Goal: Task Accomplishment & Management: Manage account settings

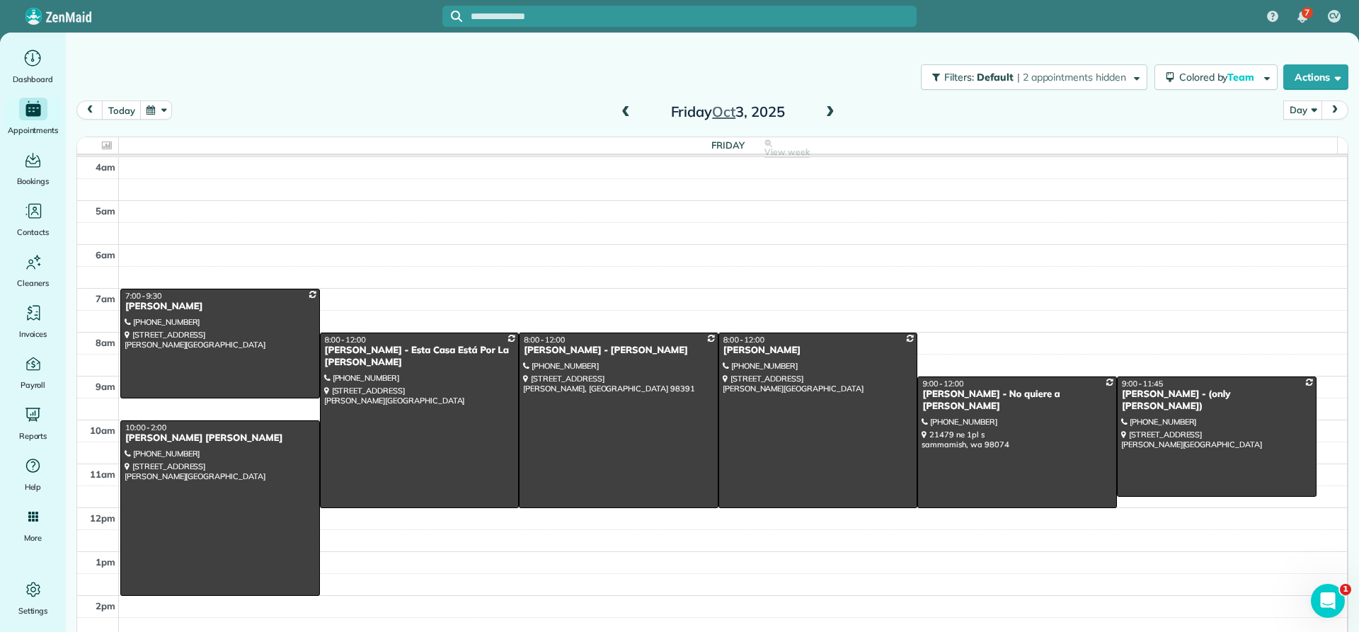
scroll to position [132, 0]
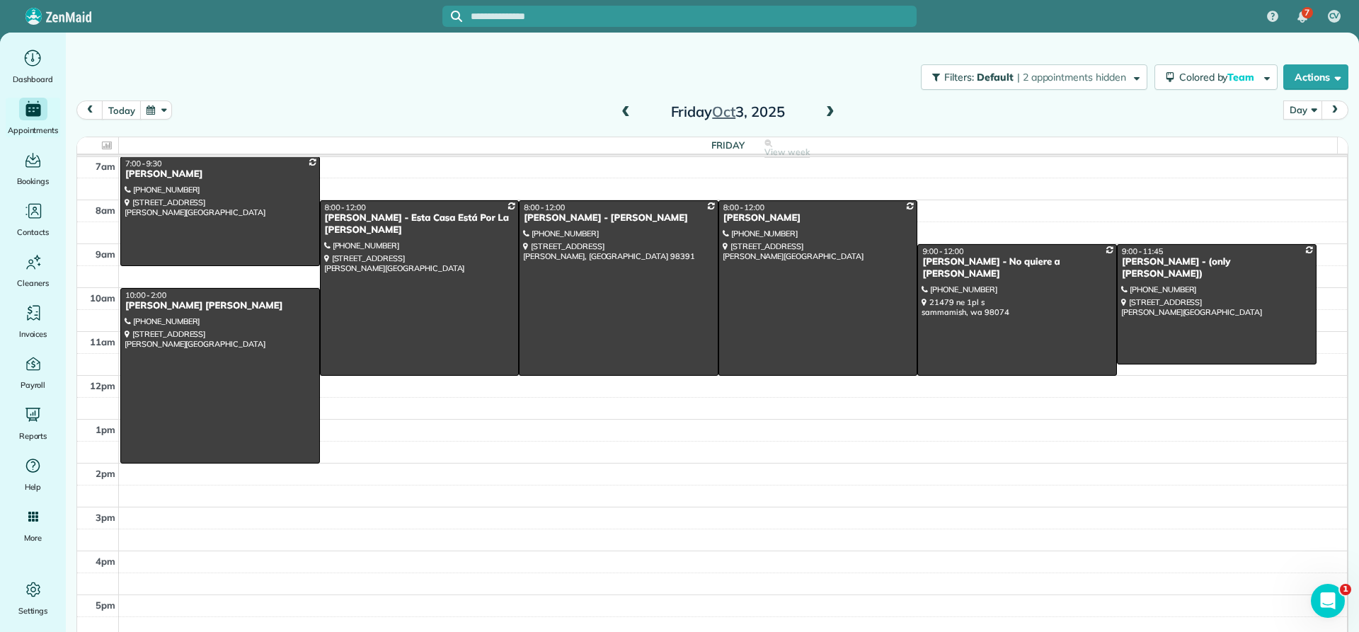
click at [618, 109] on span at bounding box center [626, 112] width 16 height 13
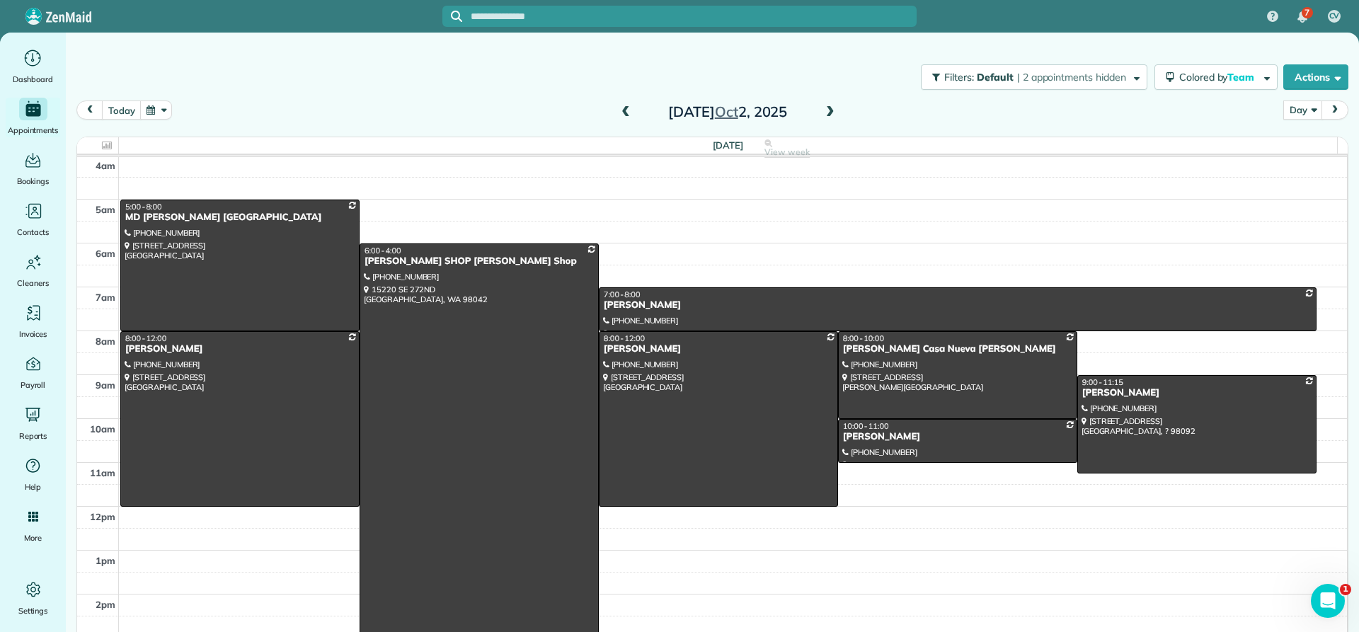
scroll to position [0, 0]
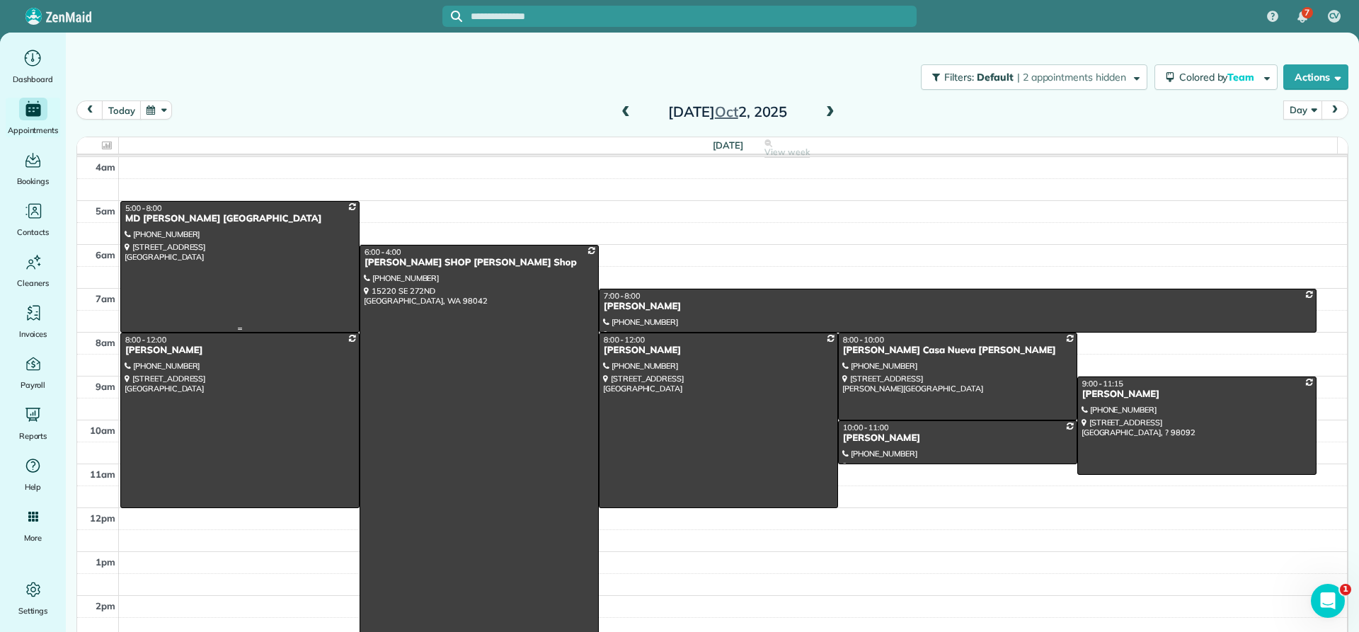
click at [180, 216] on div "MD [PERSON_NAME] [GEOGRAPHIC_DATA]" at bounding box center [240, 219] width 231 height 12
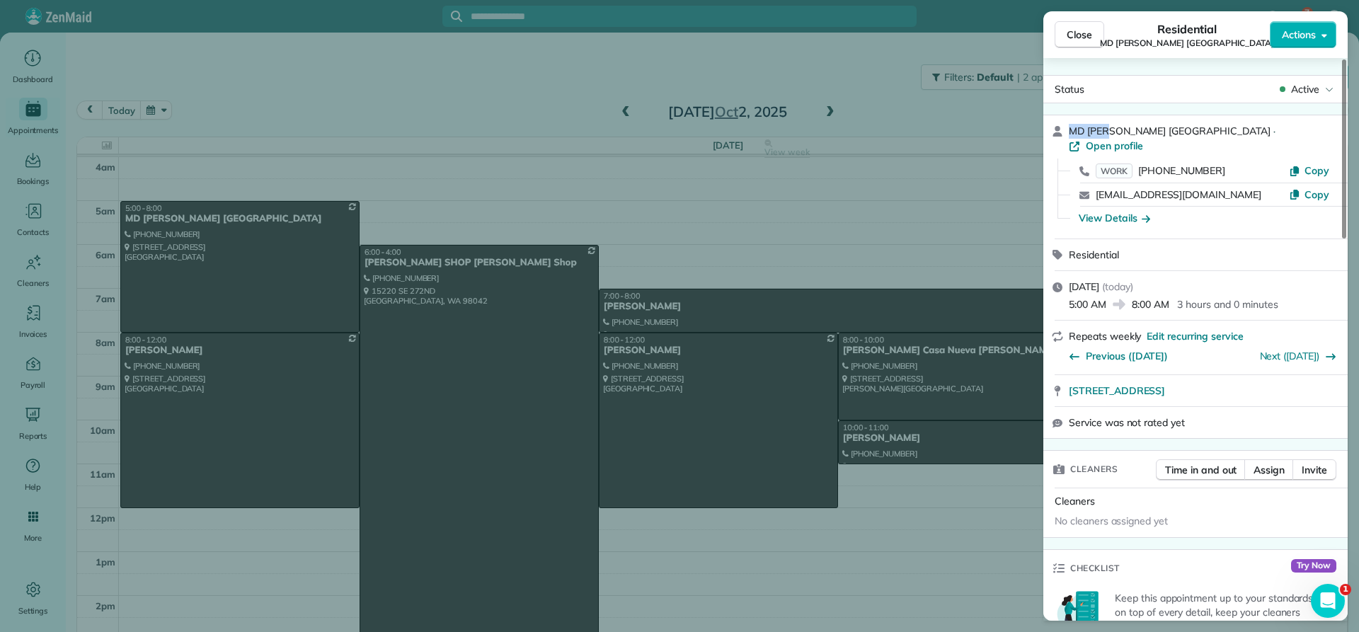
drag, startPoint x: 1108, startPoint y: 135, endPoint x: 1069, endPoint y: 134, distance: 39.0
click at [1069, 134] on span "MD [PERSON_NAME] [GEOGRAPHIC_DATA]" at bounding box center [1170, 131] width 202 height 13
copy span "MD [PERSON_NAME]"
click at [1080, 40] on span "Close" at bounding box center [1079, 35] width 25 height 14
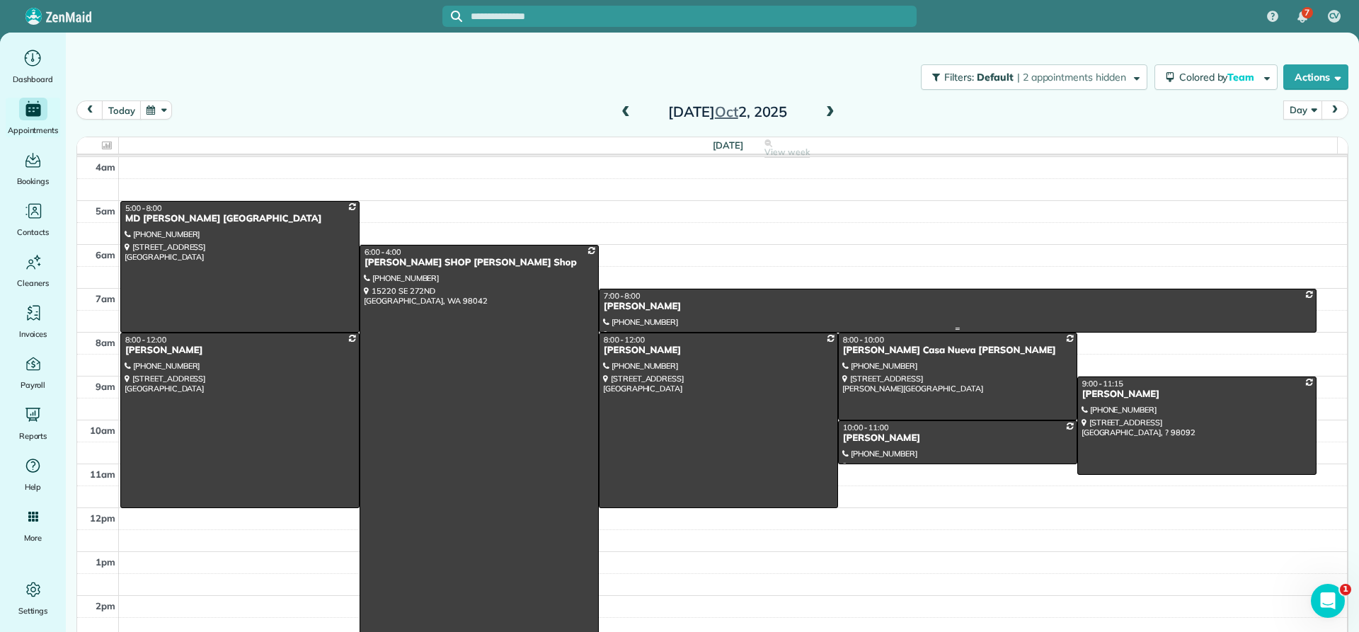
click at [610, 307] on div "[PERSON_NAME]" at bounding box center [957, 307] width 709 height 12
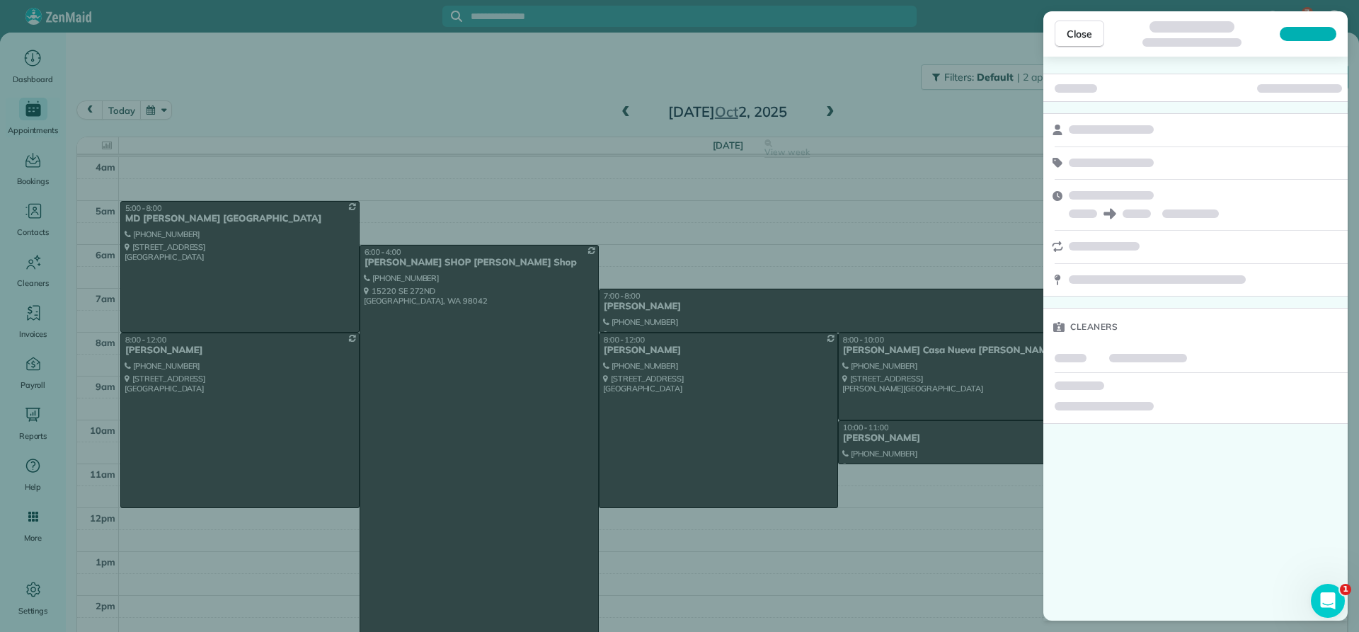
click at [1106, 91] on div at bounding box center [1195, 88] width 304 height 28
click at [1072, 35] on span "Close" at bounding box center [1079, 34] width 25 height 14
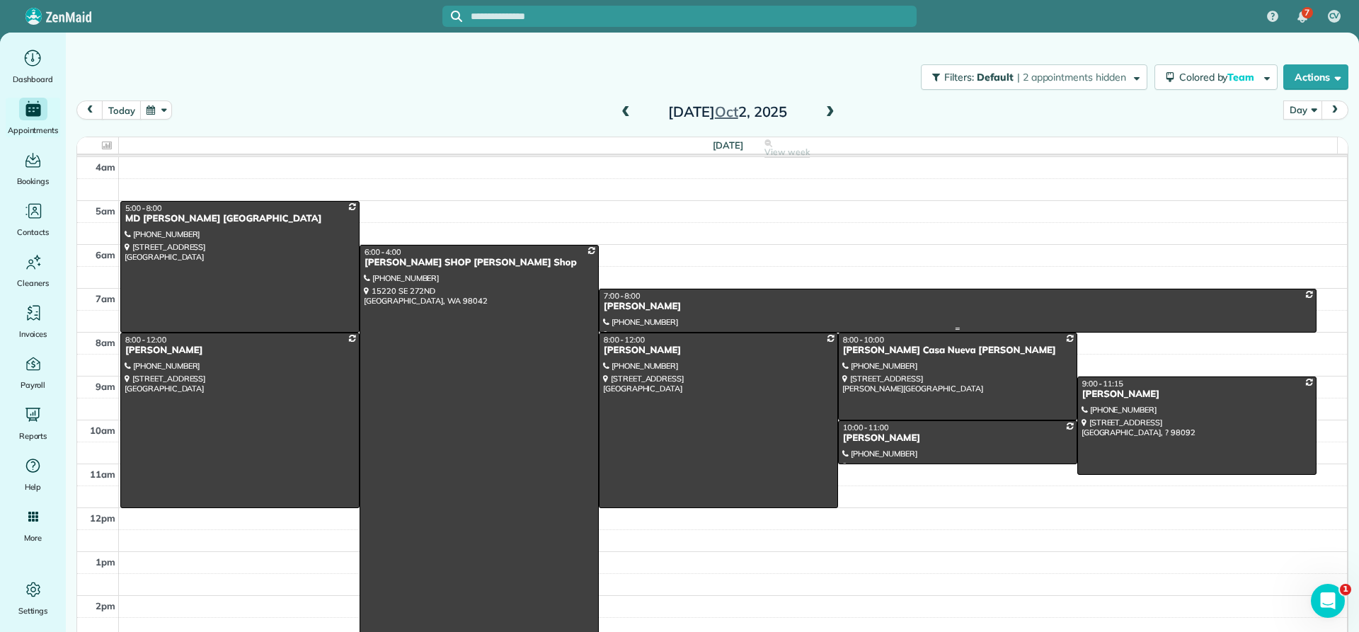
click at [627, 307] on div "[PERSON_NAME]" at bounding box center [957, 307] width 709 height 12
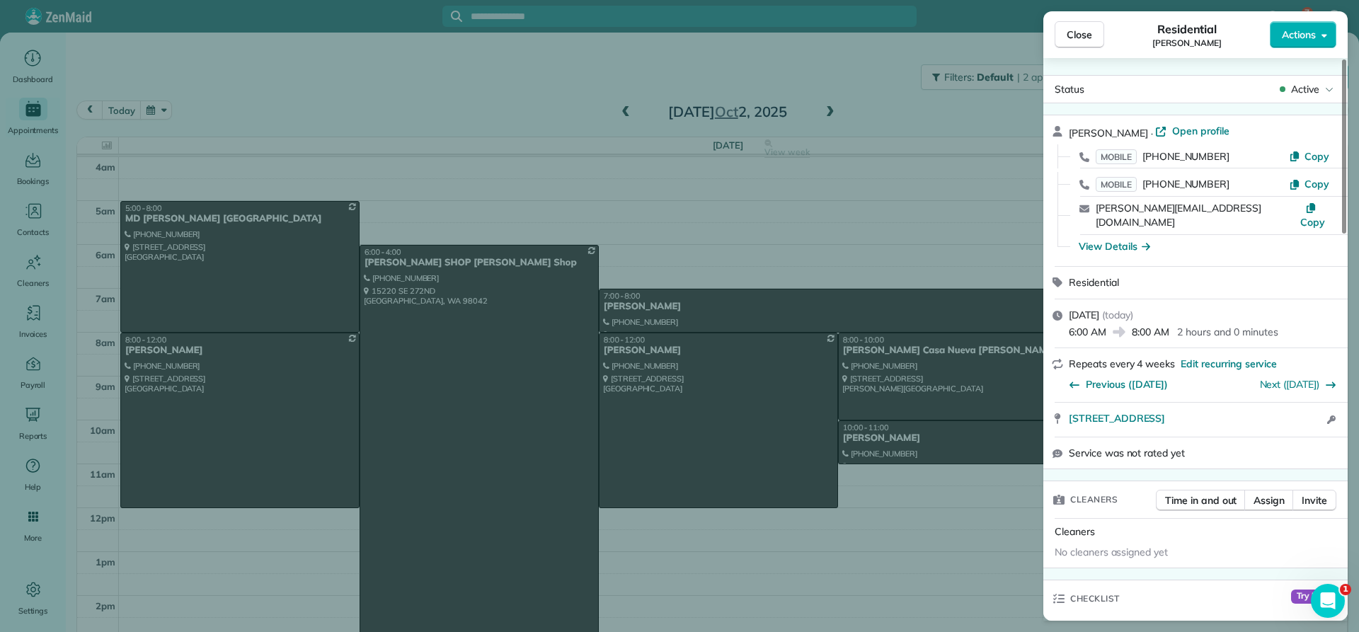
drag, startPoint x: 1138, startPoint y: 130, endPoint x: 1065, endPoint y: 130, distance: 72.2
click at [1065, 130] on div "[PERSON_NAME] · Open profile MOBILE [PHONE_NUMBER] Copy MOBILE [PHONE_NUMBER] C…" at bounding box center [1195, 190] width 304 height 151
copy span "[PERSON_NAME]"
click at [1126, 239] on div "View Details" at bounding box center [1114, 246] width 71 height 14
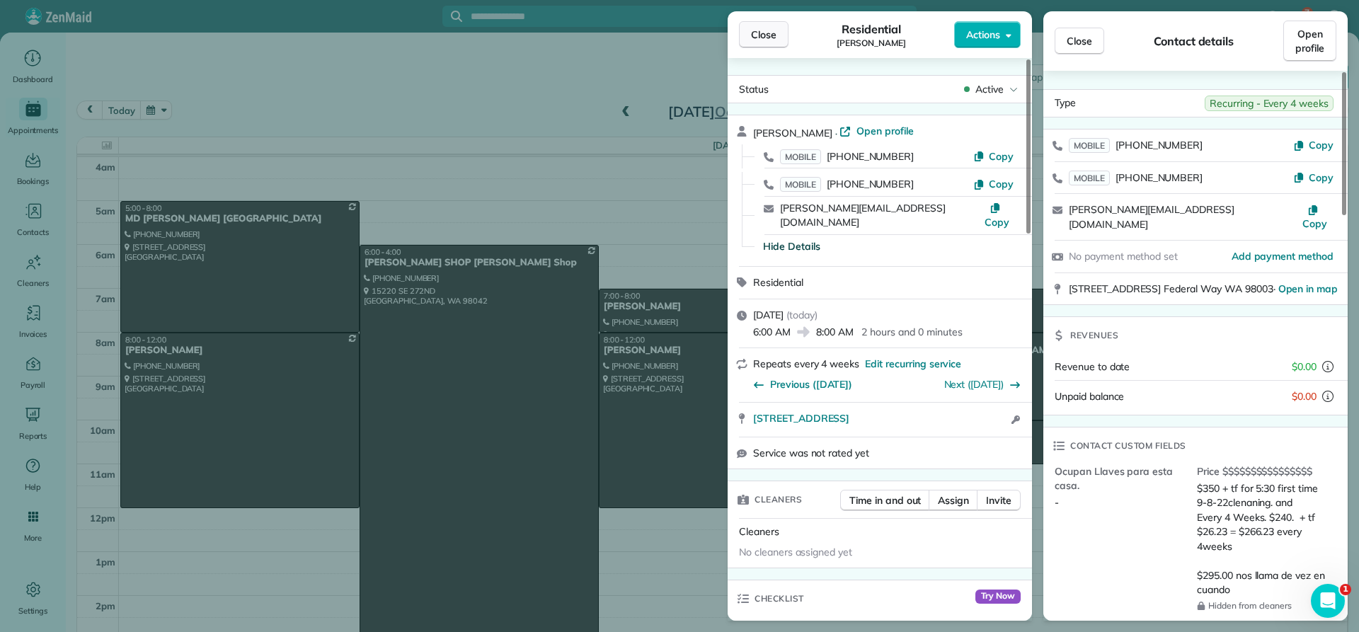
click at [763, 32] on span "Close" at bounding box center [763, 35] width 25 height 14
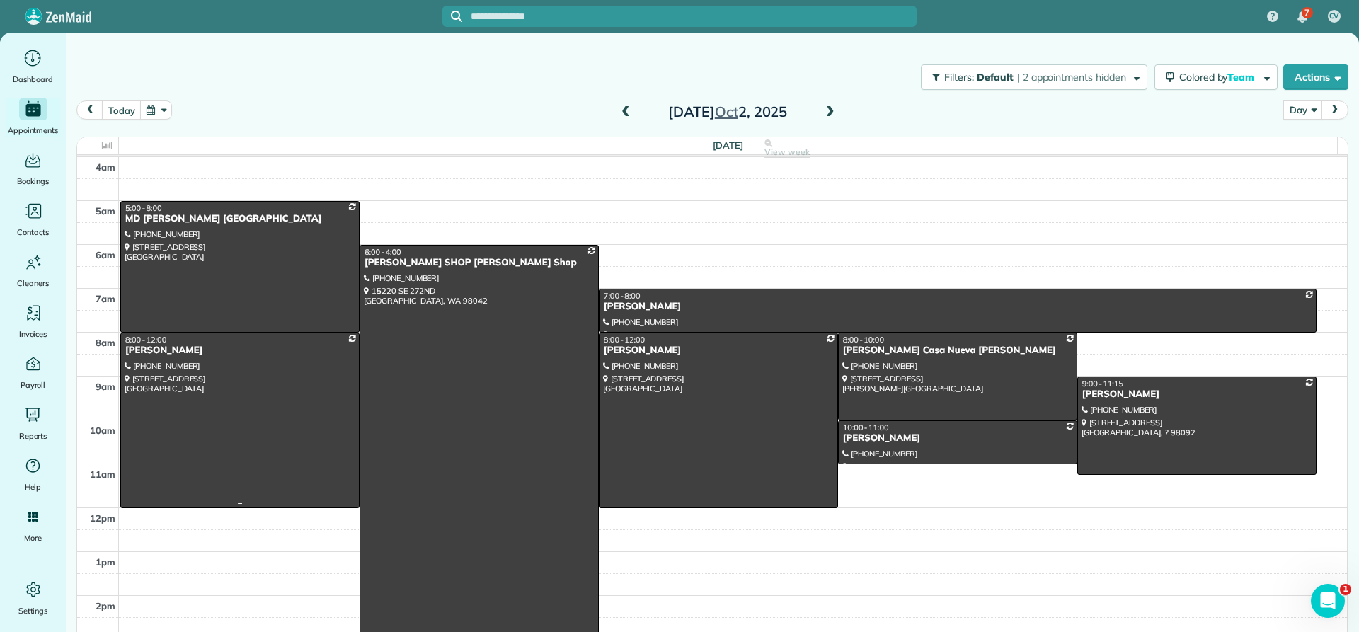
click at [159, 352] on div "[PERSON_NAME]" at bounding box center [240, 351] width 231 height 12
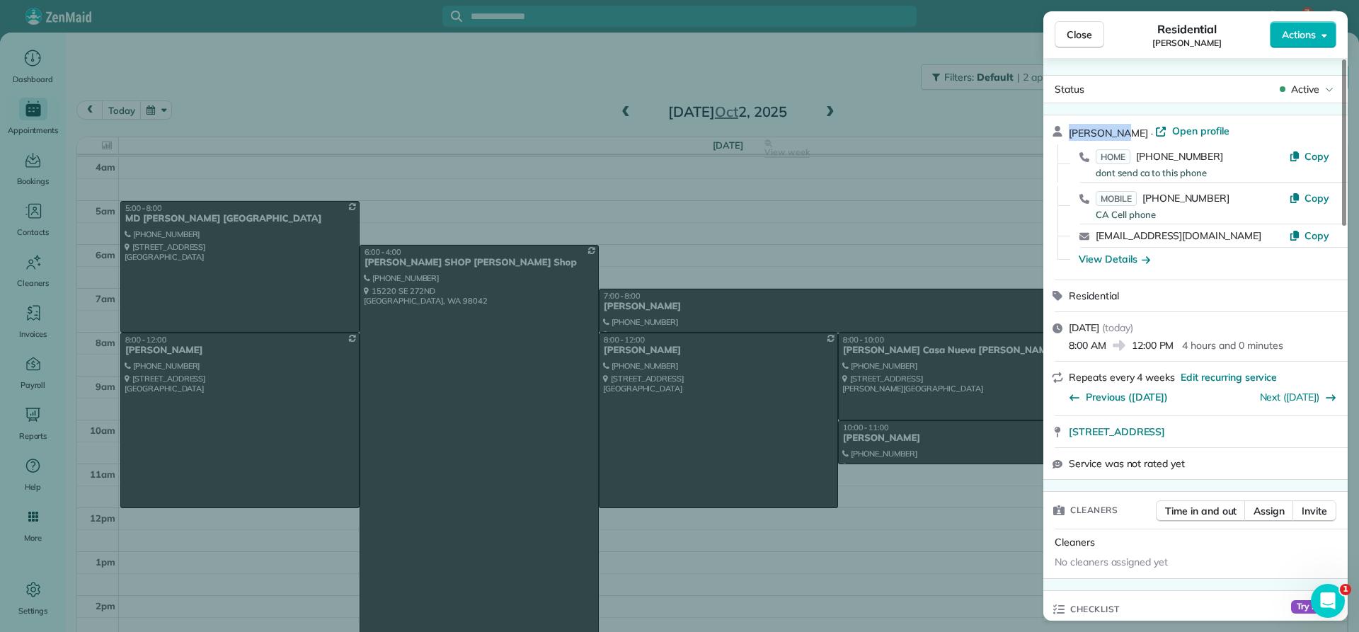
drag, startPoint x: 1125, startPoint y: 129, endPoint x: 1070, endPoint y: 130, distance: 55.2
click at [1070, 130] on div "[PERSON_NAME] · Open profile" at bounding box center [1204, 132] width 270 height 17
copy span "[PERSON_NAME]"
click at [1116, 263] on div "View Details" at bounding box center [1114, 259] width 71 height 14
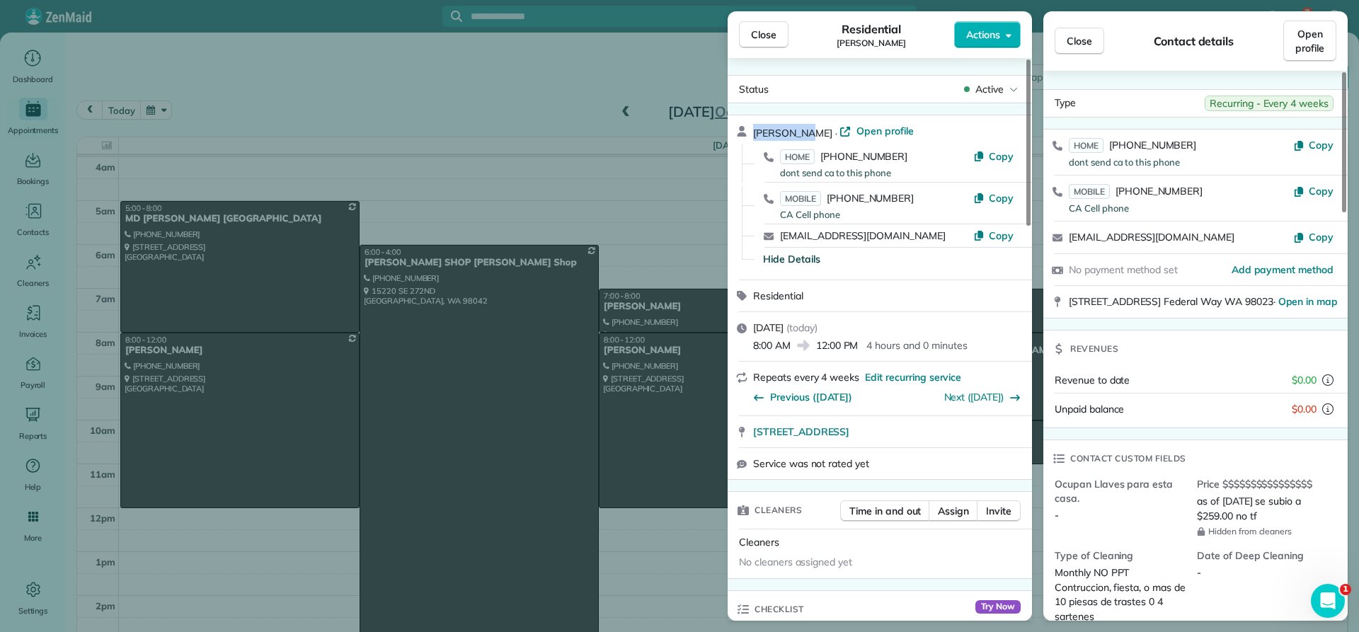
click at [772, 33] on span "Close" at bounding box center [763, 35] width 25 height 14
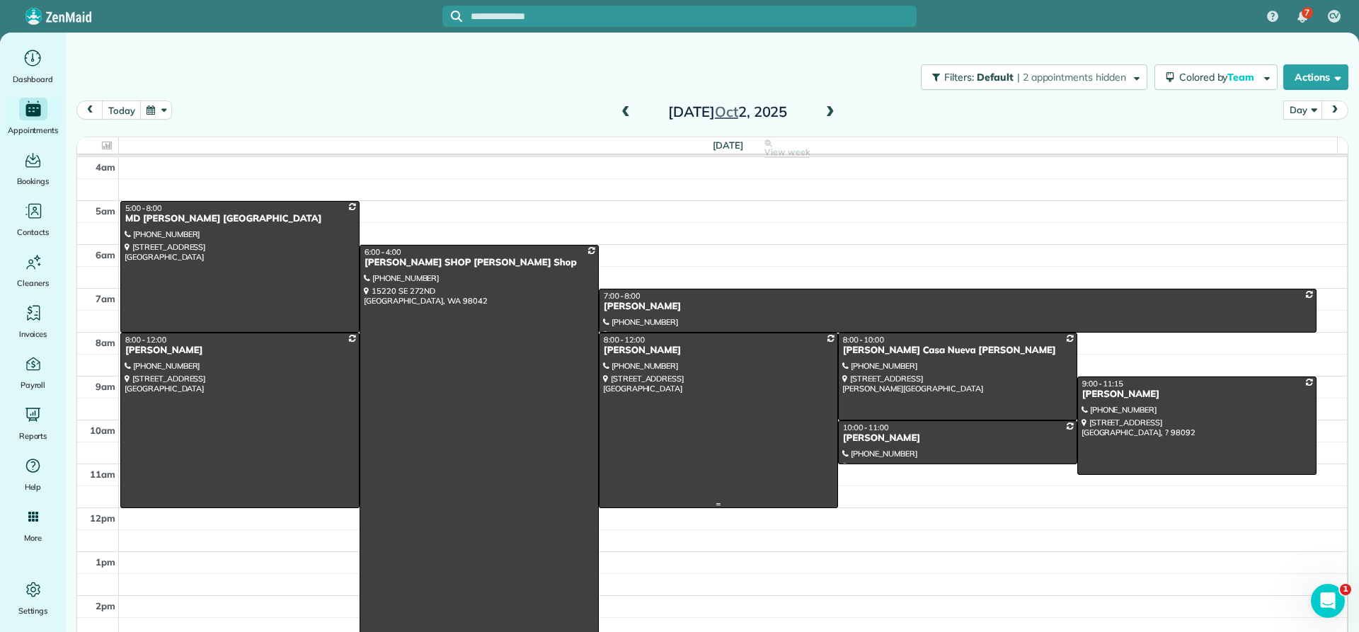
click at [633, 353] on div "[PERSON_NAME]" at bounding box center [718, 351] width 231 height 12
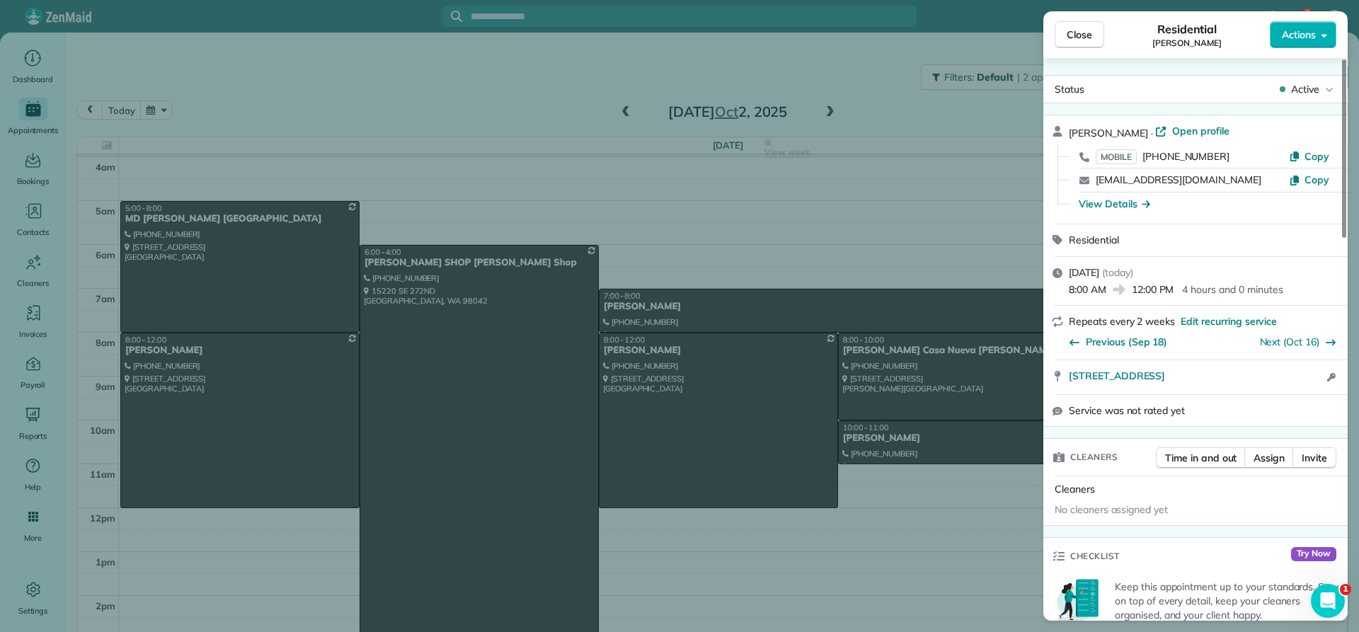
drag, startPoint x: 1140, startPoint y: 127, endPoint x: 1068, endPoint y: 135, distance: 72.6
click at [1068, 135] on div "[PERSON_NAME] · Open profile MOBILE [PHONE_NUMBER] Copy [EMAIL_ADDRESS][DOMAIN_…" at bounding box center [1195, 169] width 304 height 108
copy span "[PERSON_NAME]"
click at [1102, 207] on div "View Details" at bounding box center [1114, 204] width 71 height 14
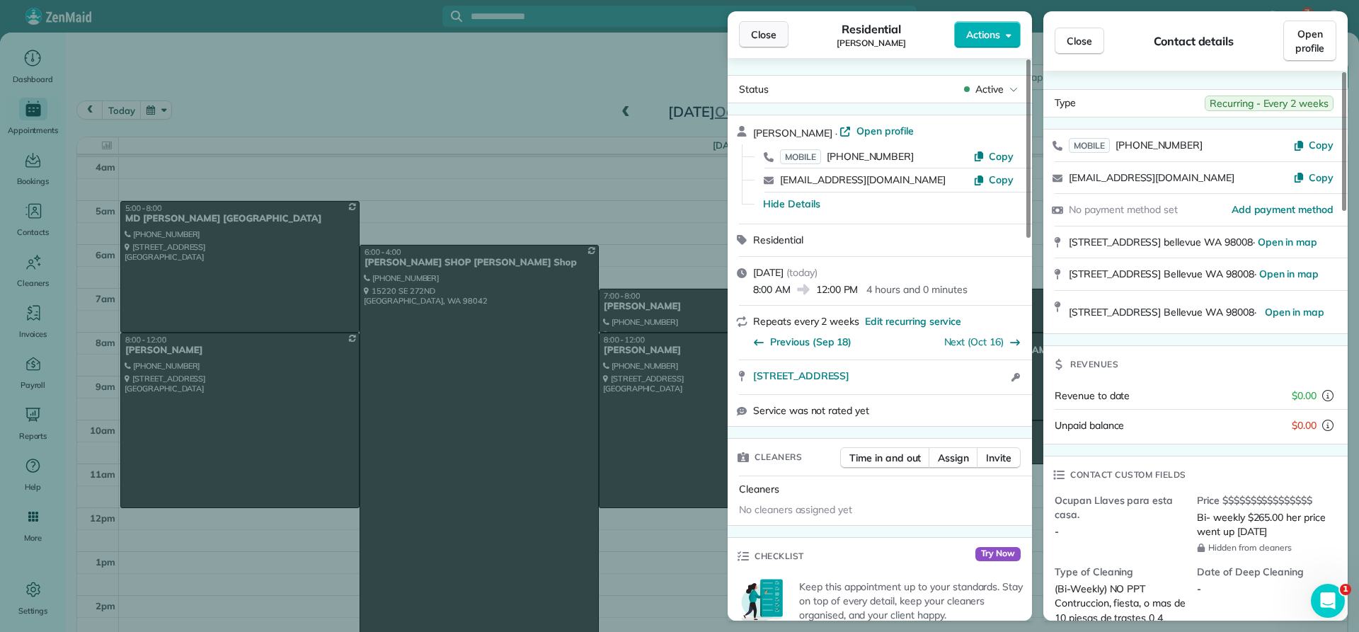
click at [774, 41] on span "Close" at bounding box center [763, 35] width 25 height 14
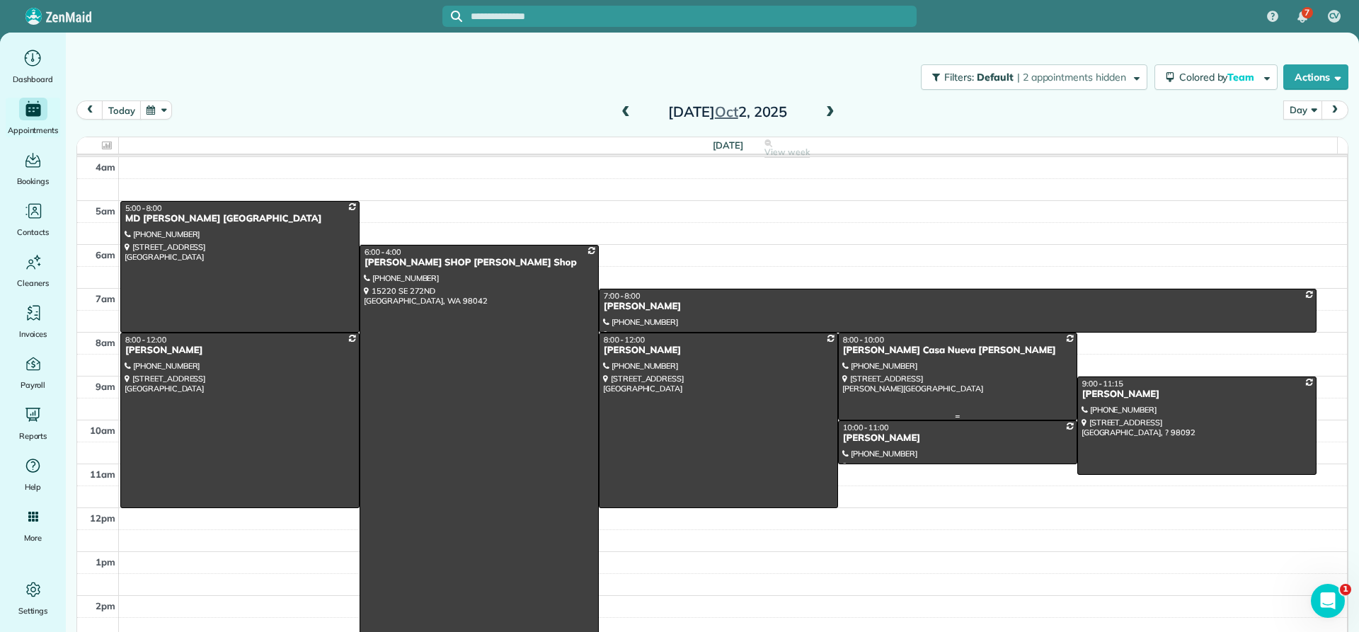
click at [857, 356] on div "[PERSON_NAME] Casa Nueva [PERSON_NAME]" at bounding box center [957, 351] width 231 height 12
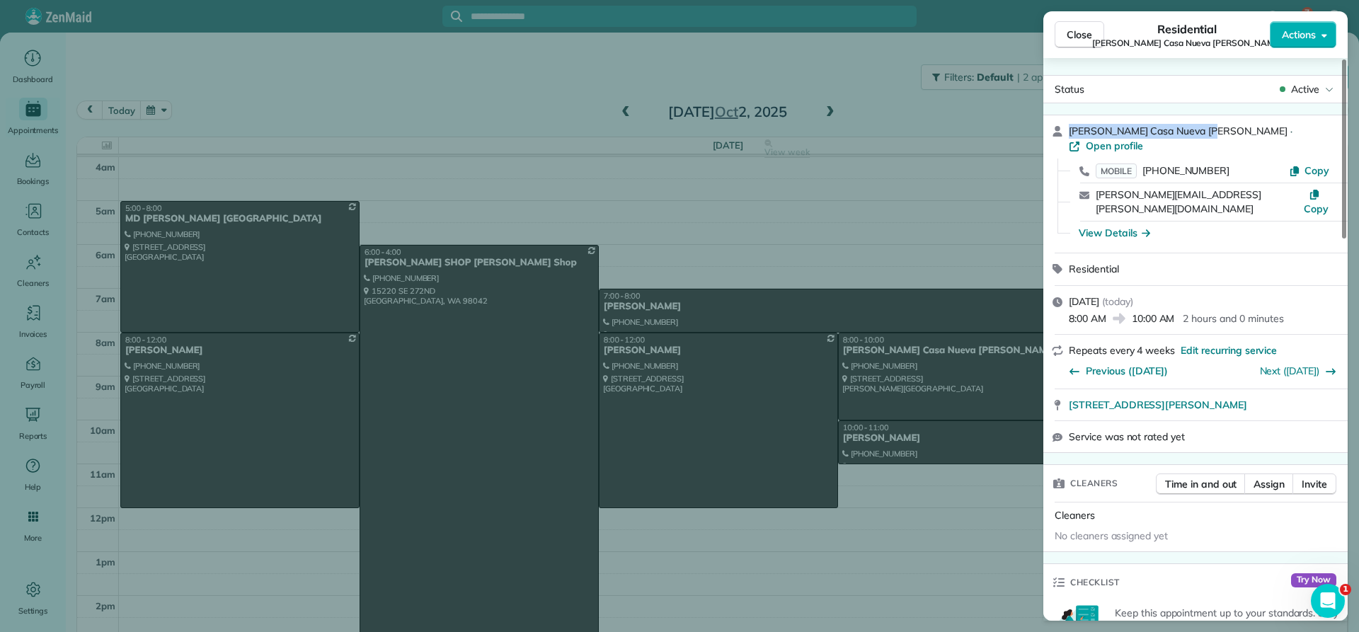
drag, startPoint x: 1204, startPoint y: 130, endPoint x: 1065, endPoint y: 139, distance: 139.0
click at [1065, 139] on div "[PERSON_NAME] Nueva [PERSON_NAME] · Open profile MOBILE [PHONE_NUMBER] [PERSON_…" at bounding box center [1195, 183] width 304 height 137
copy span "[PERSON_NAME] Casa Nueva [PERSON_NAME]"
click at [1122, 226] on div "View Details" at bounding box center [1114, 233] width 71 height 14
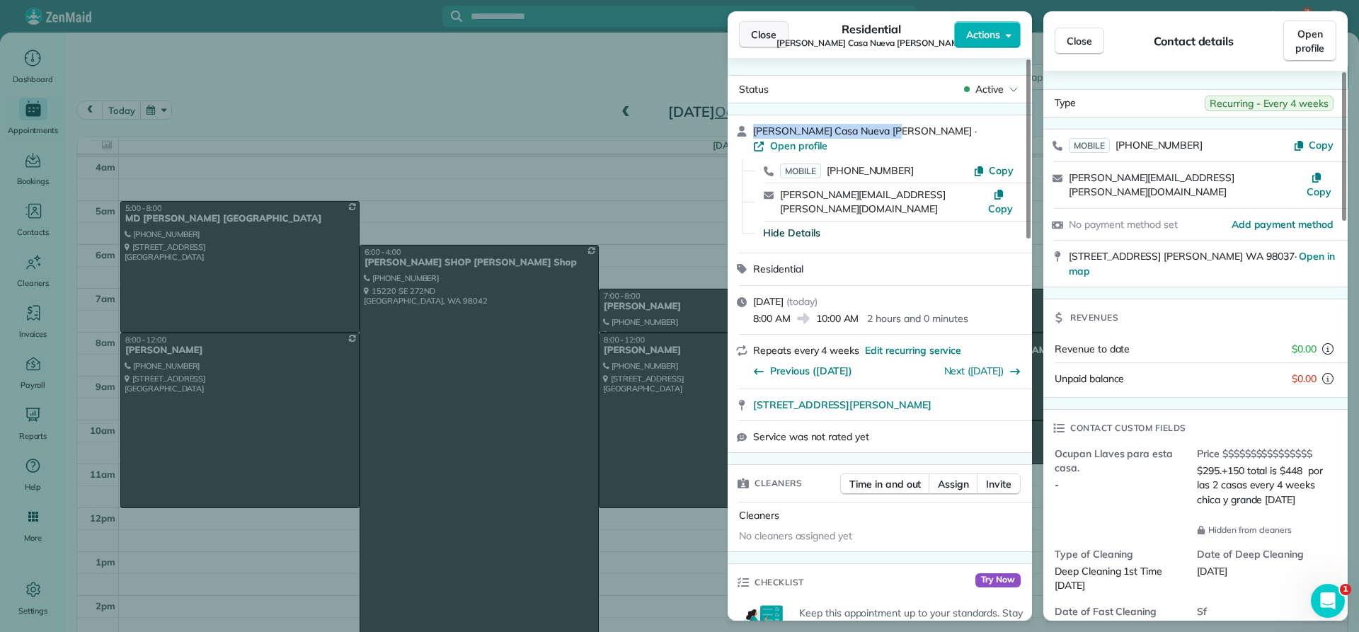
click at [755, 29] on span "Close" at bounding box center [763, 35] width 25 height 14
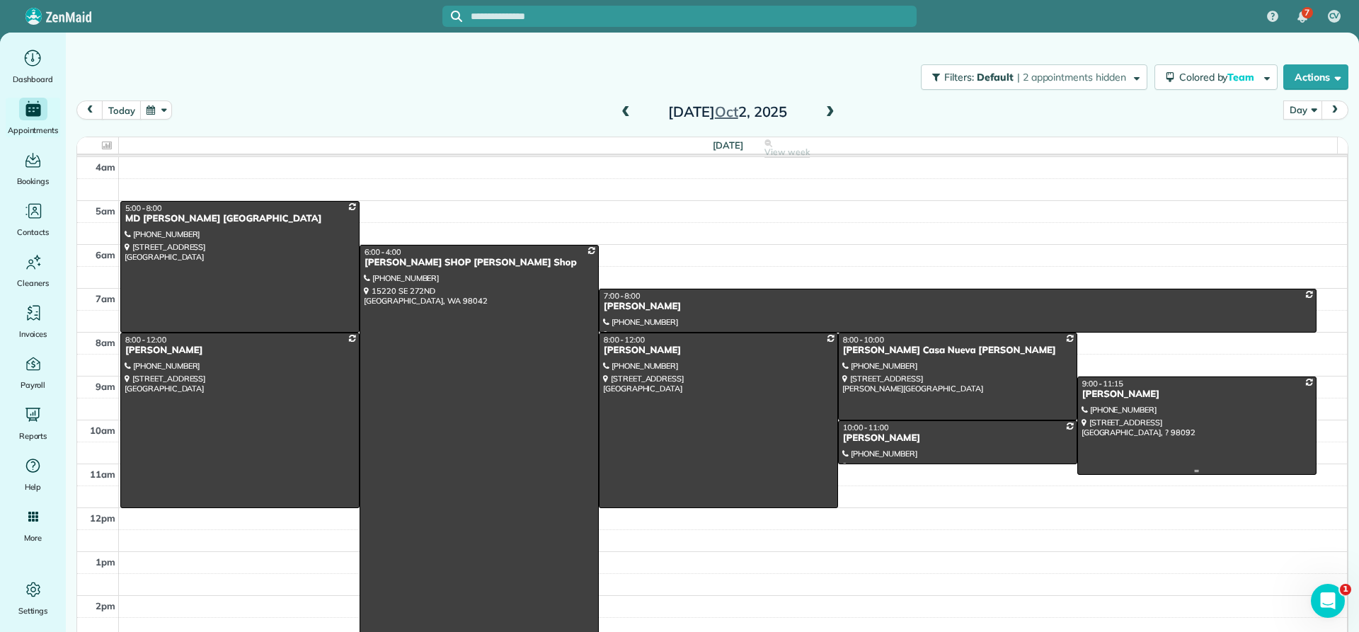
click at [1097, 399] on div "[PERSON_NAME]" at bounding box center [1197, 395] width 231 height 12
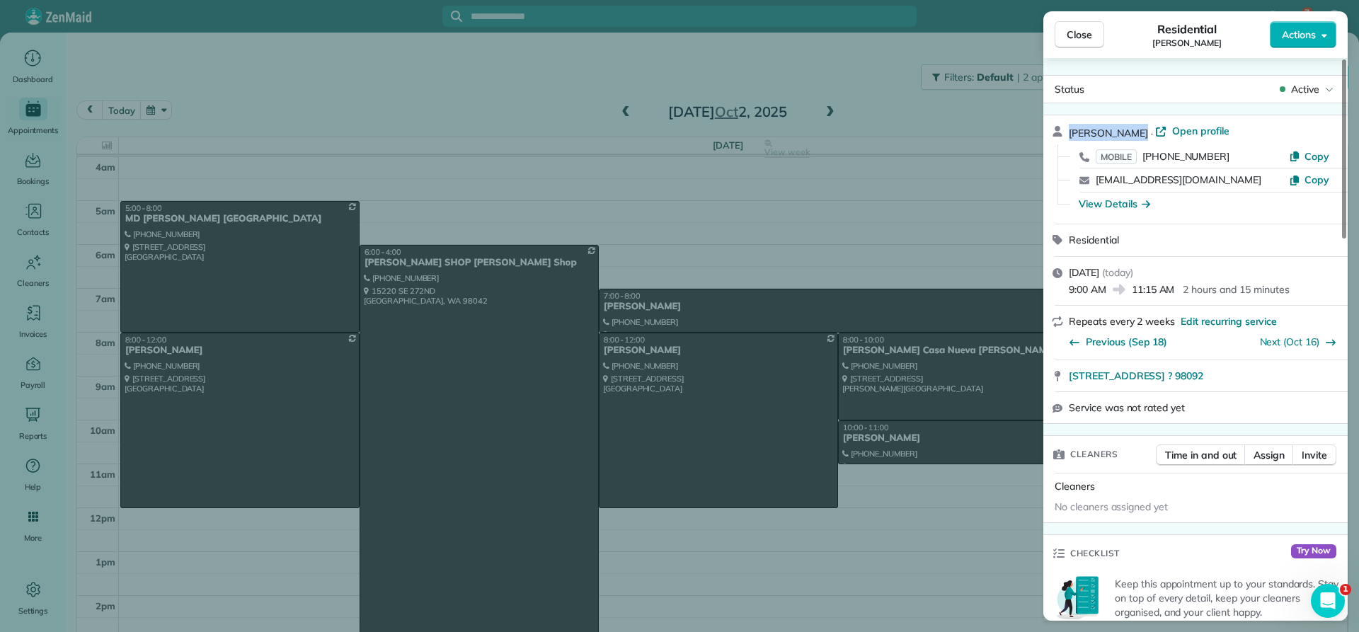
drag, startPoint x: 1126, startPoint y: 124, endPoint x: 1064, endPoint y: 122, distance: 62.3
click at [1064, 122] on div "[PERSON_NAME] · Open profile MOBILE [PHONE_NUMBER] Copy [EMAIL_ADDRESS][DOMAIN_…" at bounding box center [1195, 169] width 304 height 108
copy span "[PERSON_NAME]"
click at [1092, 38] on span "Close" at bounding box center [1079, 35] width 25 height 14
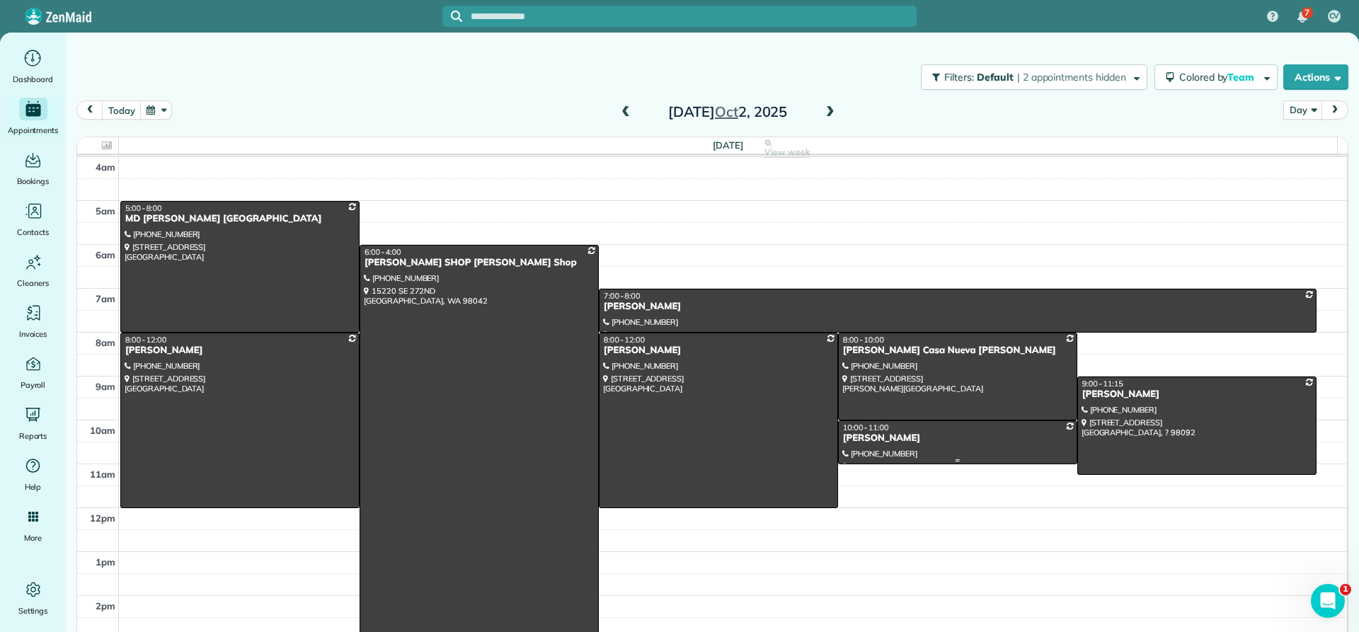
click at [877, 441] on div "[PERSON_NAME]" at bounding box center [957, 439] width 231 height 12
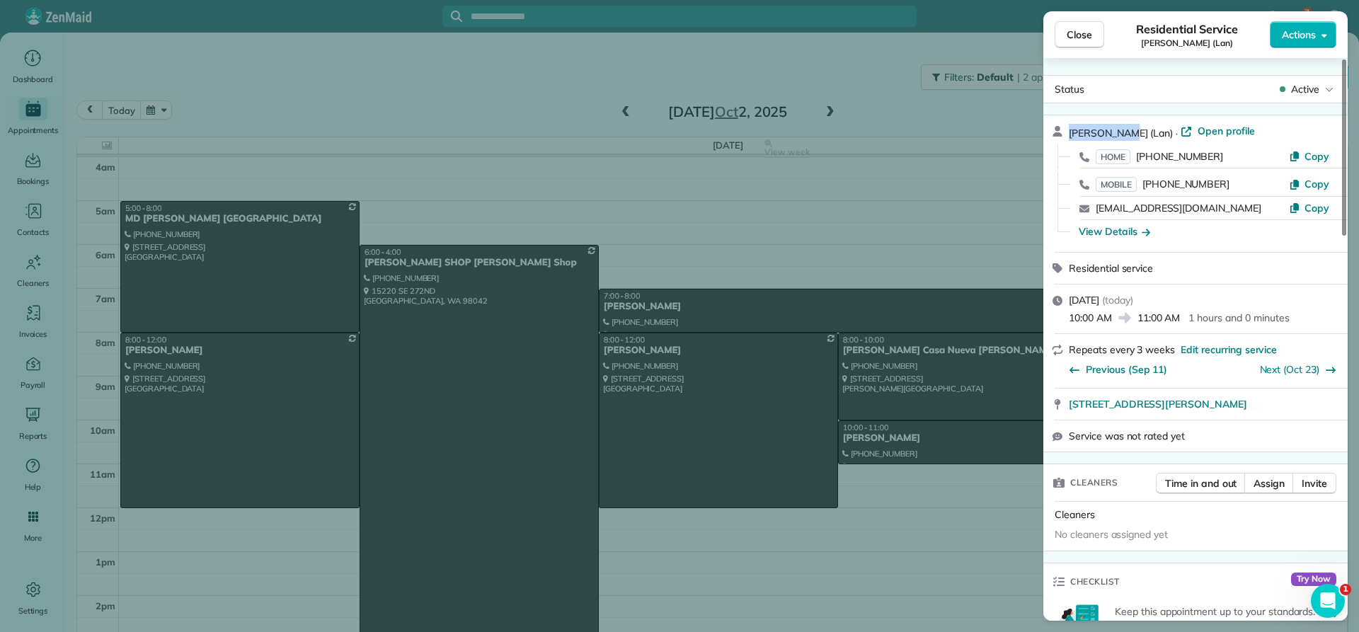
drag, startPoint x: 1119, startPoint y: 131, endPoint x: 1065, endPoint y: 132, distance: 53.8
click at [1065, 132] on div "[PERSON_NAME] (Lan) · Open profile HOME [PHONE_NUMBER] Copy MOBILE [PHONE_NUMBE…" at bounding box center [1195, 183] width 304 height 137
copy span "[PERSON_NAME]"
click at [1104, 233] on div "View Details" at bounding box center [1114, 231] width 71 height 14
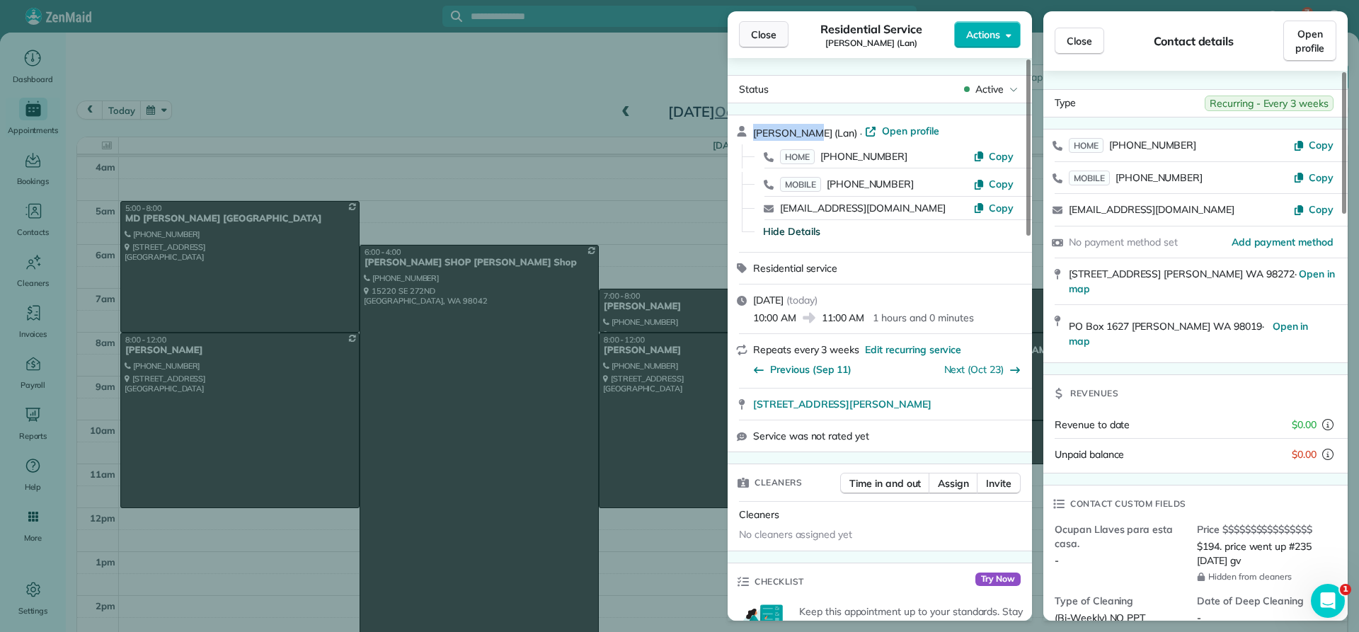
click at [767, 39] on span "Close" at bounding box center [763, 35] width 25 height 14
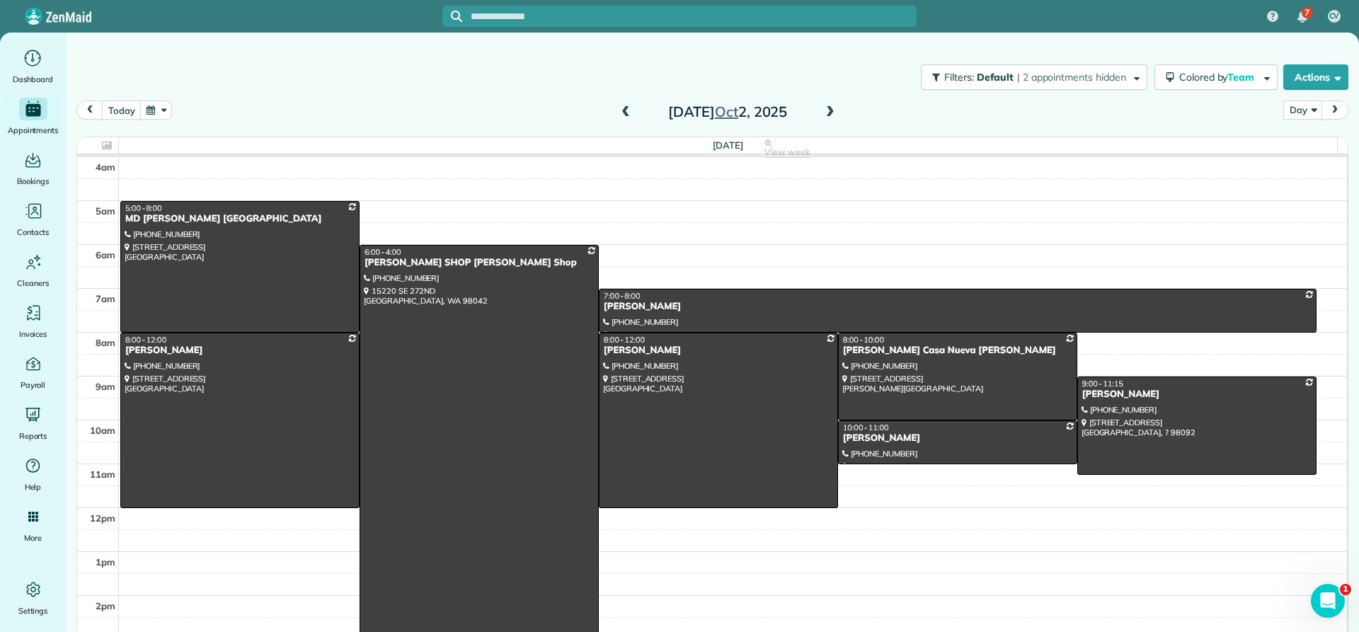
click at [825, 112] on span at bounding box center [831, 112] width 16 height 13
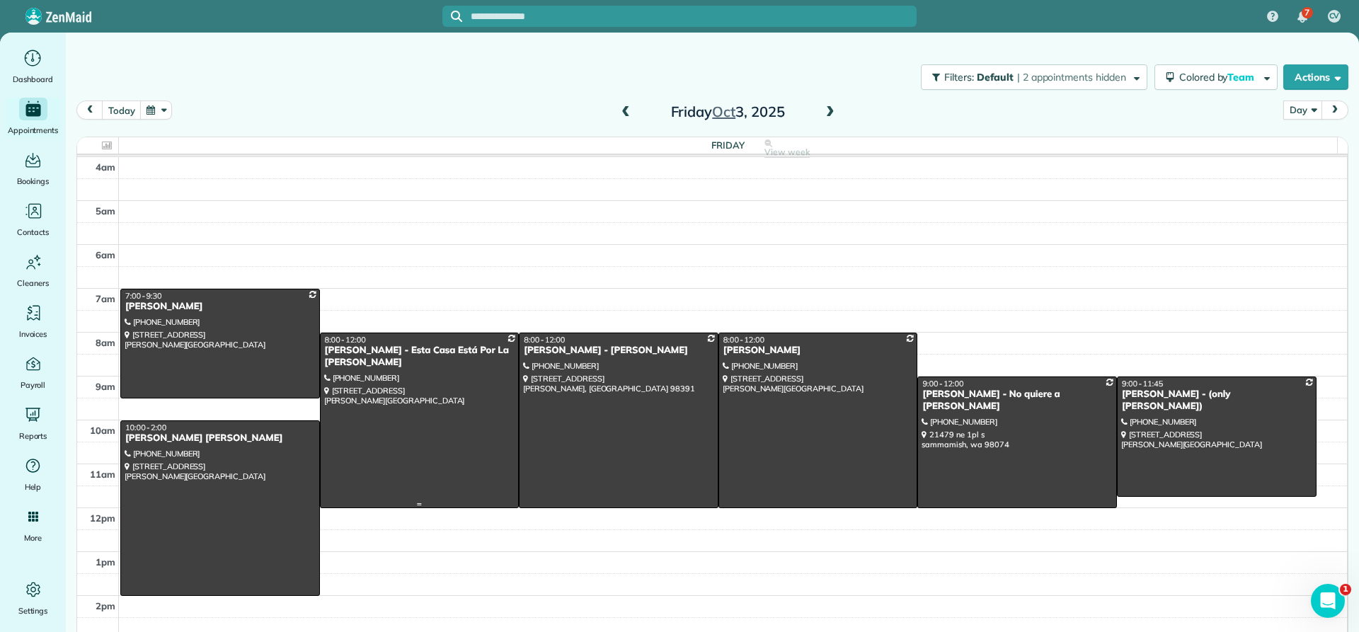
click at [361, 352] on div "[PERSON_NAME] - Esta Casa Está Por La [PERSON_NAME]" at bounding box center [419, 357] width 191 height 24
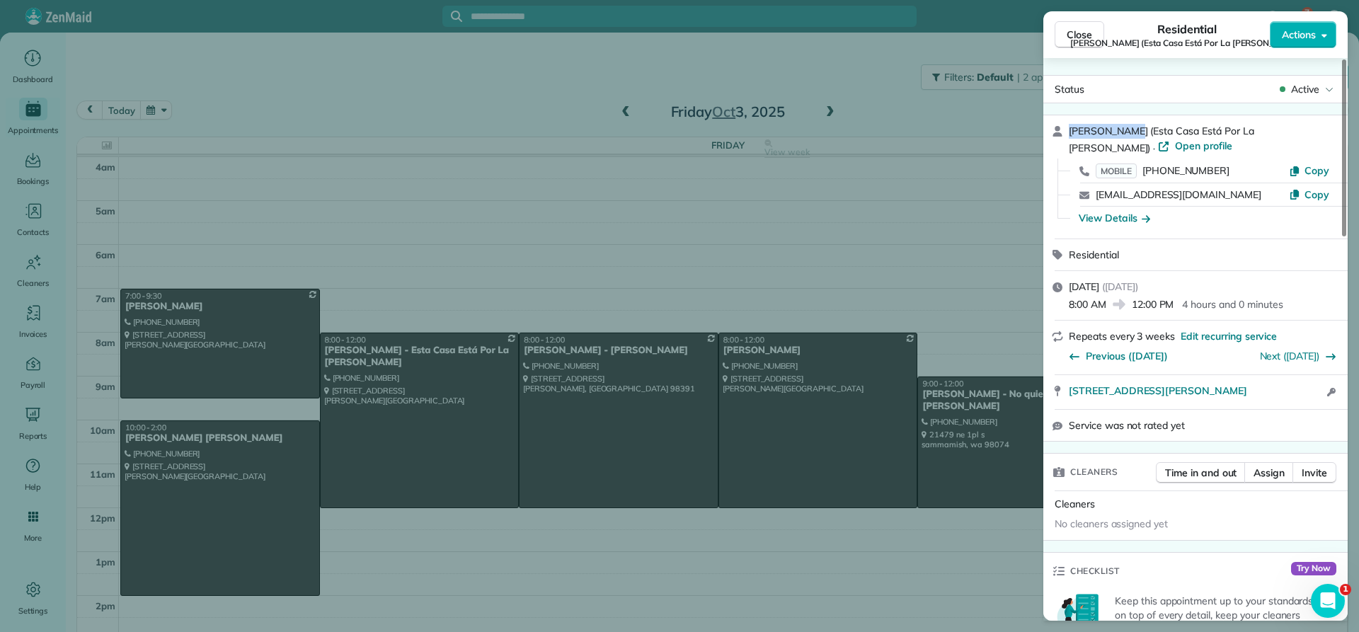
drag, startPoint x: 1124, startPoint y: 127, endPoint x: 1060, endPoint y: 131, distance: 63.9
click at [1060, 131] on div "[PERSON_NAME] (Esta Casa Está Por La [PERSON_NAME]) · Open profile MOBILE [PHON…" at bounding box center [1195, 176] width 304 height 123
copy span "[PERSON_NAME]"
click at [1128, 217] on div "View Details" at bounding box center [1114, 218] width 71 height 14
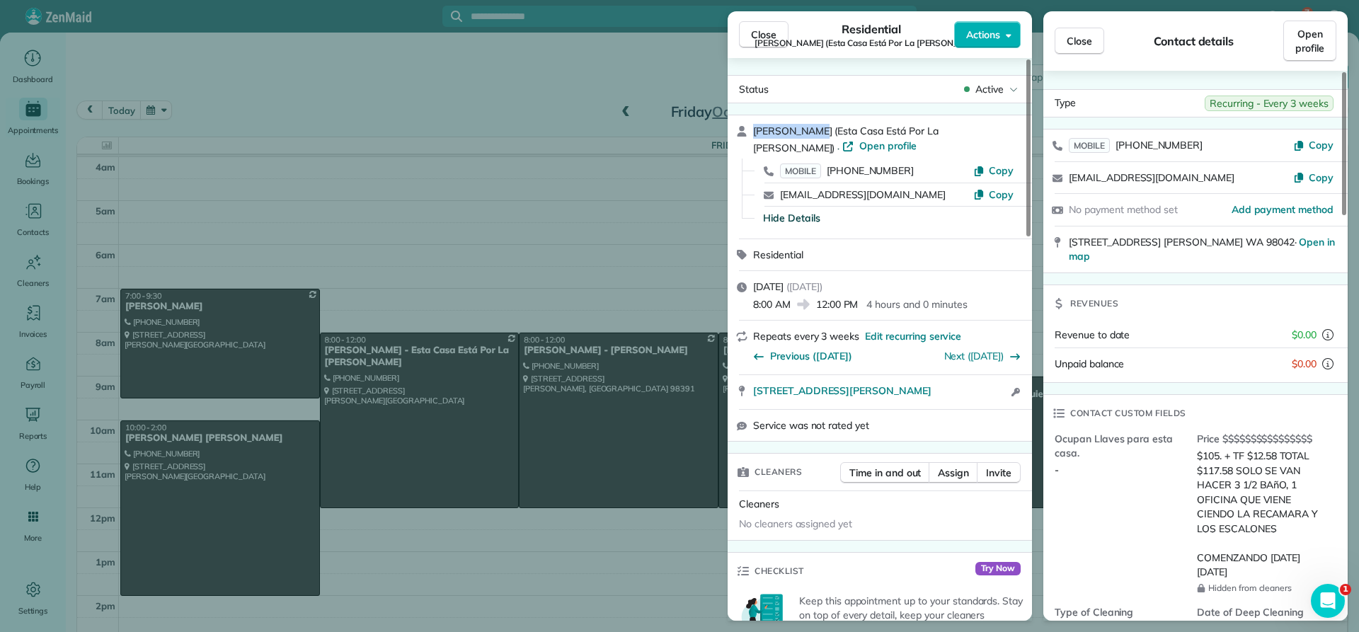
click at [762, 39] on span "Close" at bounding box center [763, 35] width 25 height 14
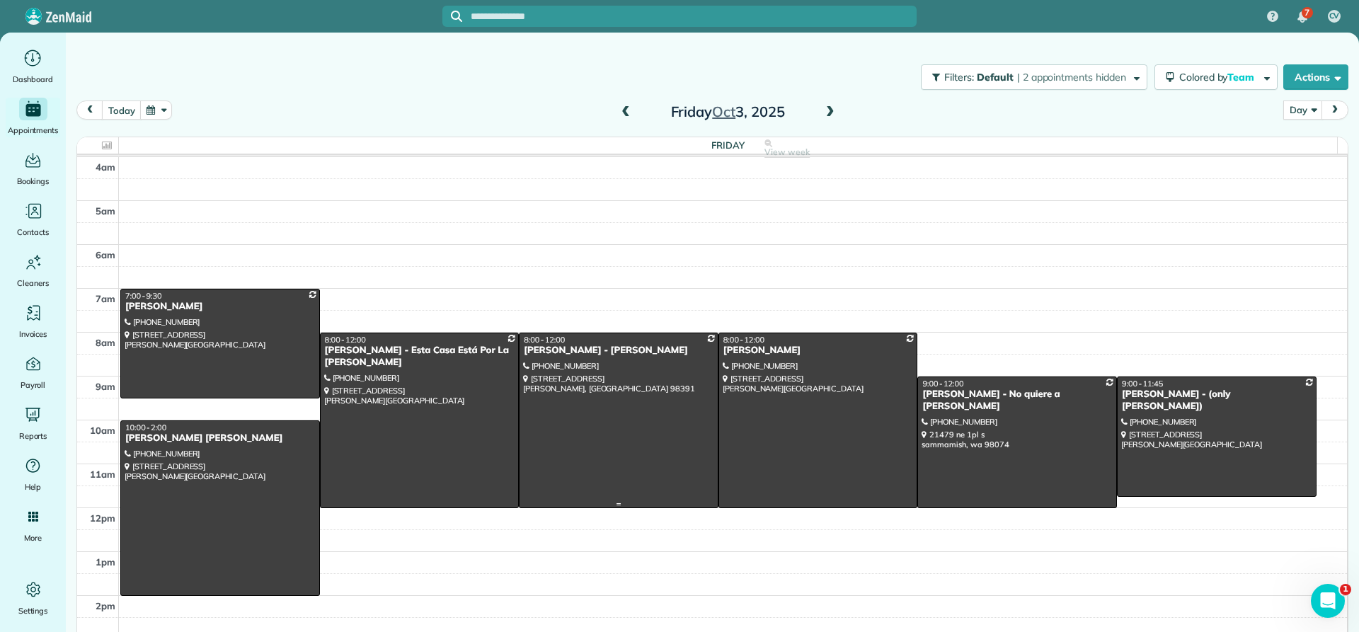
click at [531, 350] on div "[PERSON_NAME] - [PERSON_NAME]" at bounding box center [618, 351] width 191 height 12
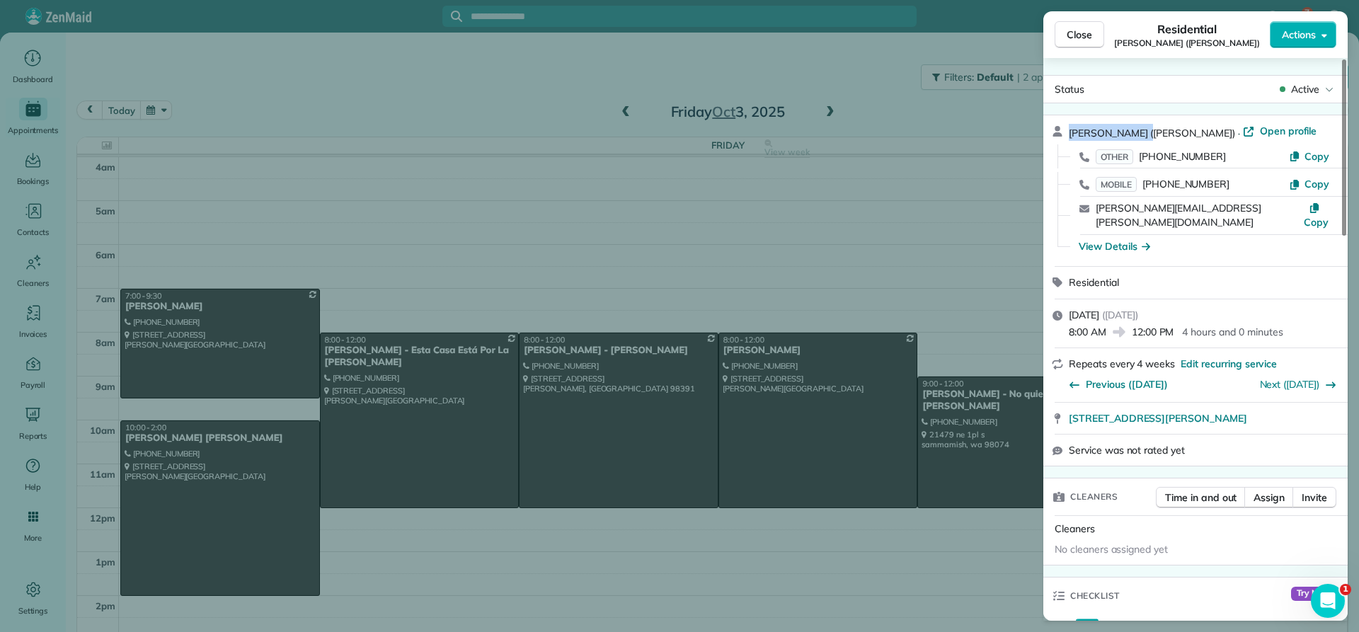
drag, startPoint x: 1140, startPoint y: 132, endPoint x: 1058, endPoint y: 132, distance: 81.4
click at [1058, 132] on div "[PERSON_NAME] ([PERSON_NAME]) · Open profile OTHER [PHONE_NUMBER] Copy MOBILE […" at bounding box center [1195, 190] width 304 height 151
copy span "[PERSON_NAME]"
click at [1117, 239] on div "View Details" at bounding box center [1114, 246] width 71 height 14
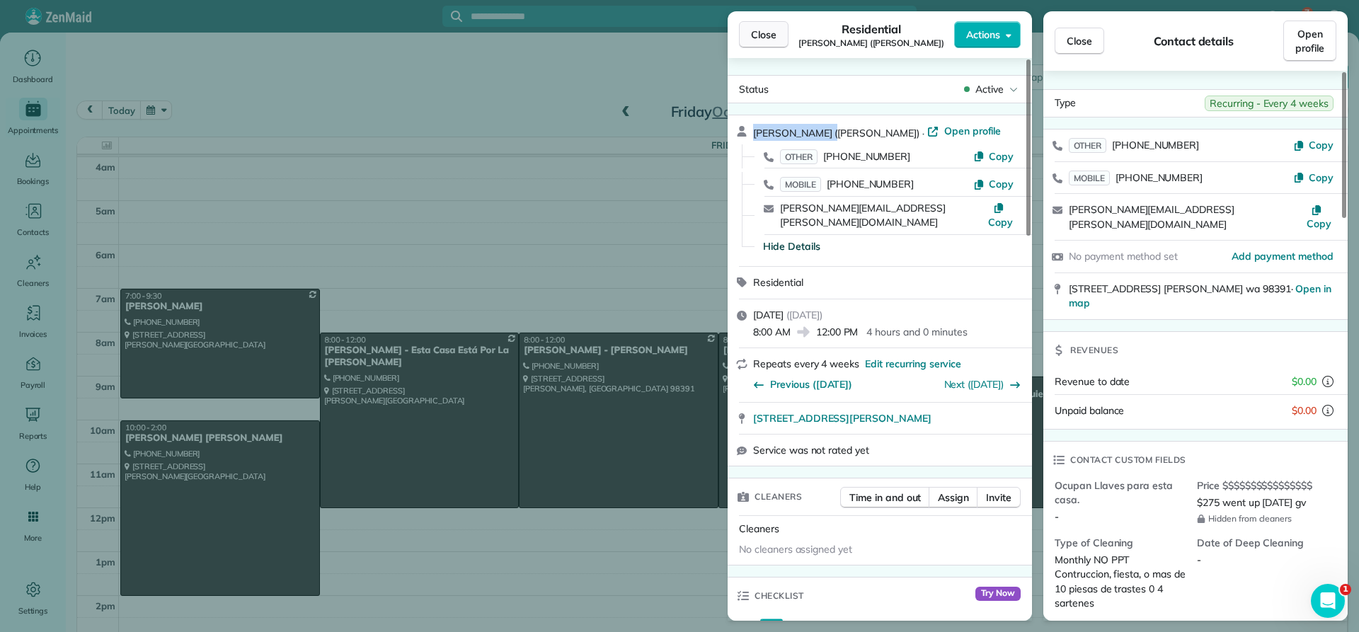
click at [774, 40] on span "Close" at bounding box center [763, 35] width 25 height 14
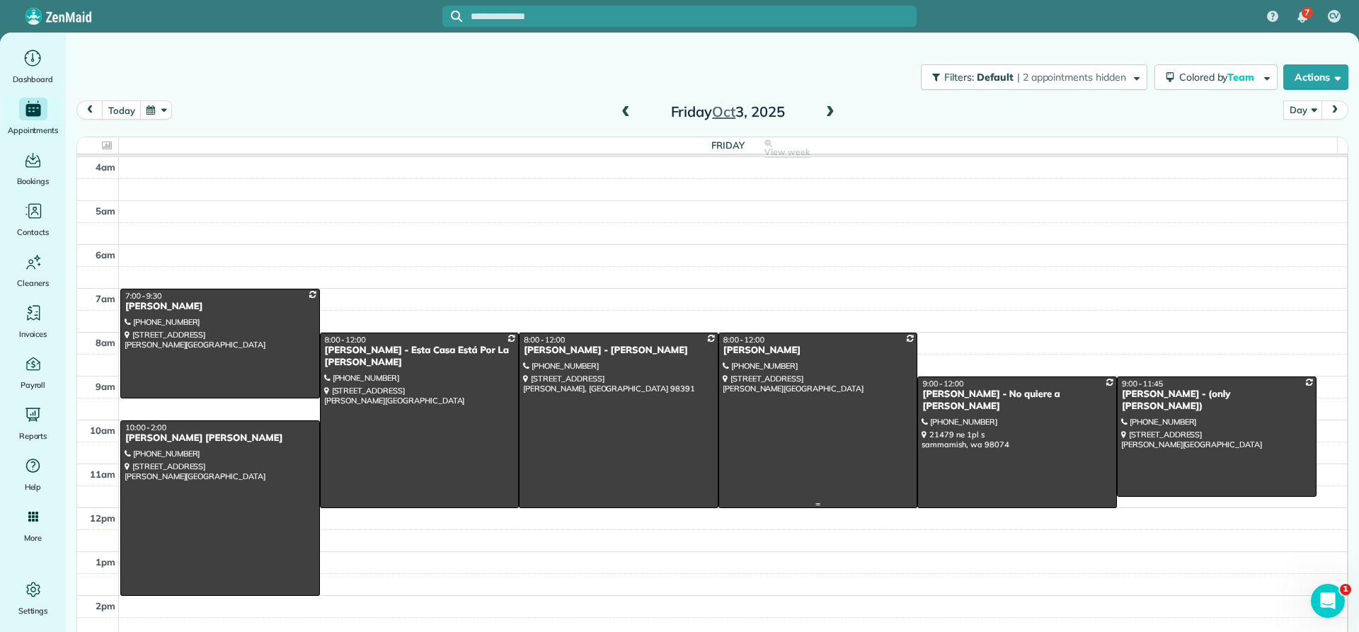
click at [729, 357] on div at bounding box center [818, 420] width 198 height 174
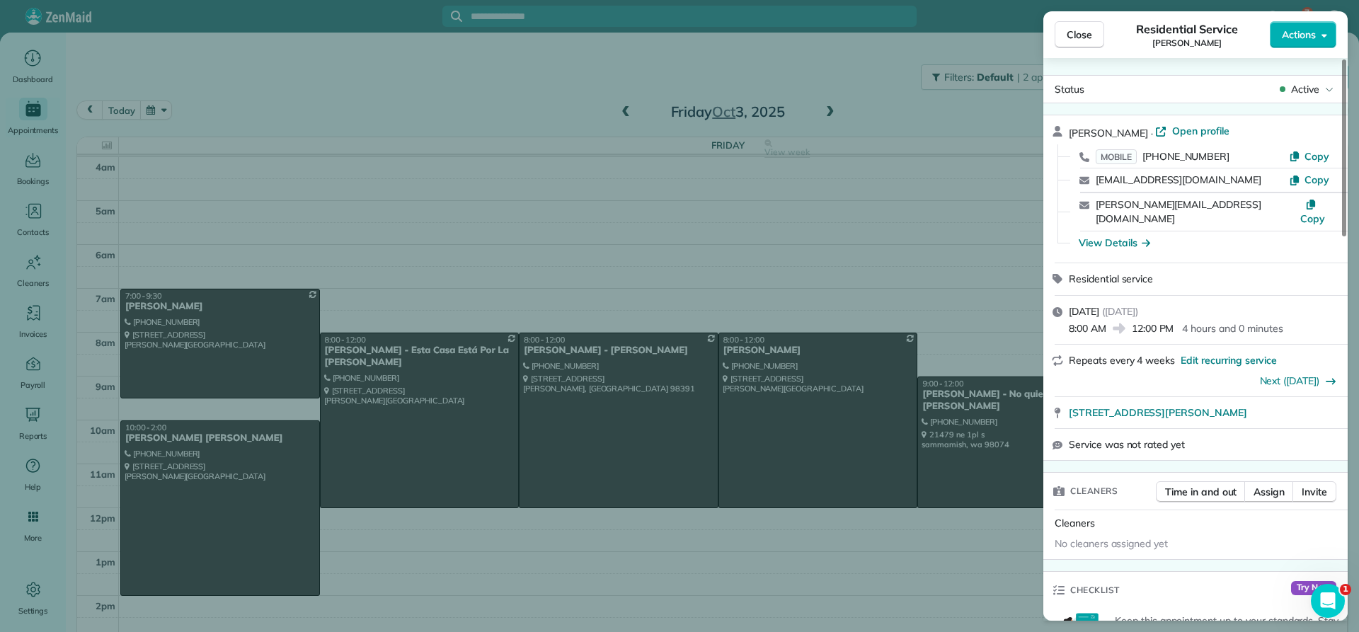
drag, startPoint x: 1138, startPoint y: 127, endPoint x: 1060, endPoint y: 138, distance: 78.6
click at [1060, 138] on div "[PERSON_NAME] · Open profile MOBILE [PHONE_NUMBER] Copy [EMAIL_ADDRESS][DOMAIN_…" at bounding box center [1195, 188] width 304 height 147
copy span "[PERSON_NAME]"
click at [1117, 236] on div "View Details" at bounding box center [1204, 243] width 262 height 15
click at [1114, 236] on div "View Details" at bounding box center [1114, 243] width 71 height 14
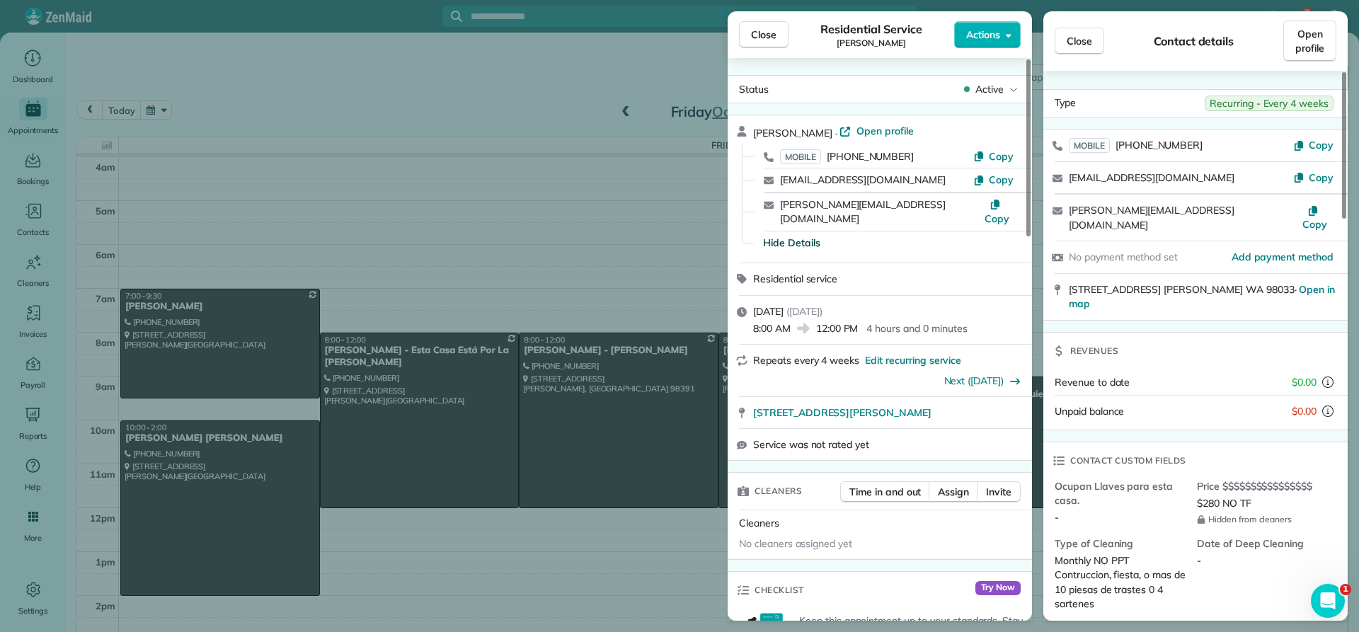
click at [761, 35] on span "Close" at bounding box center [763, 35] width 25 height 14
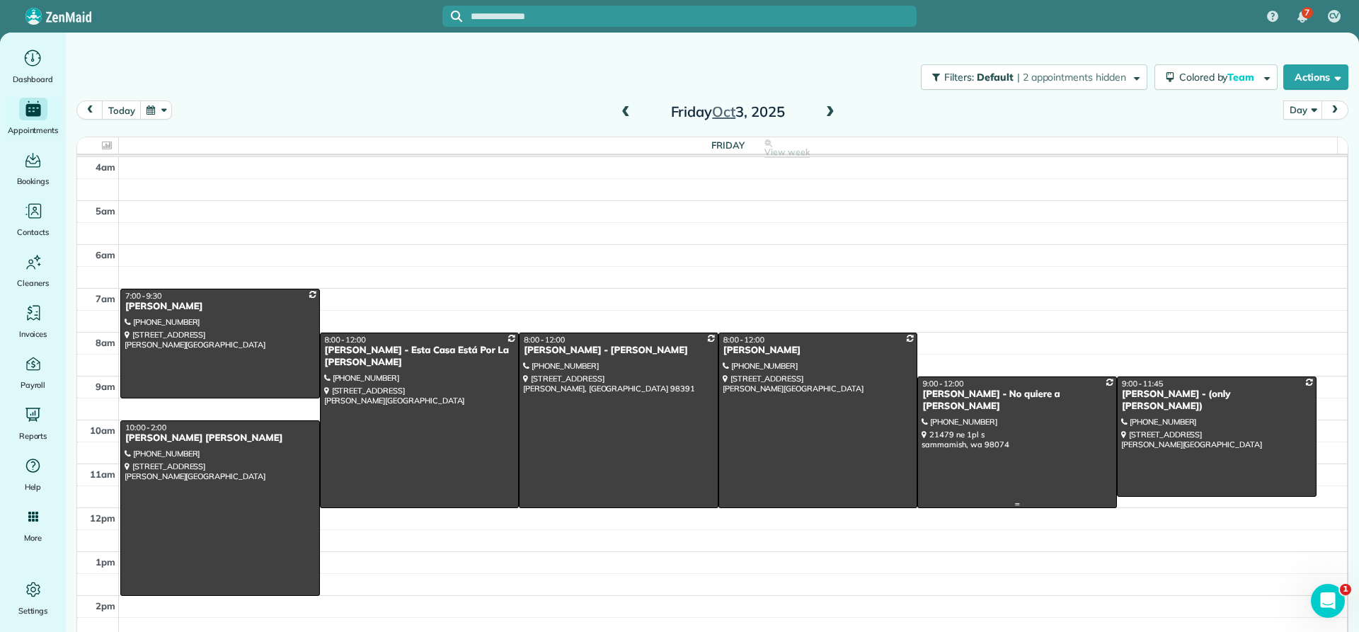
click at [946, 396] on div "[PERSON_NAME] - No quiere a [PERSON_NAME]" at bounding box center [1017, 401] width 191 height 24
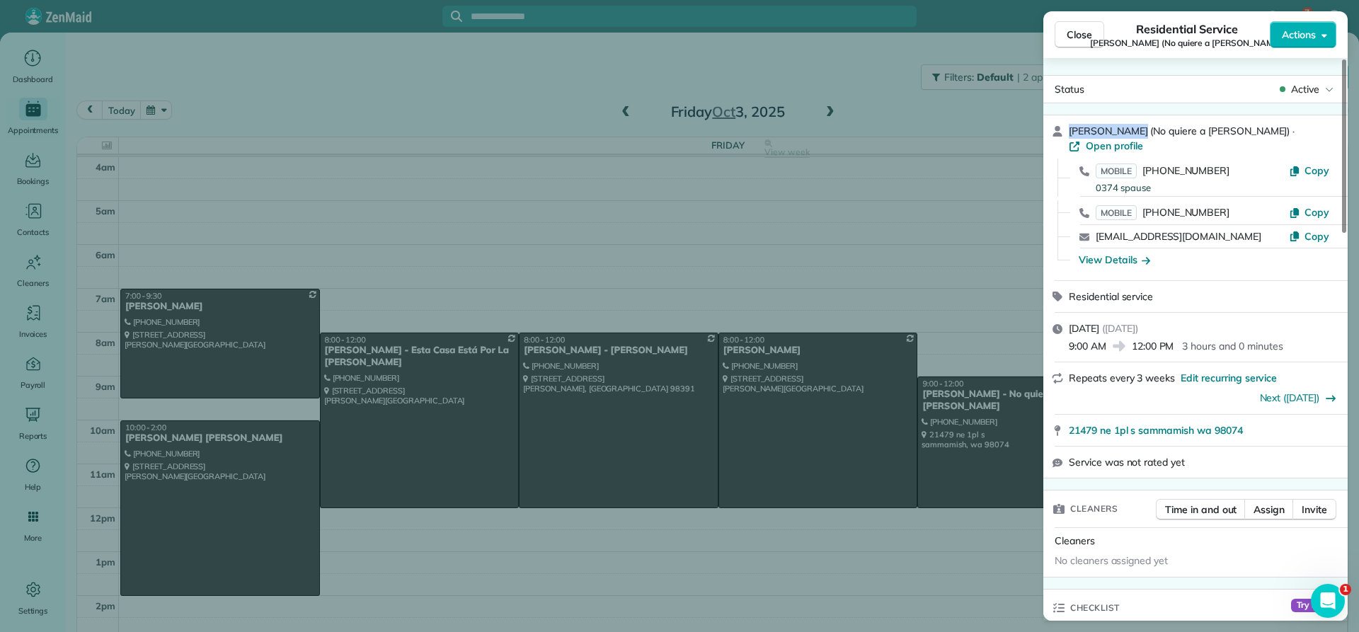
drag, startPoint x: 1139, startPoint y: 130, endPoint x: 1067, endPoint y: 128, distance: 72.2
click at [1067, 128] on div "[PERSON_NAME] (No quiere a Hania) · Open profile MOBILE [PHONE_NUMBER] 0374 spa…" at bounding box center [1195, 197] width 304 height 165
click at [1123, 253] on div "View Details" at bounding box center [1114, 260] width 71 height 14
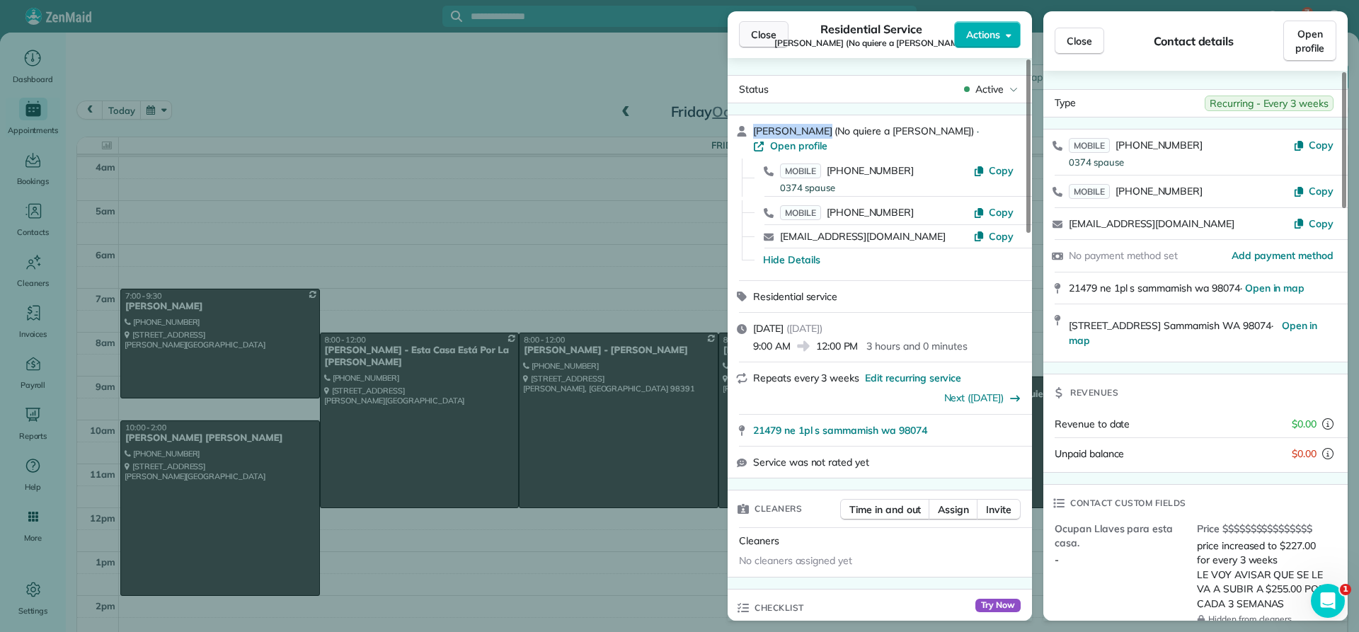
click at [767, 30] on span "Close" at bounding box center [763, 35] width 25 height 14
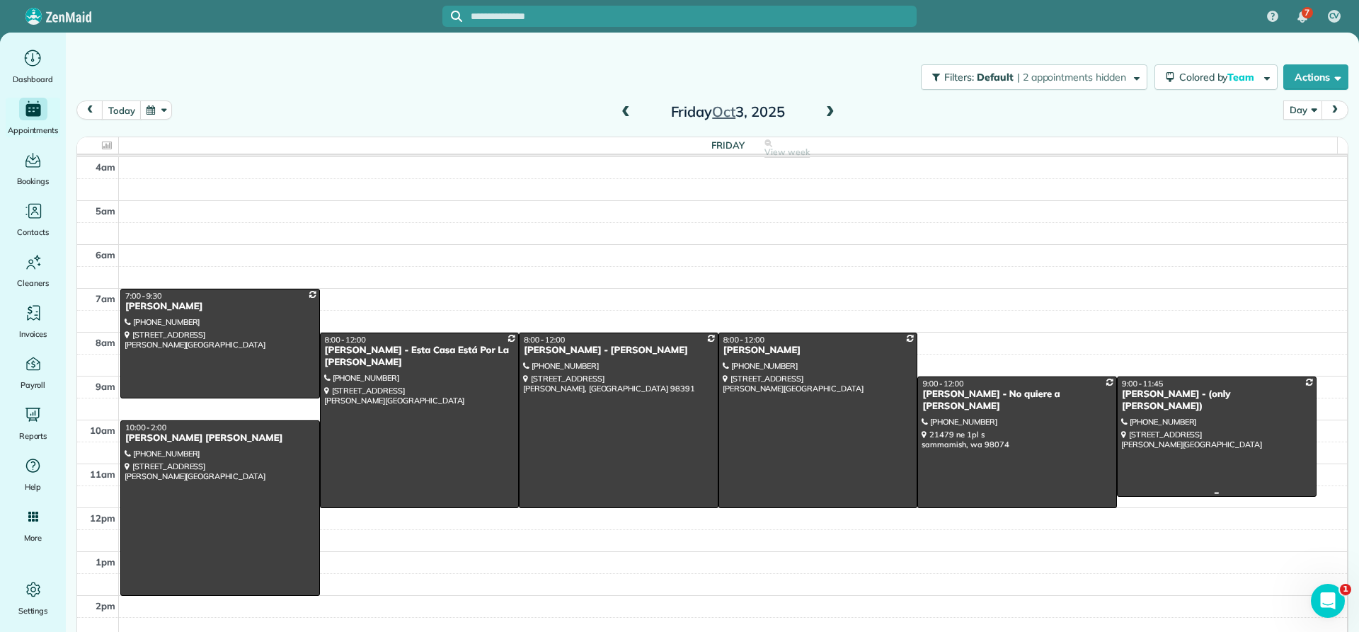
click at [1127, 390] on div "[PERSON_NAME] - (only [PERSON_NAME])" at bounding box center [1216, 401] width 191 height 24
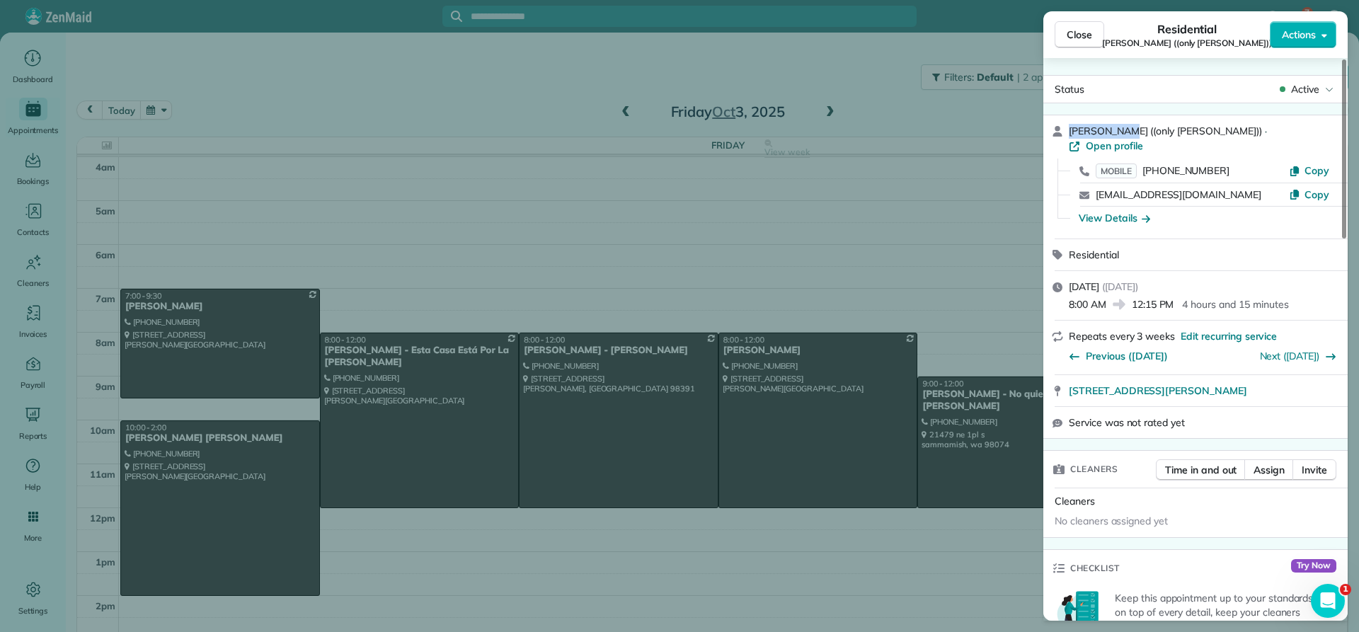
drag, startPoint x: 1124, startPoint y: 132, endPoint x: 1056, endPoint y: 132, distance: 68.0
click at [1056, 132] on div "[PERSON_NAME] ((only [PERSON_NAME])) · Open profile MOBILE [PHONE_NUMBER] Copy …" at bounding box center [1195, 176] width 304 height 123
click at [1115, 211] on div "View Details" at bounding box center [1114, 218] width 71 height 14
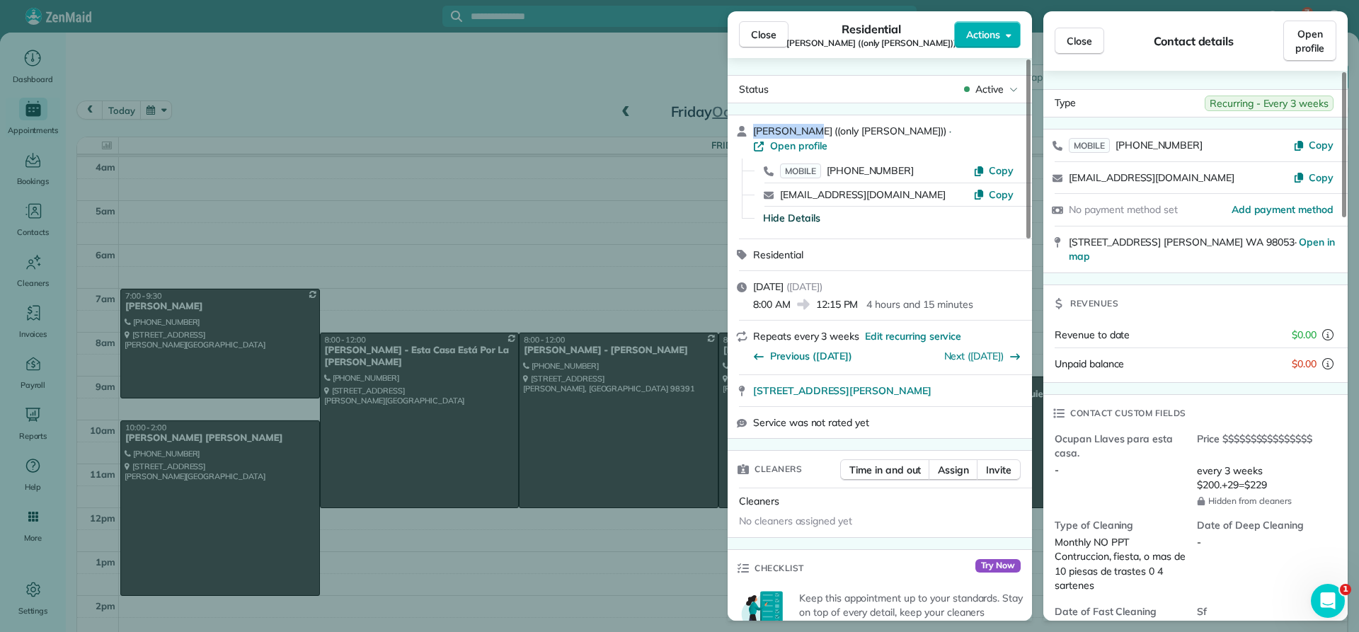
click at [755, 33] on span "Close" at bounding box center [763, 35] width 25 height 14
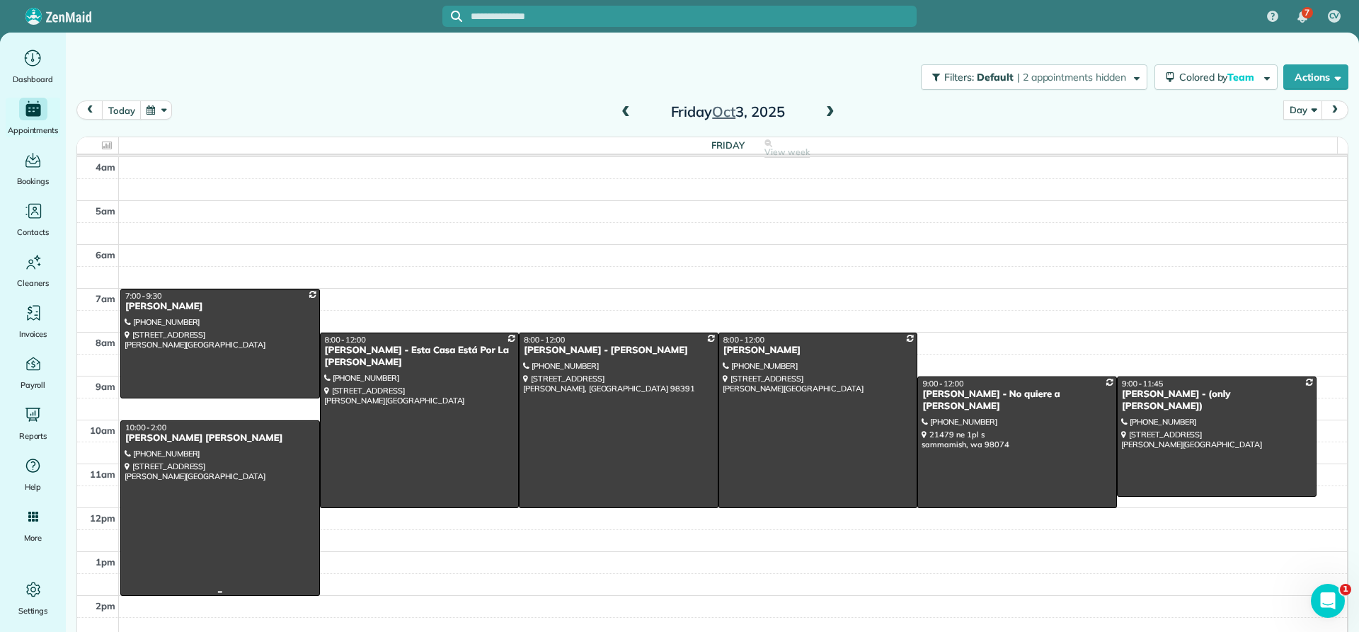
click at [155, 438] on div "[PERSON_NAME] [PERSON_NAME]" at bounding box center [220, 439] width 191 height 12
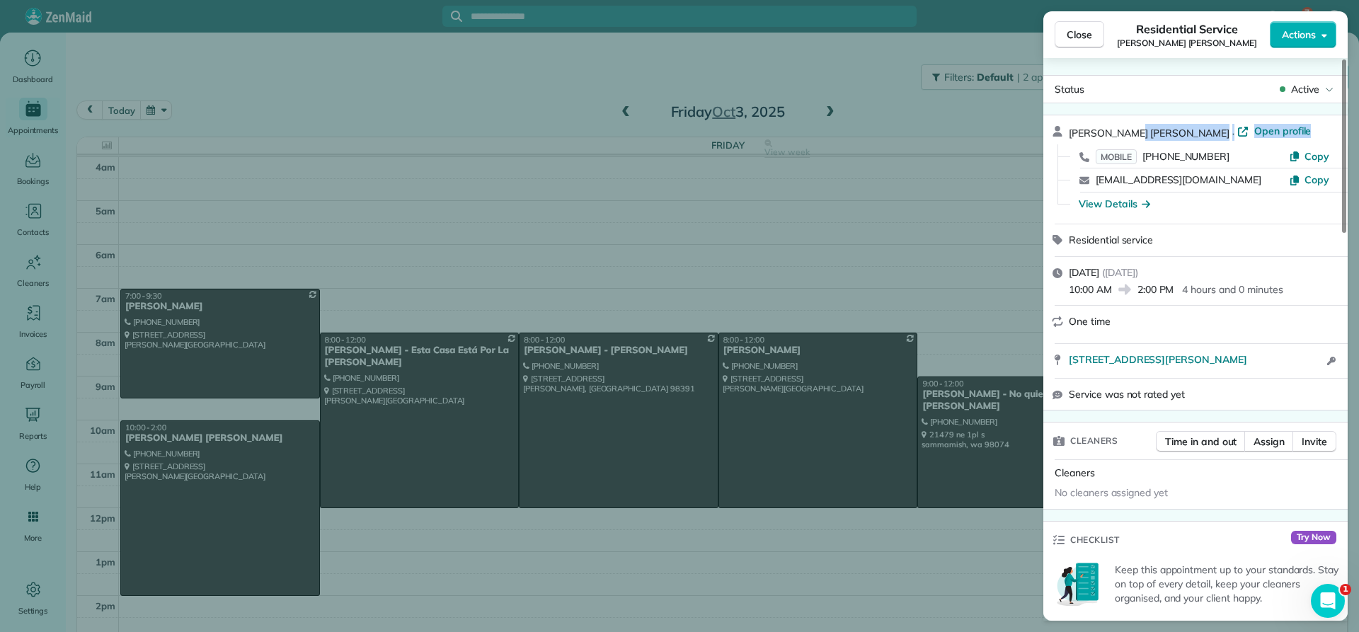
drag, startPoint x: 1128, startPoint y: 127, endPoint x: 1060, endPoint y: 147, distance: 69.9
click at [1069, 147] on div "[PERSON_NAME] [PERSON_NAME] · Open profile MOBILE [PHONE_NUMBER] Copy [EMAIL_AD…" at bounding box center [1204, 169] width 270 height 91
click at [1161, 58] on div "Status Active [PERSON_NAME] [PERSON_NAME] · Open profile MOBILE [PHONE_NUMBER] …" at bounding box center [1195, 339] width 304 height 563
drag, startPoint x: 1165, startPoint y: 131, endPoint x: 1070, endPoint y: 128, distance: 94.9
click at [1070, 128] on div "[PERSON_NAME] [PERSON_NAME] · Open profile" at bounding box center [1204, 132] width 270 height 17
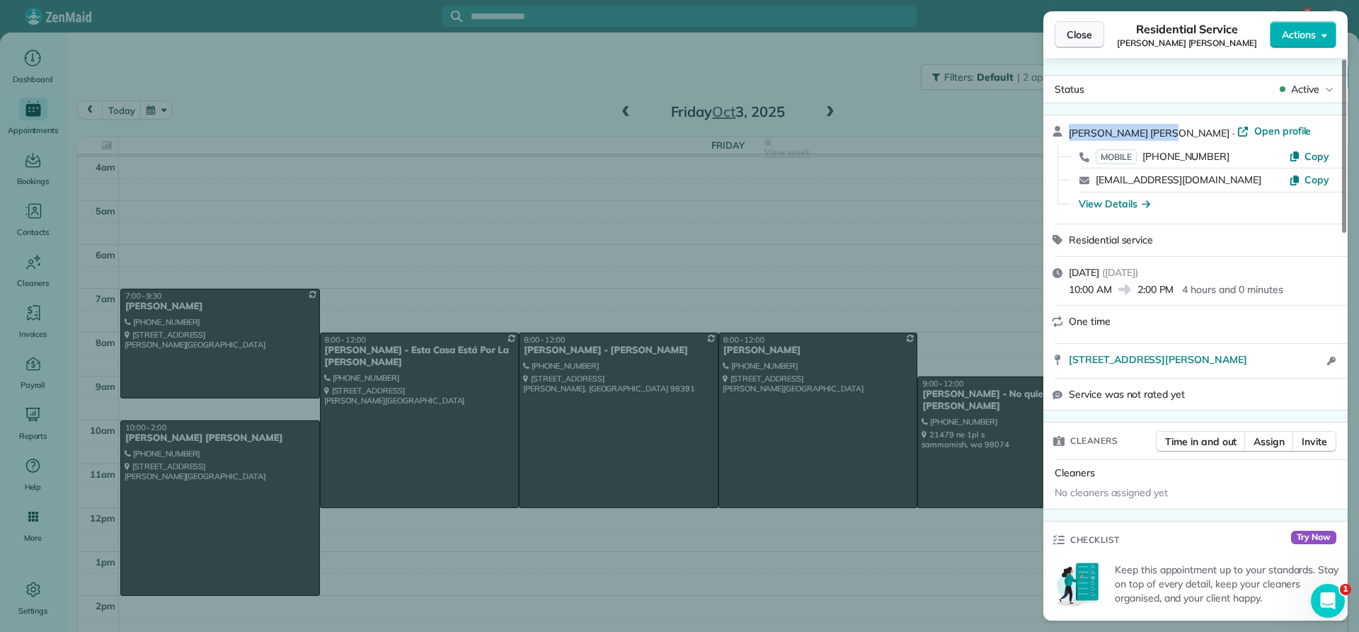
click at [1070, 33] on span "Close" at bounding box center [1079, 35] width 25 height 14
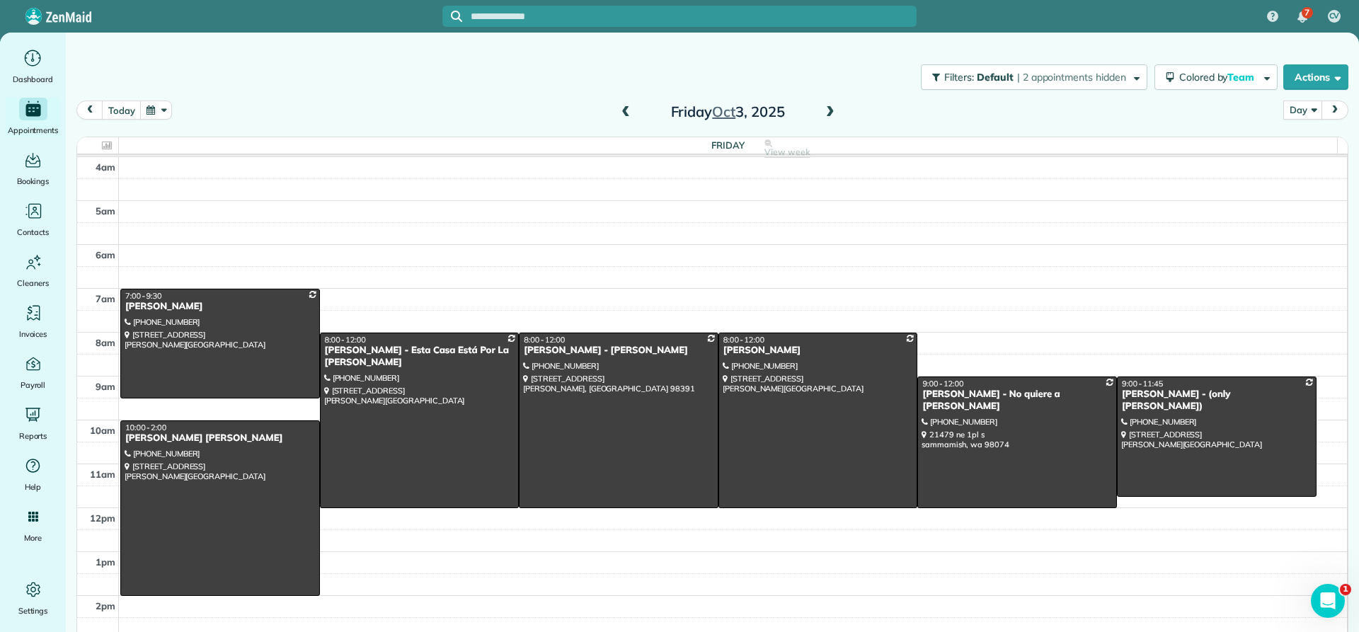
click at [618, 111] on span at bounding box center [626, 112] width 16 height 13
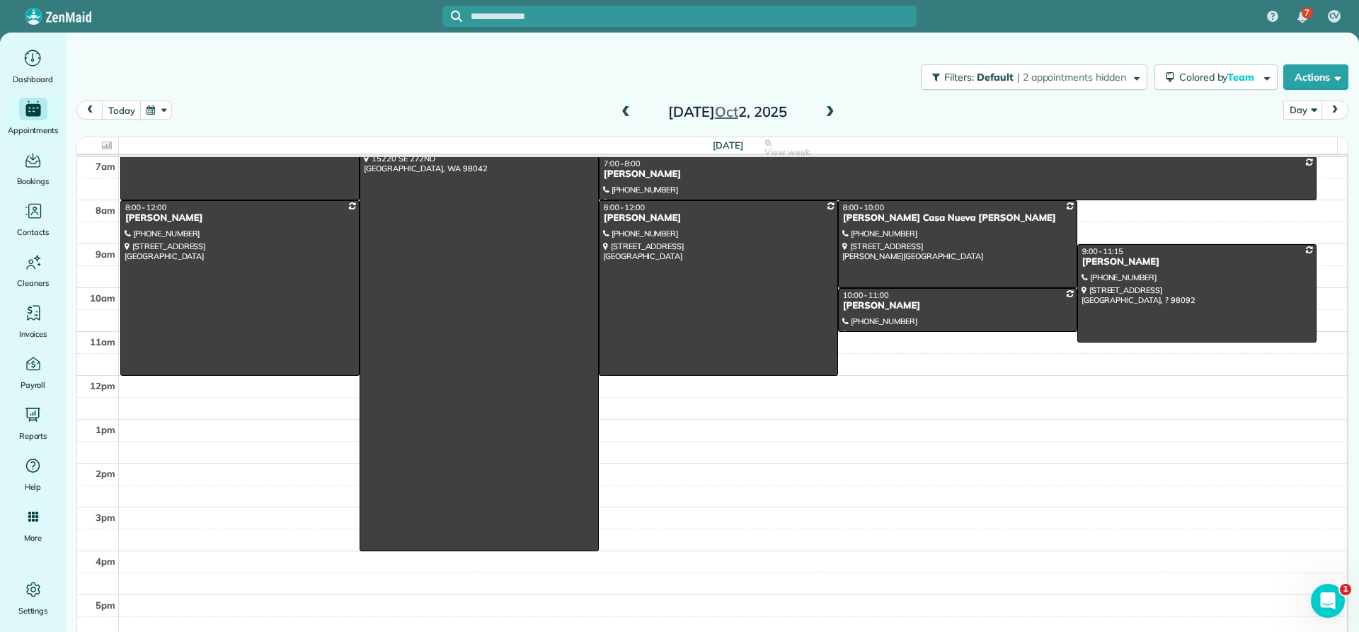
click at [620, 112] on span at bounding box center [626, 112] width 16 height 13
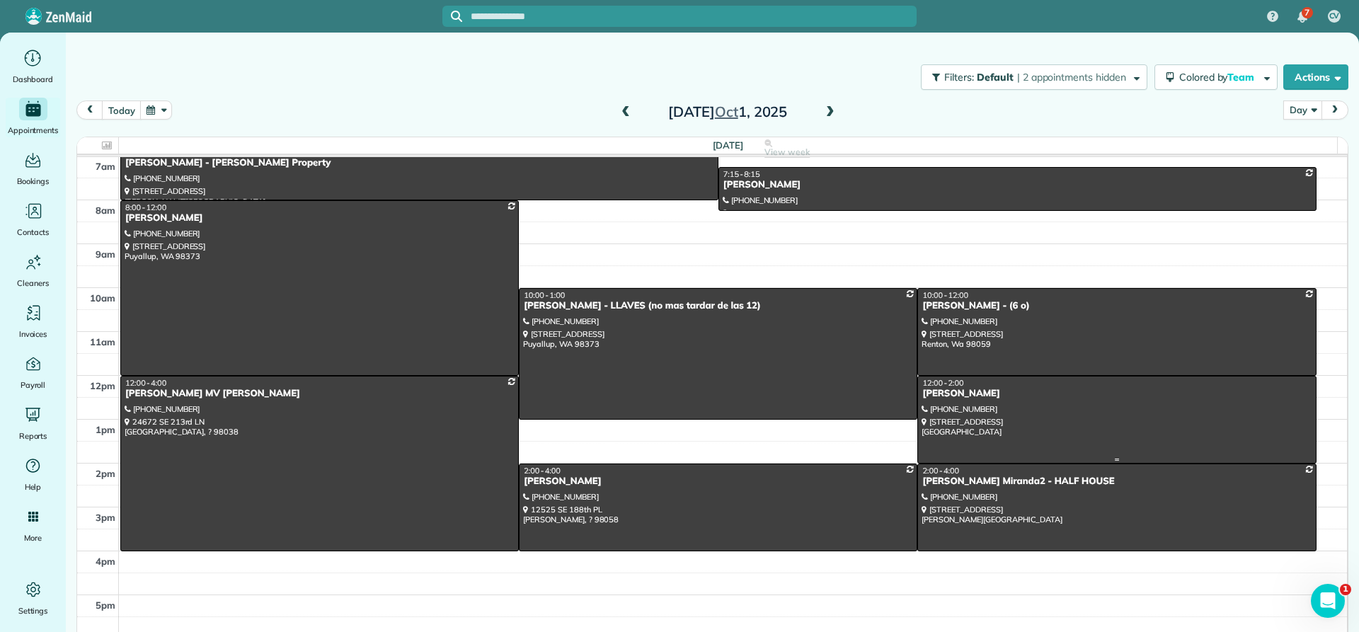
click at [942, 397] on div "[PERSON_NAME]" at bounding box center [1117, 394] width 390 height 12
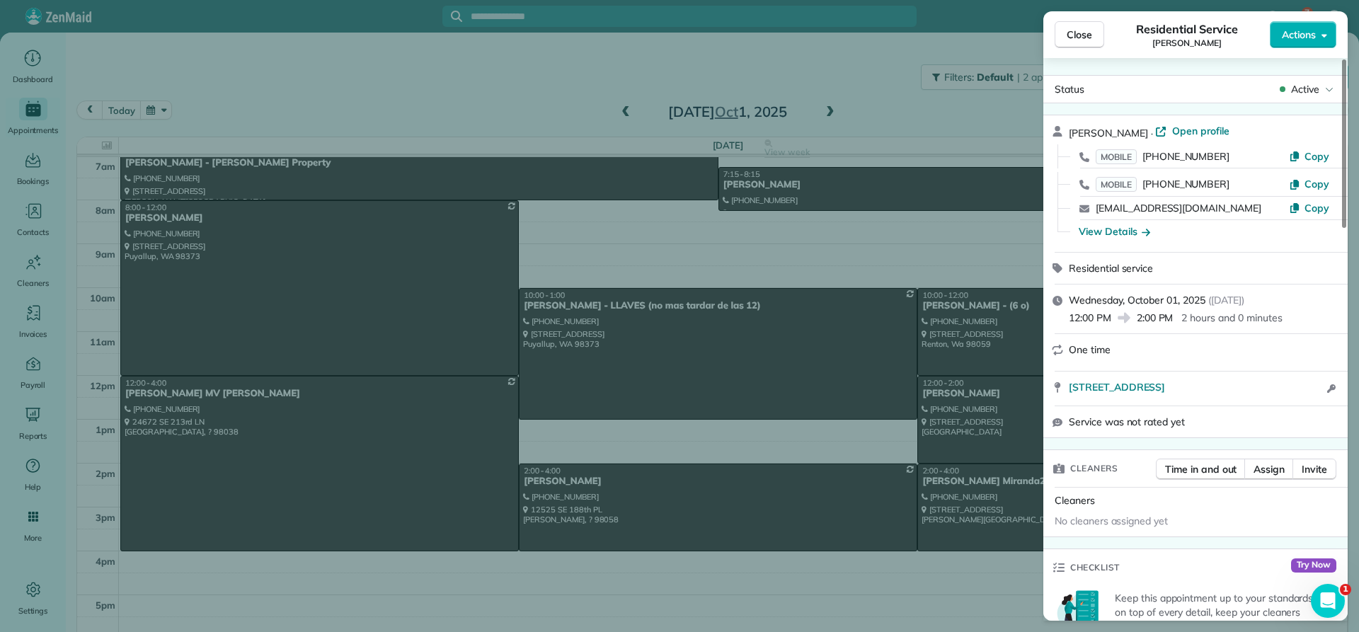
drag, startPoint x: 1169, startPoint y: 126, endPoint x: 1072, endPoint y: 131, distance: 96.4
click at [1070, 128] on div "[PERSON_NAME] · Open profile" at bounding box center [1204, 132] width 270 height 17
click at [1116, 232] on div "View Details" at bounding box center [1114, 231] width 71 height 14
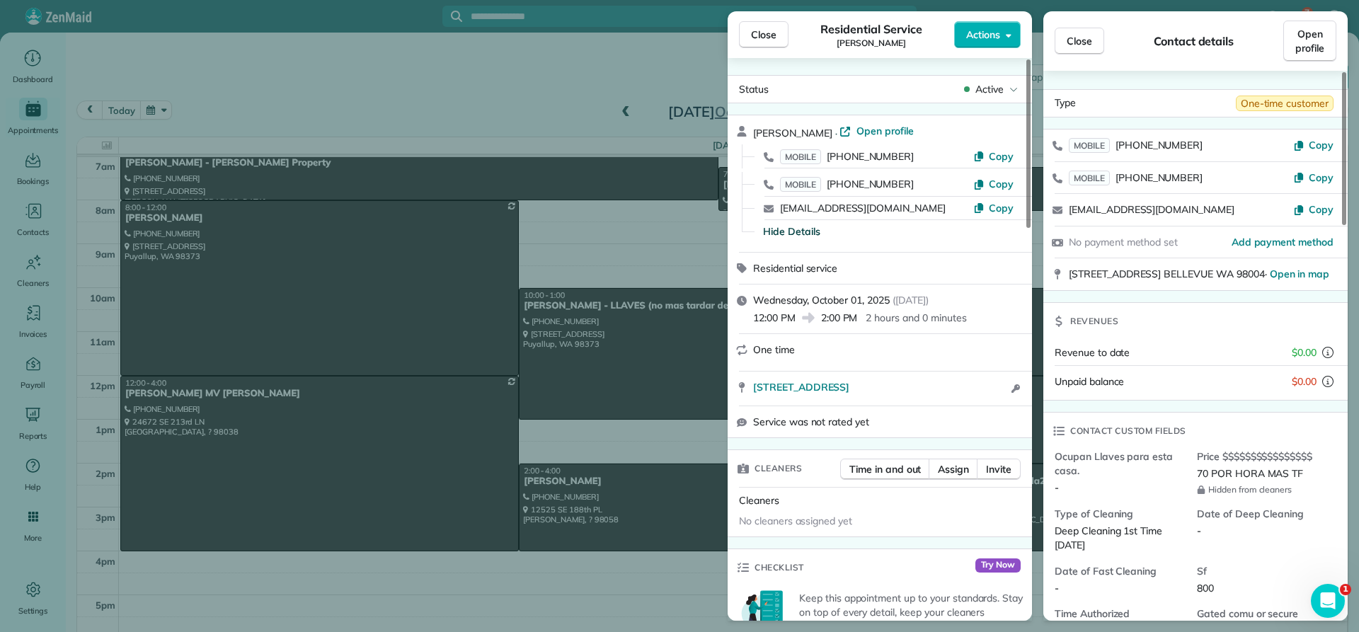
scroll to position [142, 0]
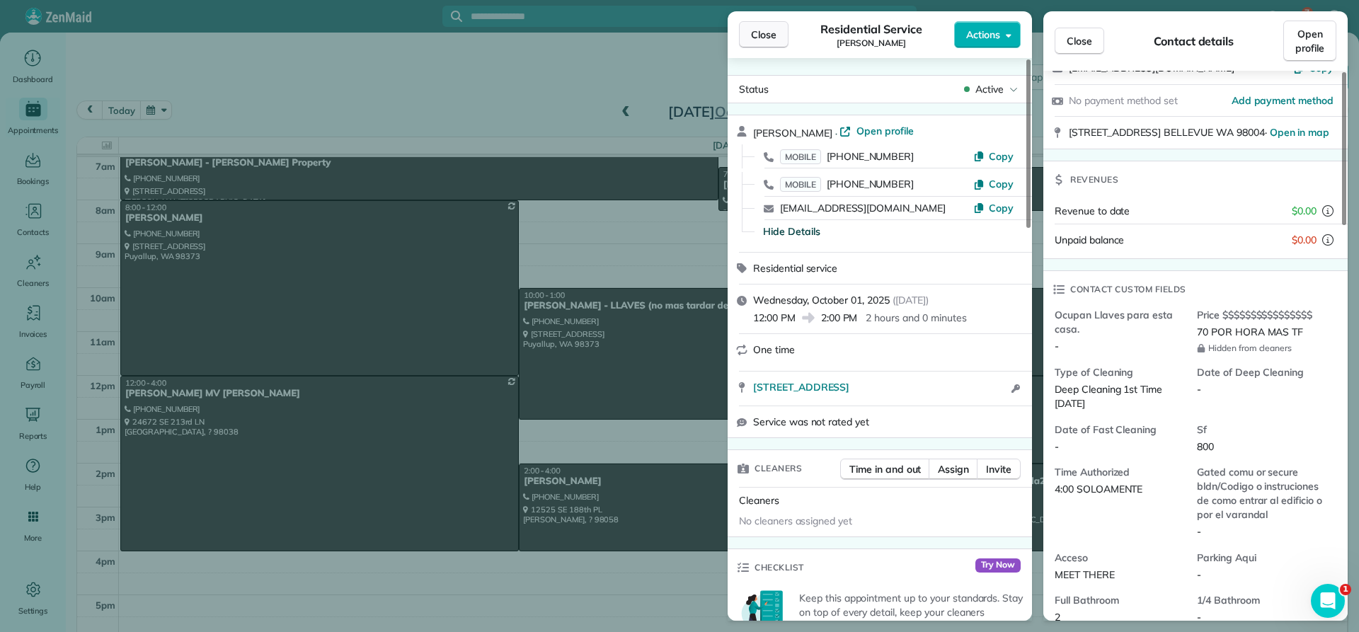
click at [757, 31] on span "Close" at bounding box center [763, 35] width 25 height 14
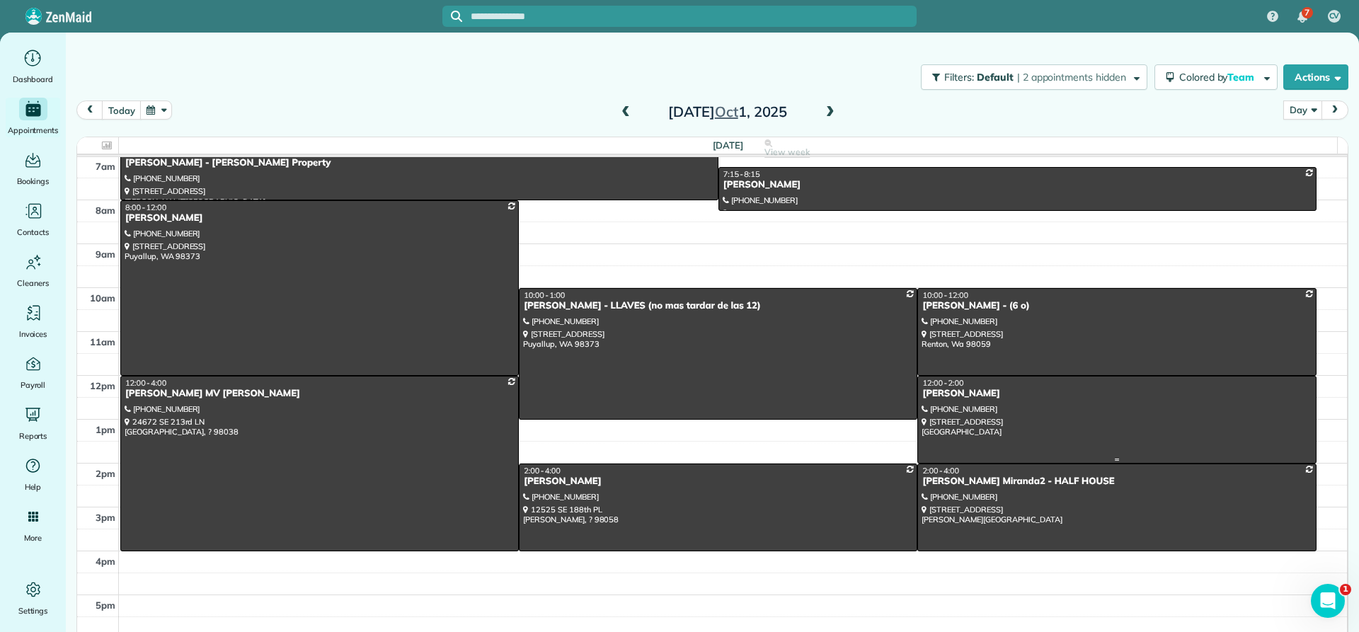
click at [965, 395] on div "[PERSON_NAME]" at bounding box center [1117, 394] width 390 height 12
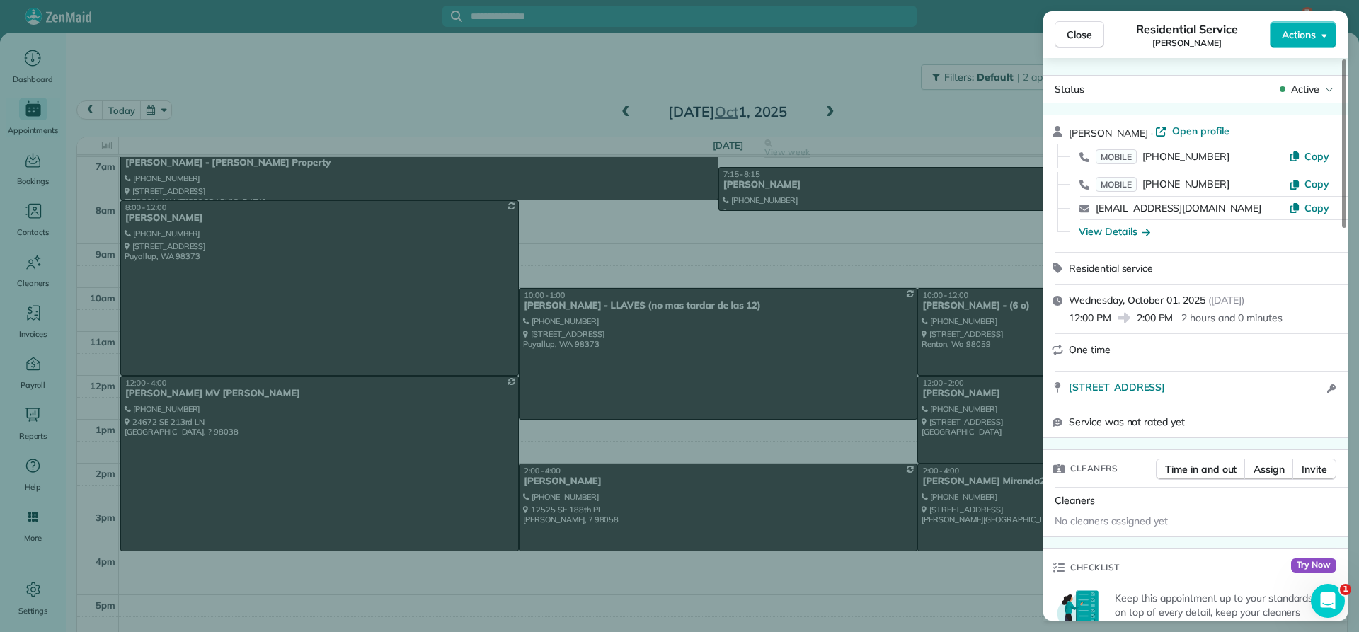
drag, startPoint x: 1173, startPoint y: 132, endPoint x: 1069, endPoint y: 135, distance: 104.1
click at [1069, 135] on div "[PERSON_NAME] · Open profile" at bounding box center [1204, 132] width 270 height 17
click at [1072, 39] on span "Close" at bounding box center [1079, 35] width 25 height 14
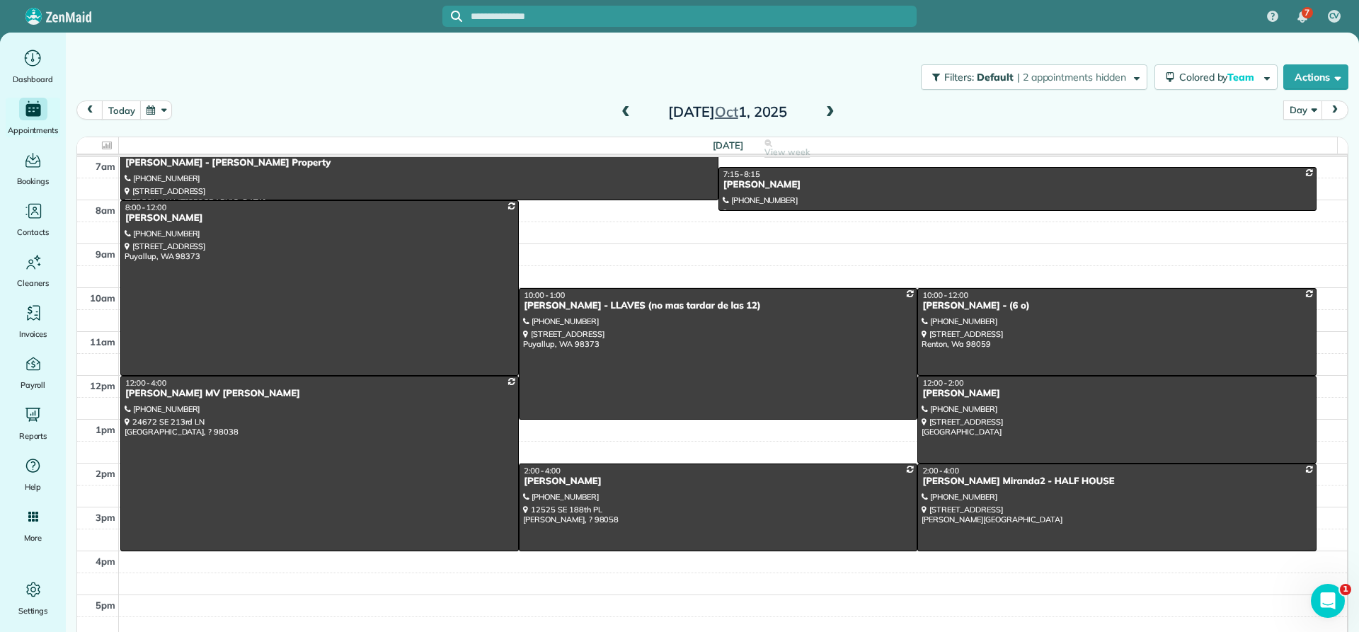
click at [824, 113] on span at bounding box center [831, 112] width 16 height 13
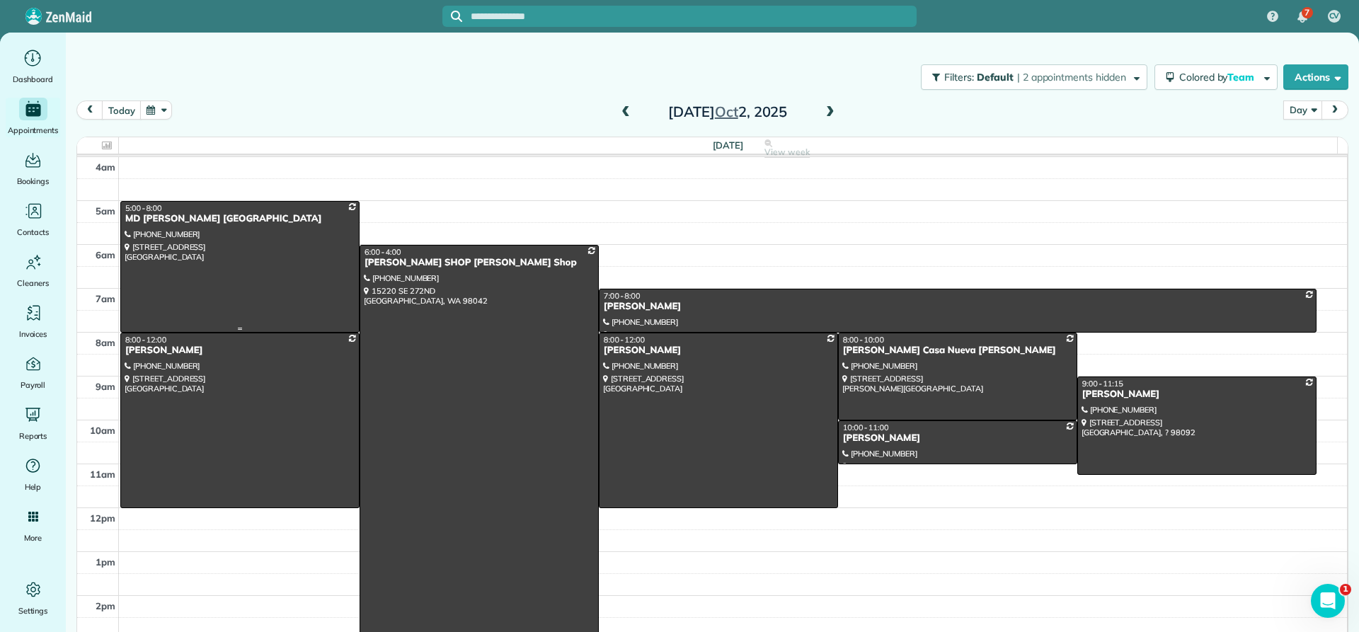
click at [168, 226] on div at bounding box center [240, 267] width 238 height 130
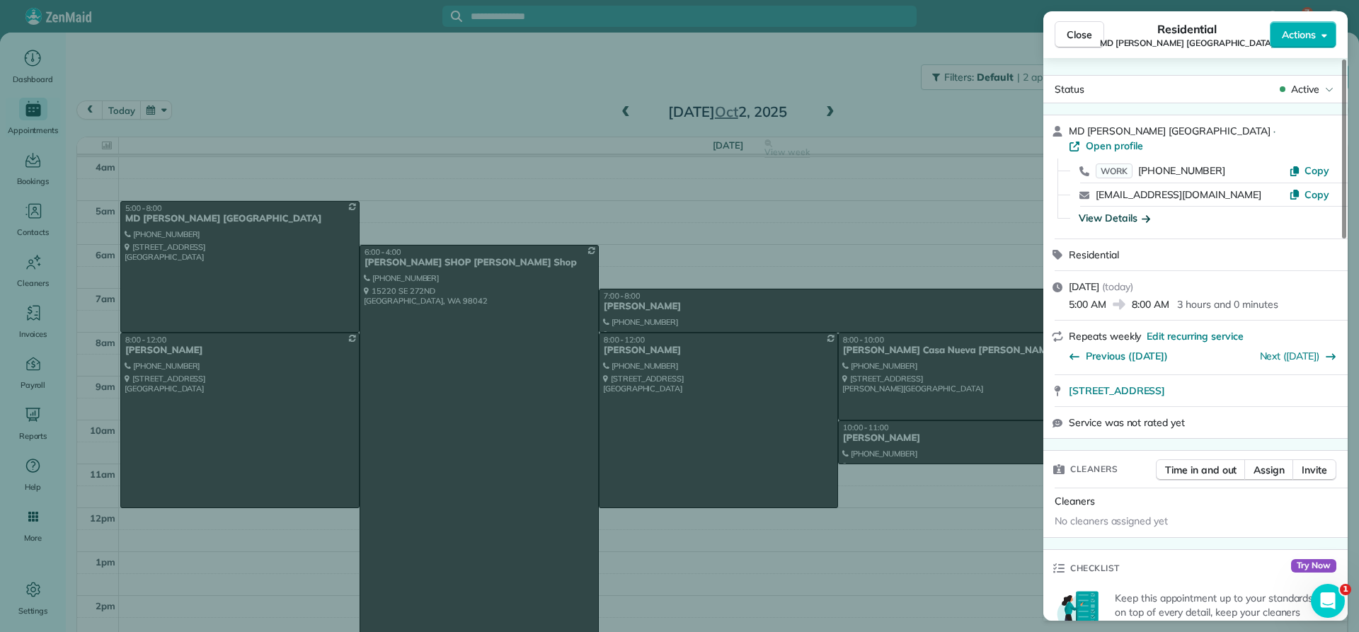
click at [1107, 211] on div "View Details" at bounding box center [1114, 218] width 71 height 14
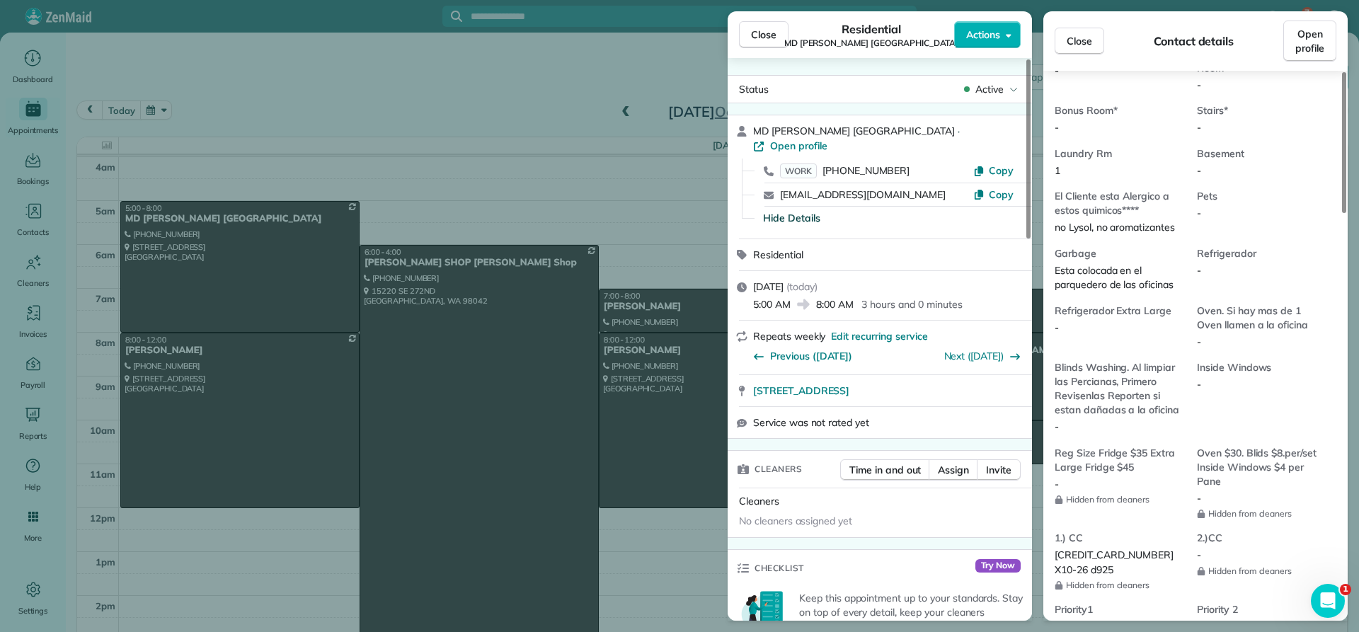
scroll to position [849, 0]
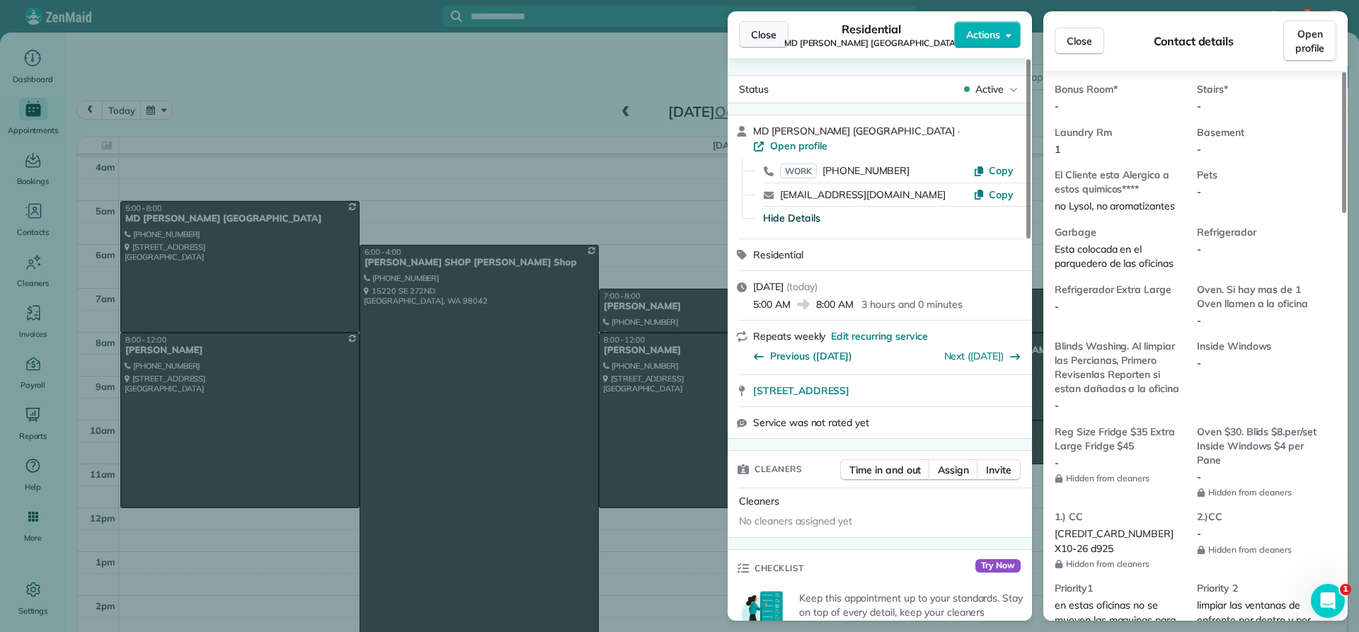
click at [751, 41] on span "Close" at bounding box center [763, 35] width 25 height 14
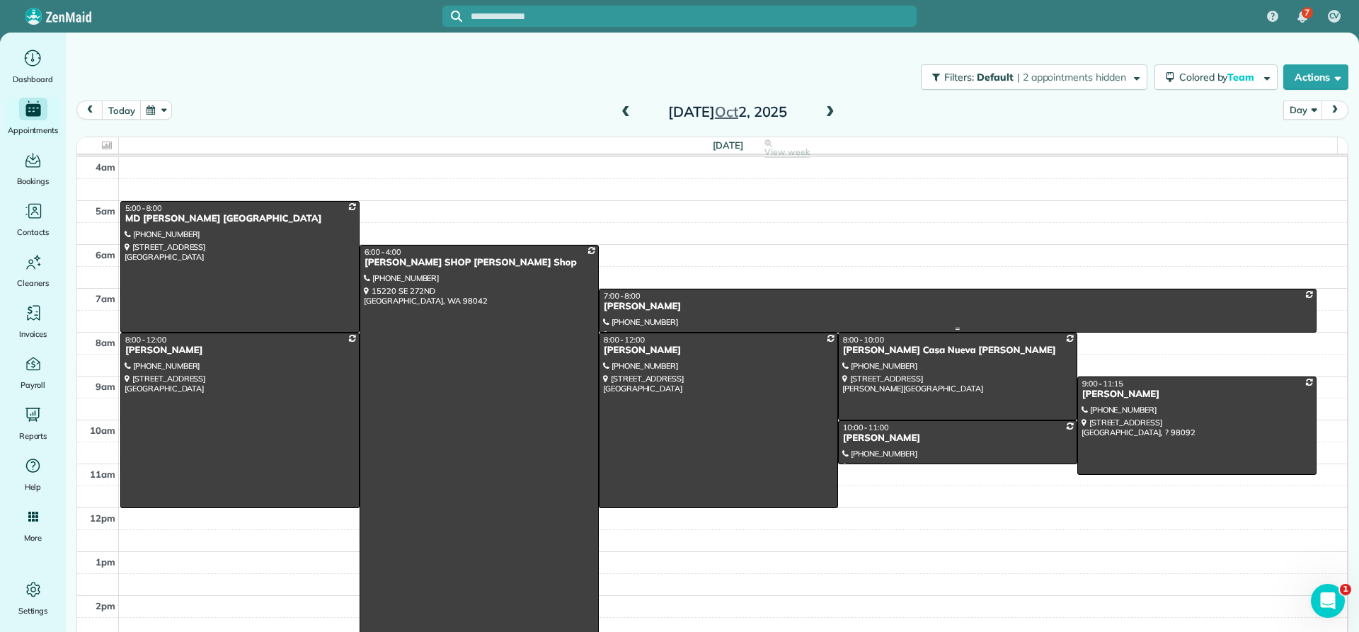
click at [633, 309] on div "[PERSON_NAME]" at bounding box center [957, 307] width 709 height 12
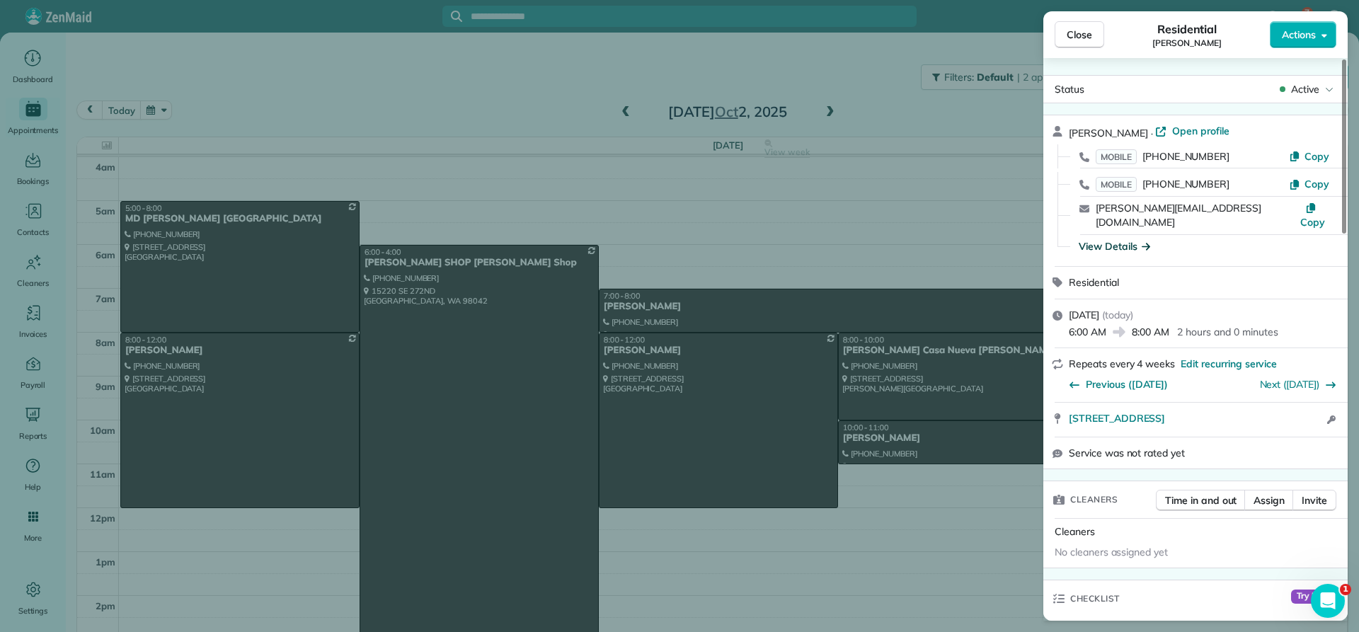
click at [1099, 239] on div "View Details" at bounding box center [1114, 246] width 71 height 14
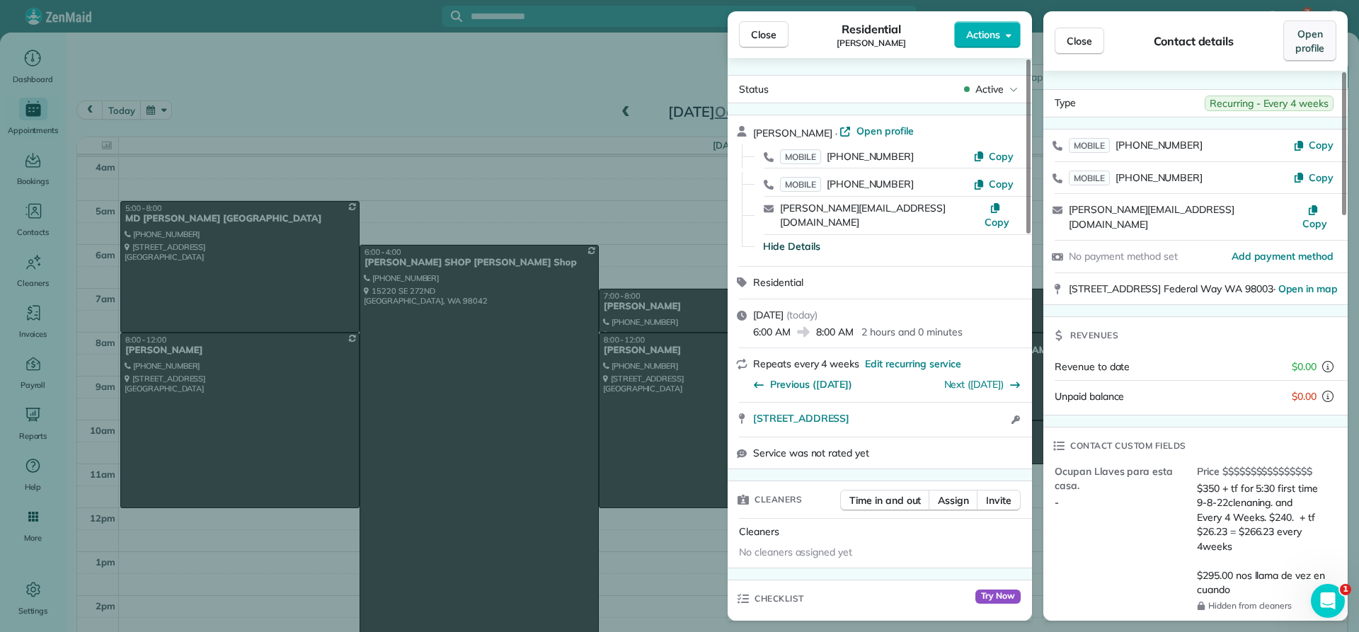
click at [1297, 45] on span "Open profile" at bounding box center [1309, 41] width 29 height 28
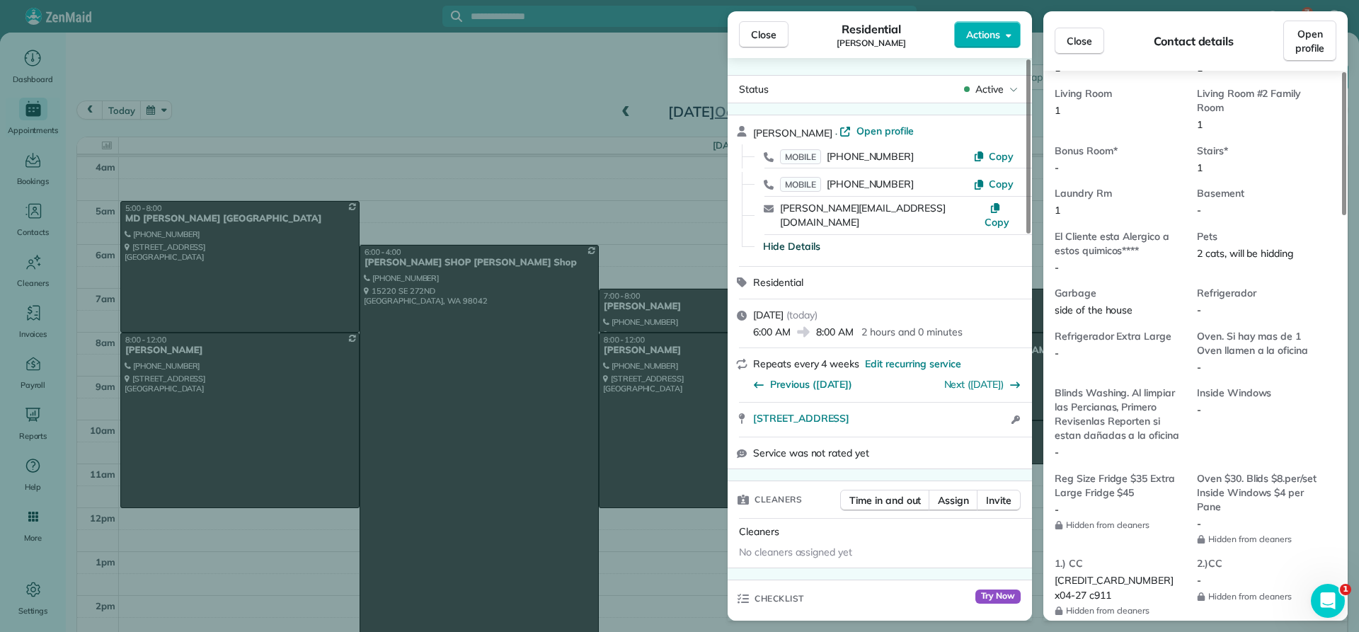
scroll to position [922, 0]
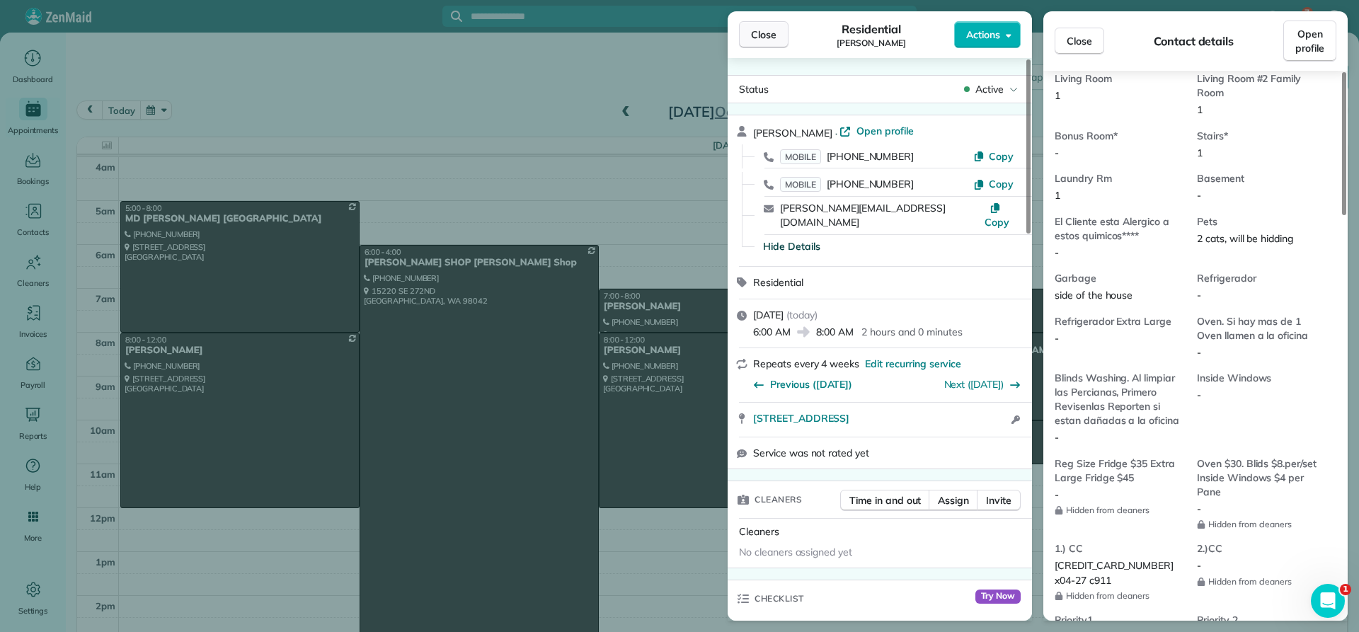
click at [762, 35] on span "Close" at bounding box center [763, 35] width 25 height 14
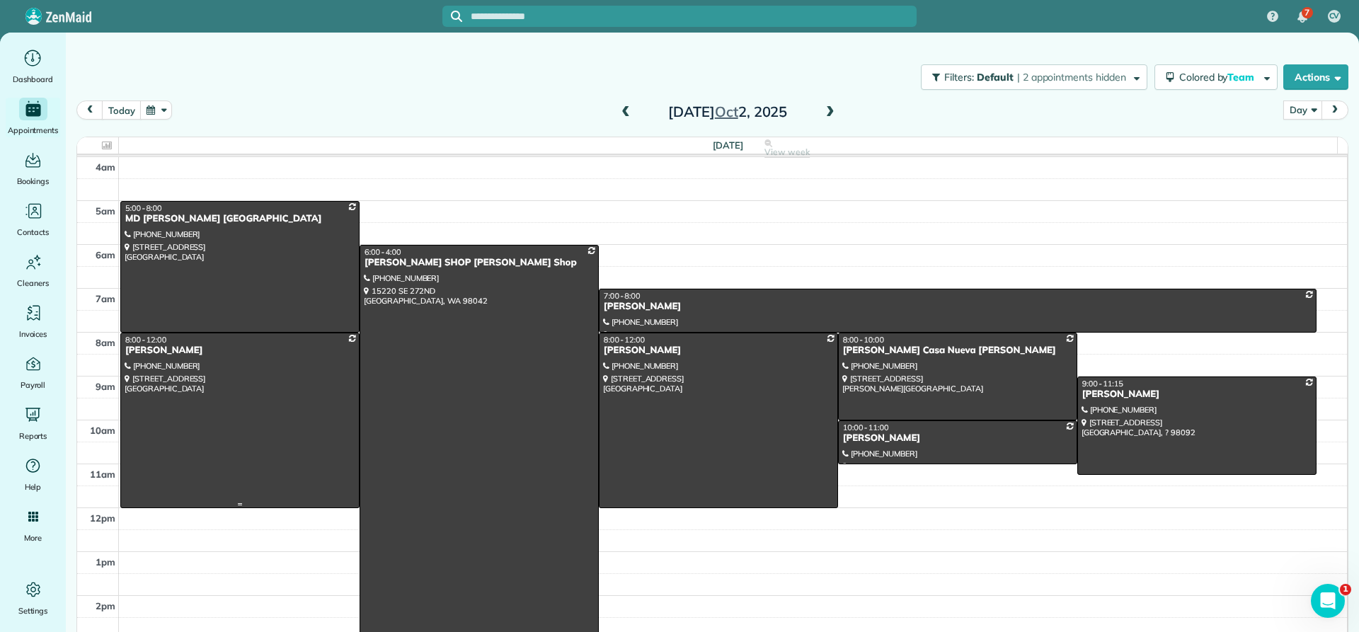
click at [164, 353] on div "[PERSON_NAME]" at bounding box center [240, 351] width 231 height 12
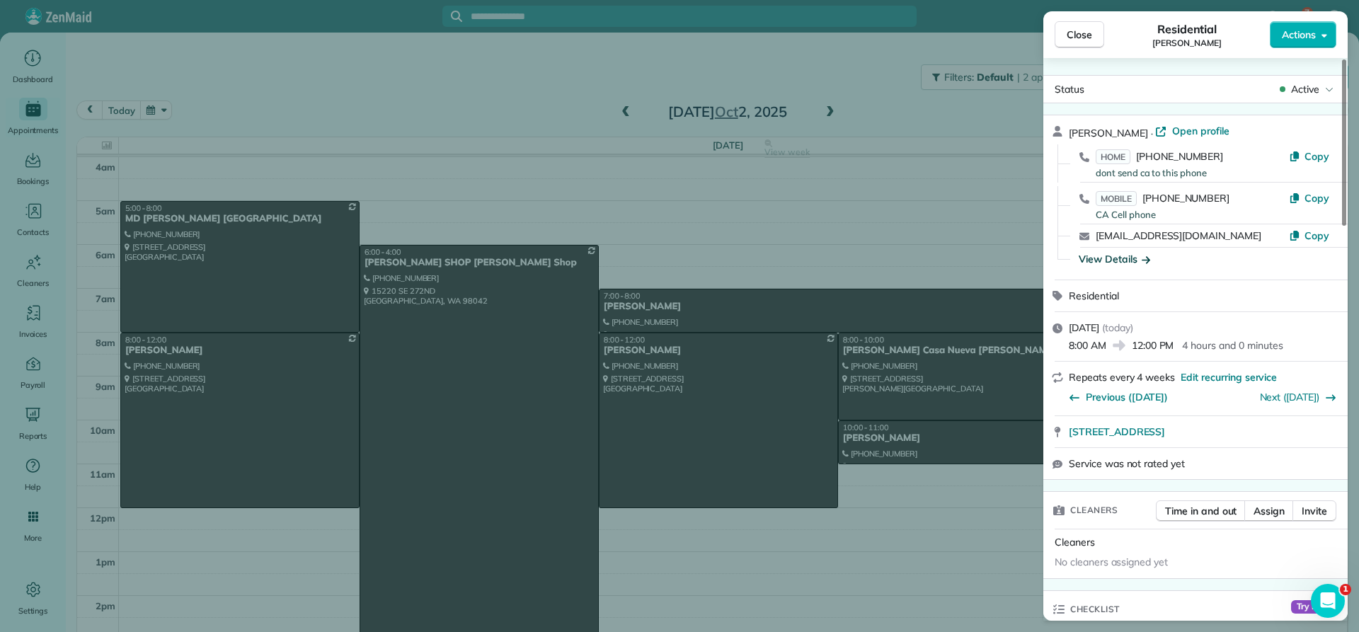
click at [1110, 262] on div "View Details" at bounding box center [1114, 259] width 71 height 14
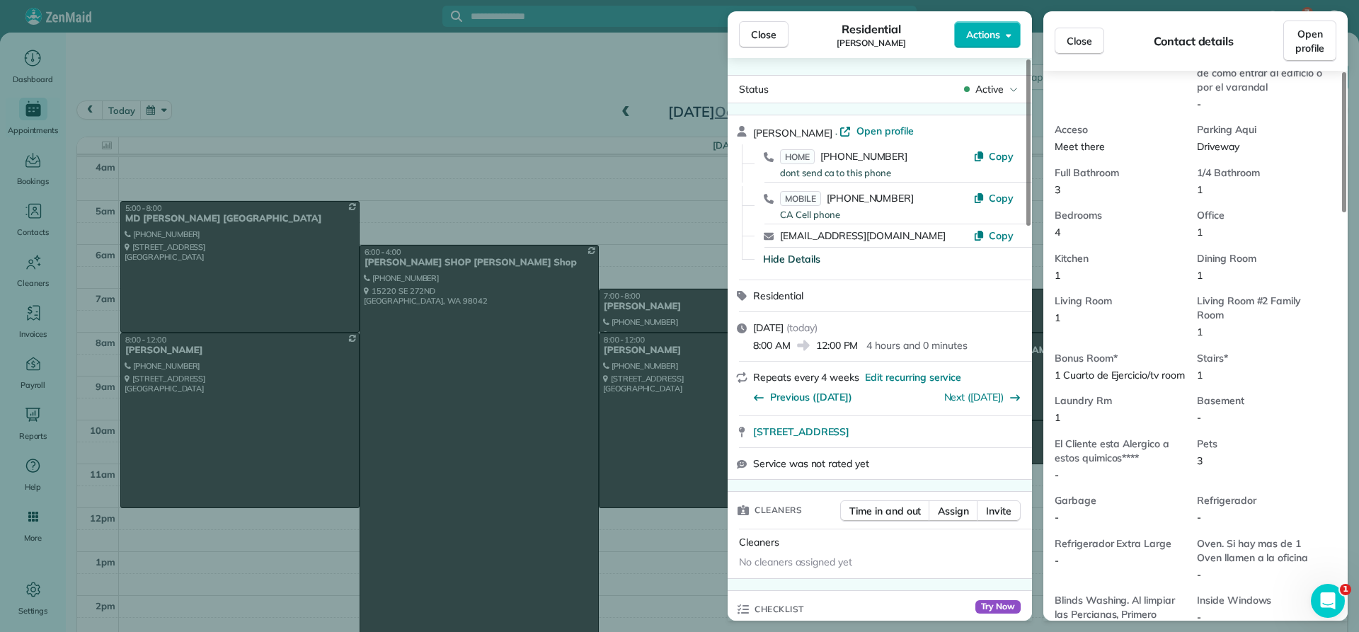
scroll to position [927, 0]
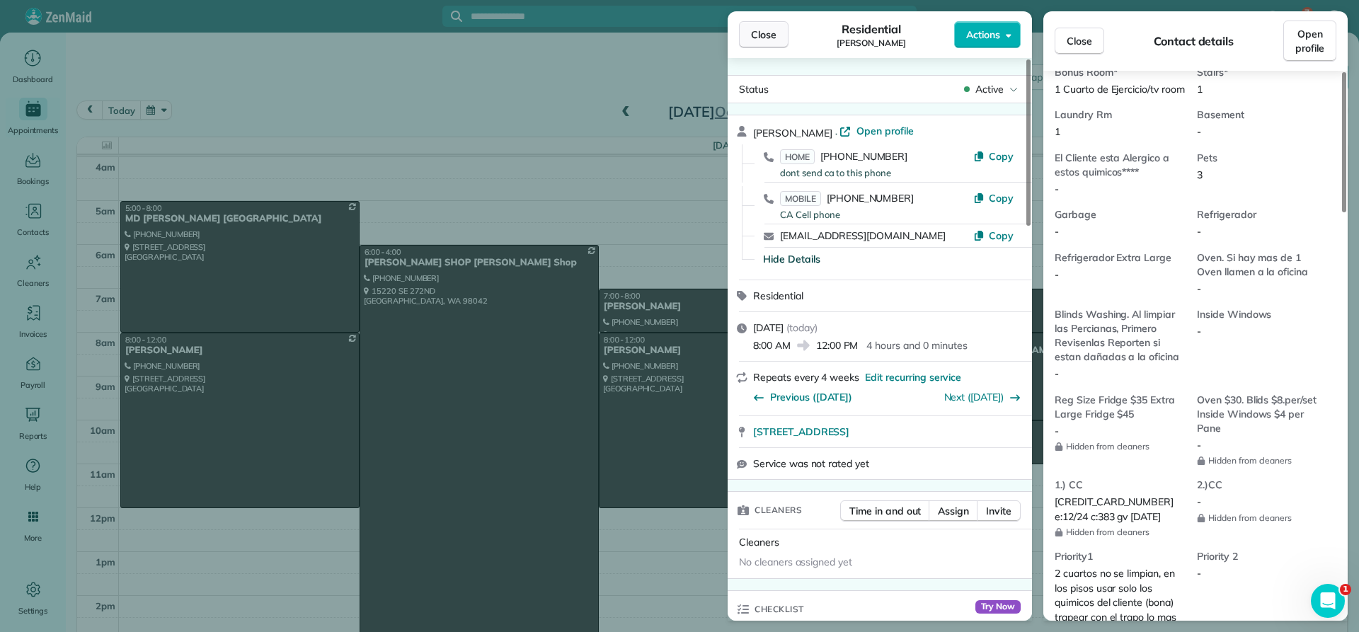
click at [750, 41] on button "Close" at bounding box center [764, 34] width 50 height 27
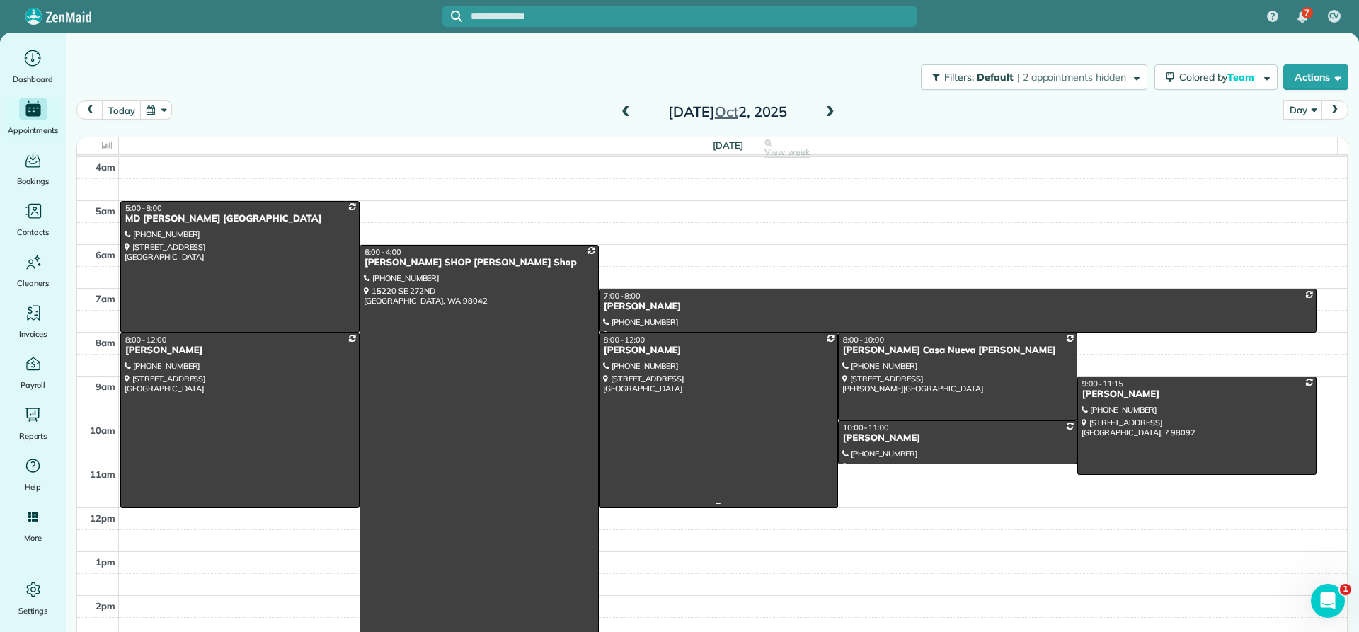
click at [621, 355] on div "[PERSON_NAME]" at bounding box center [718, 351] width 231 height 12
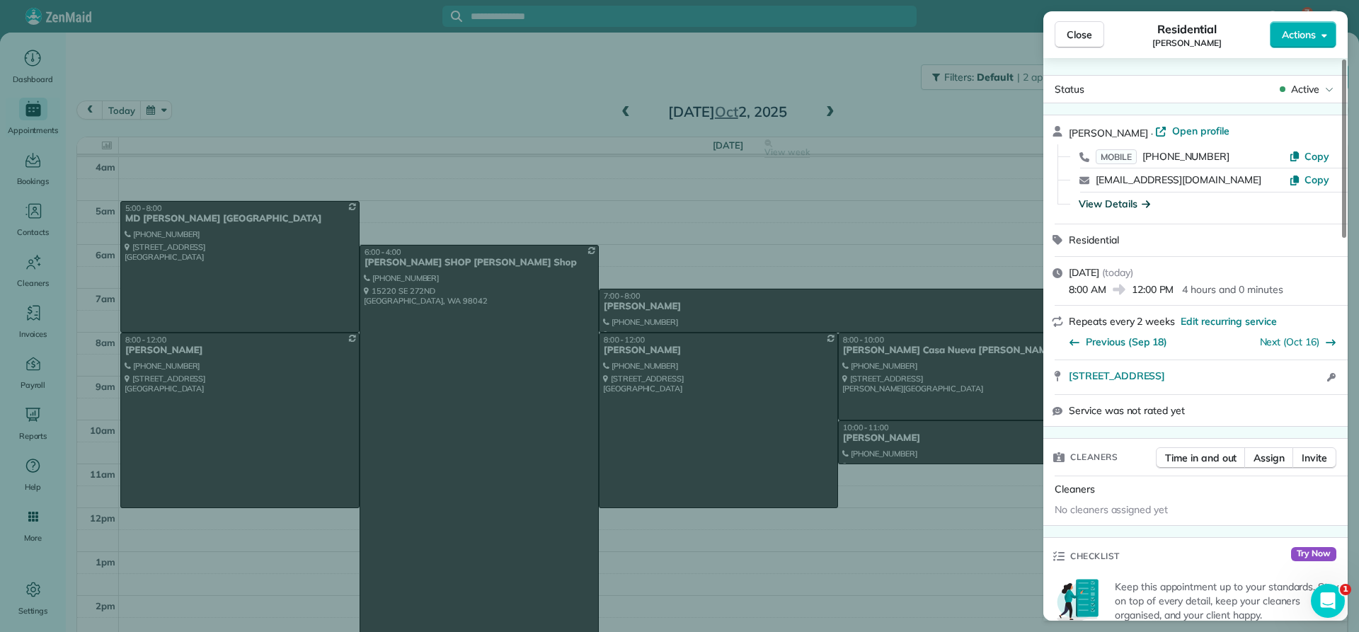
click at [1114, 205] on div "View Details" at bounding box center [1114, 204] width 71 height 14
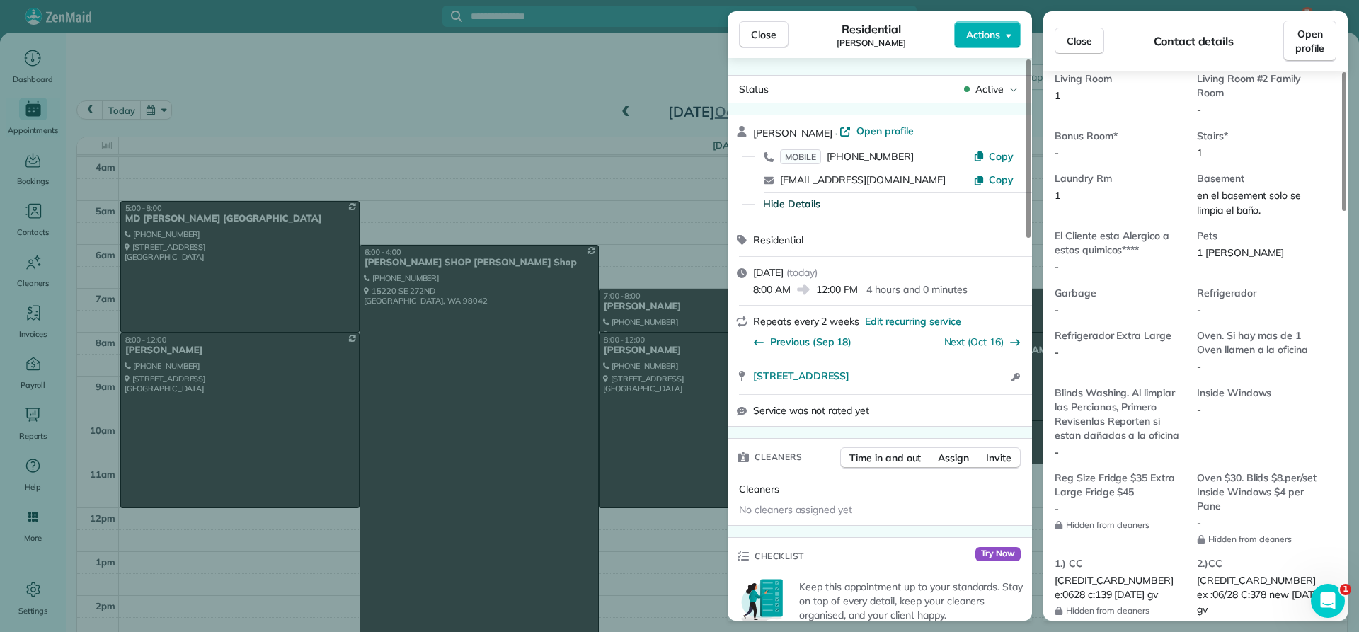
scroll to position [994, 0]
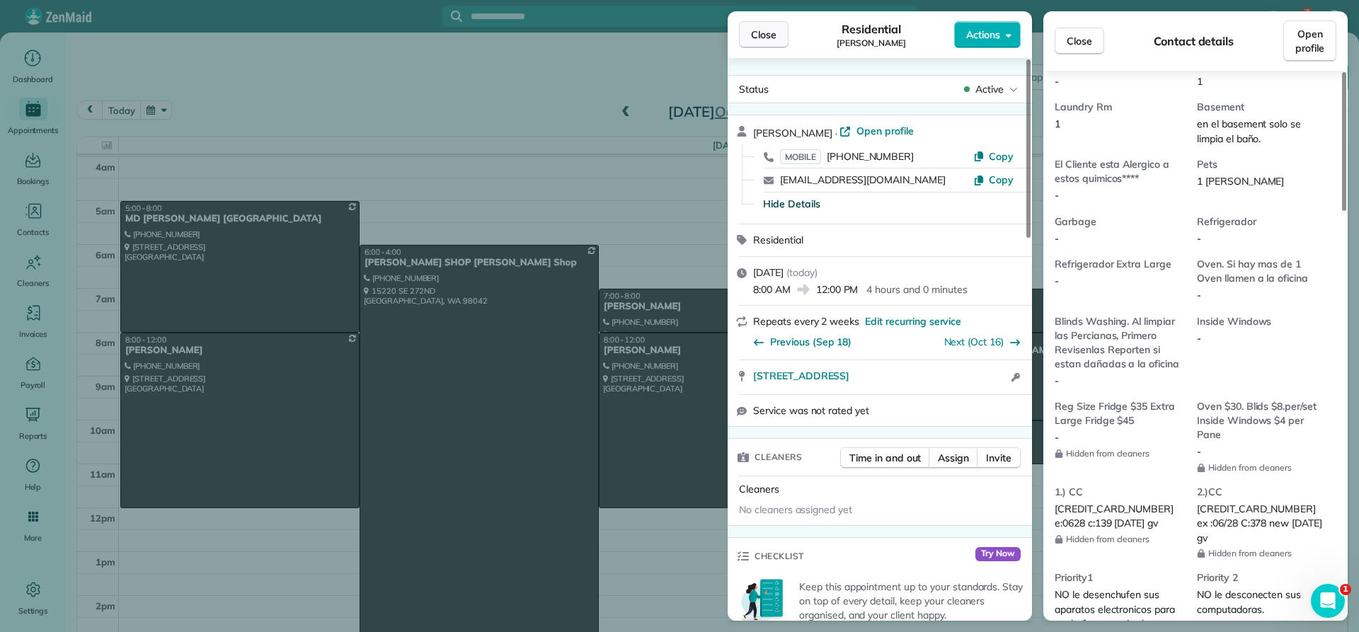
click at [774, 39] on span "Close" at bounding box center [763, 35] width 25 height 14
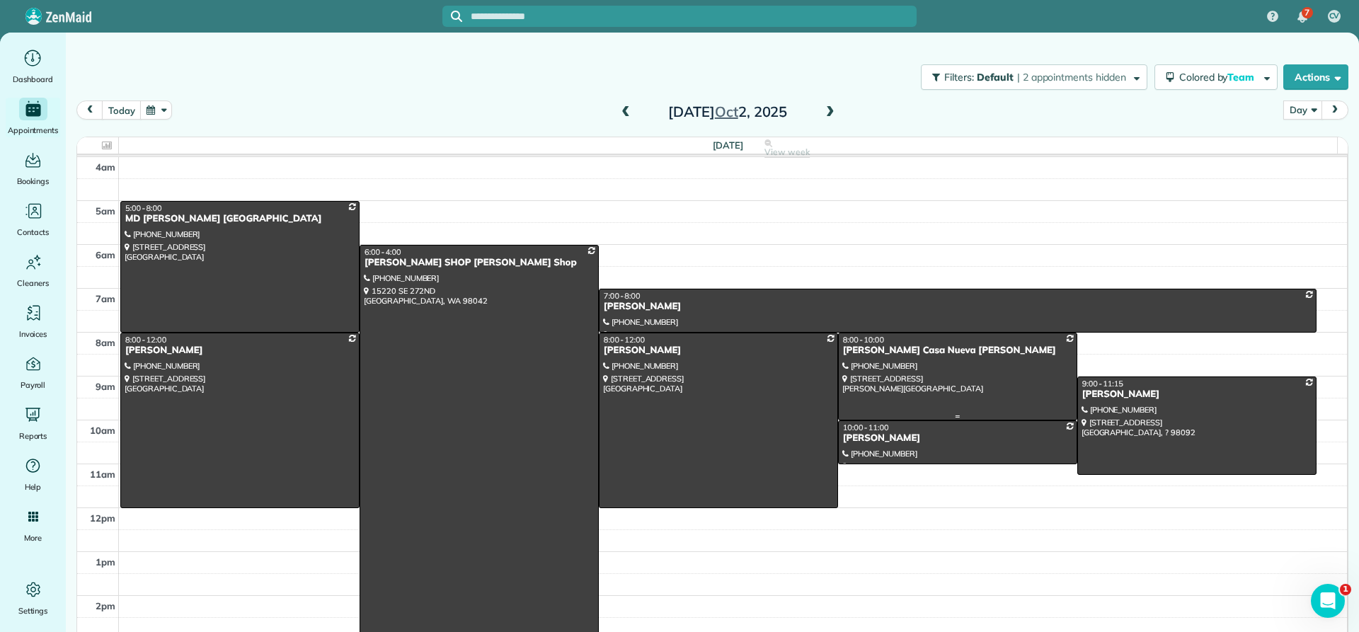
click at [869, 354] on div "[PERSON_NAME] Casa Nueva [PERSON_NAME]" at bounding box center [957, 351] width 231 height 12
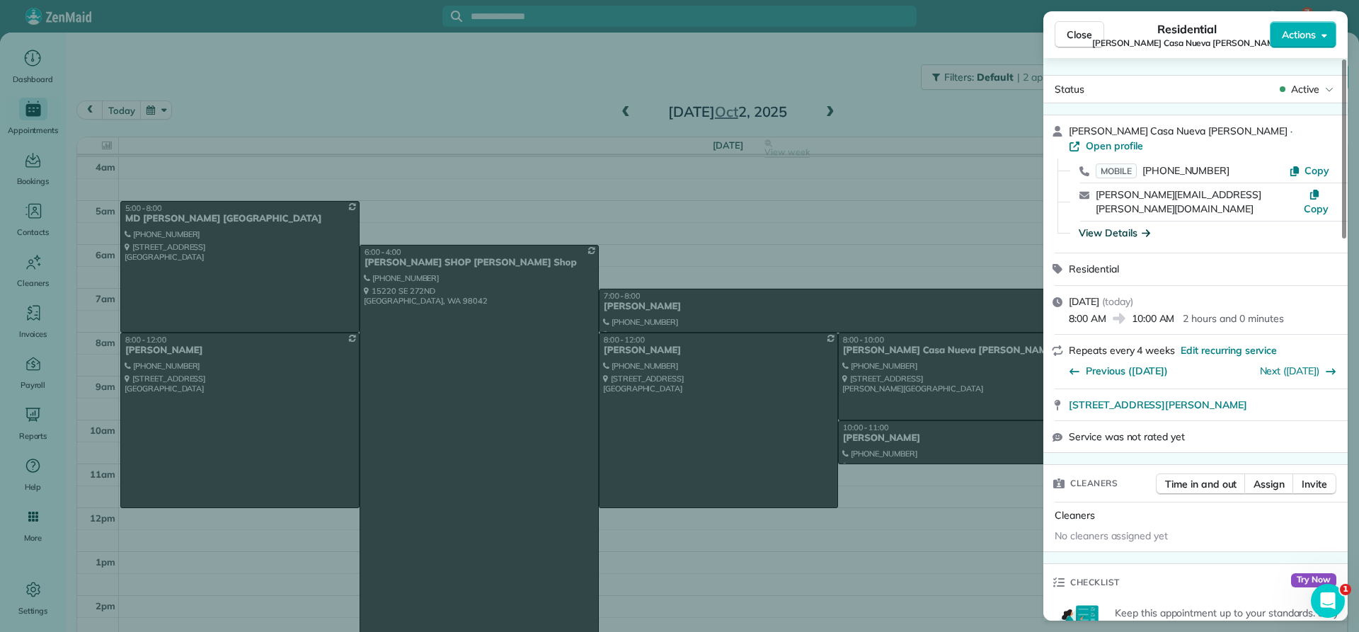
click at [1113, 226] on div "View Details" at bounding box center [1114, 233] width 71 height 14
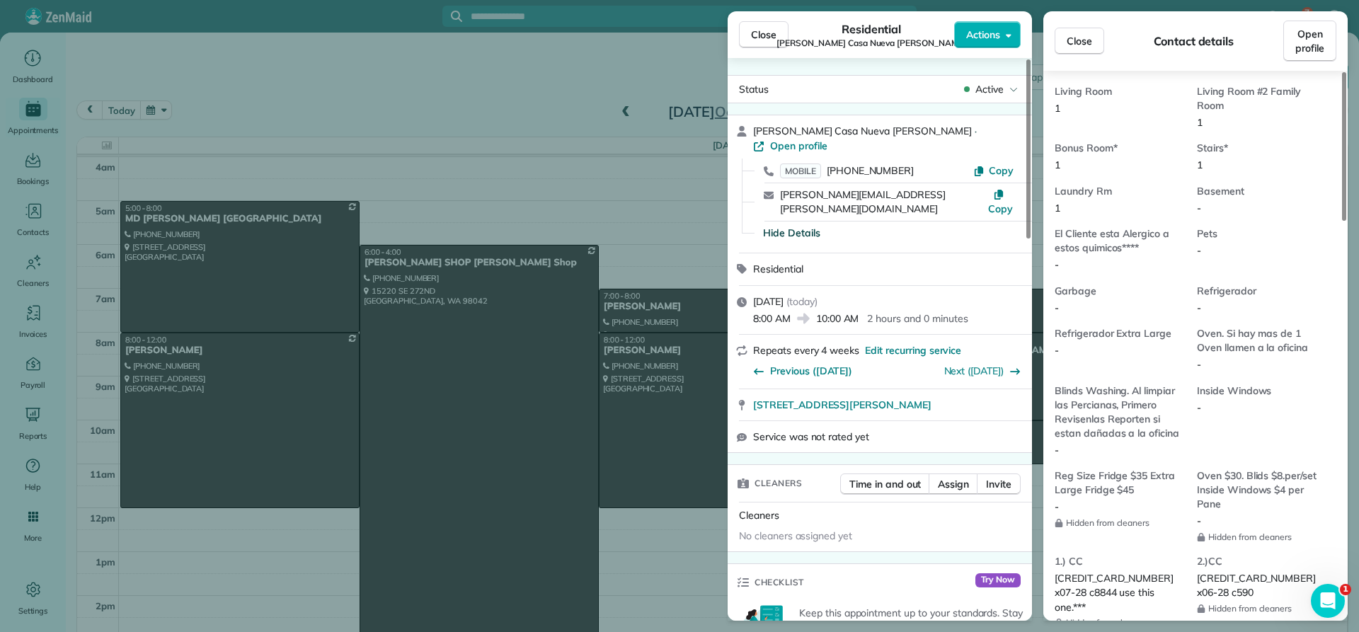
scroll to position [852, 0]
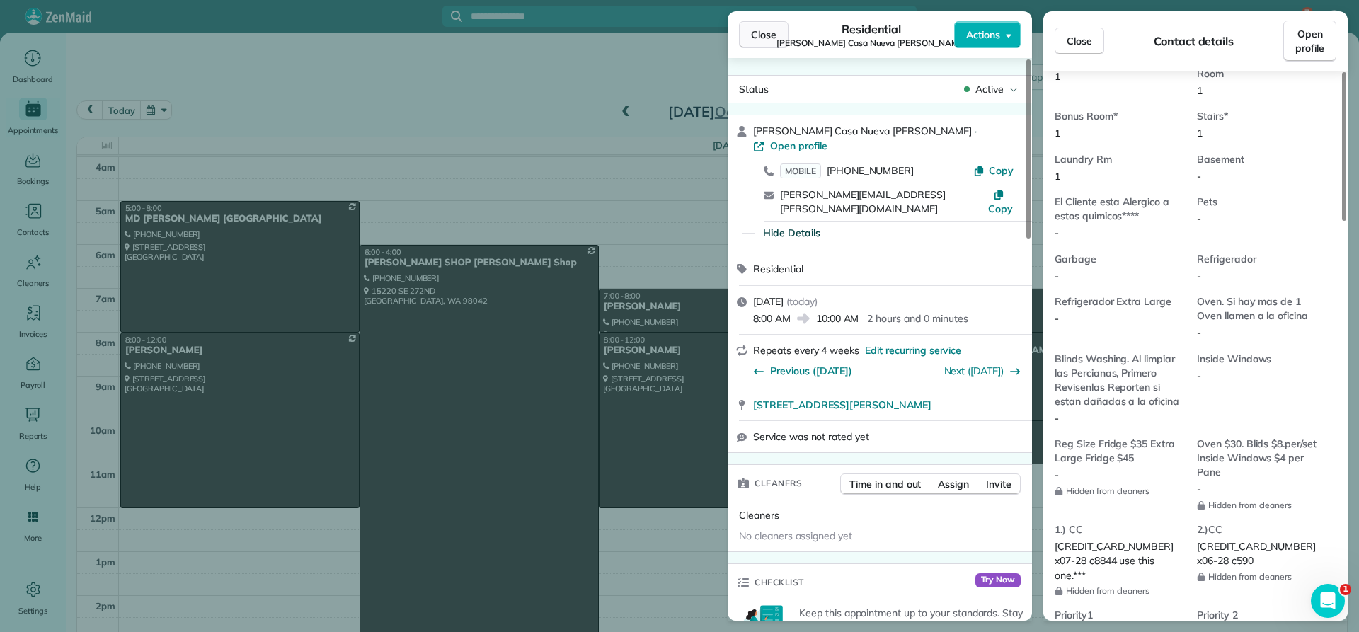
click at [766, 35] on span "Close" at bounding box center [763, 35] width 25 height 14
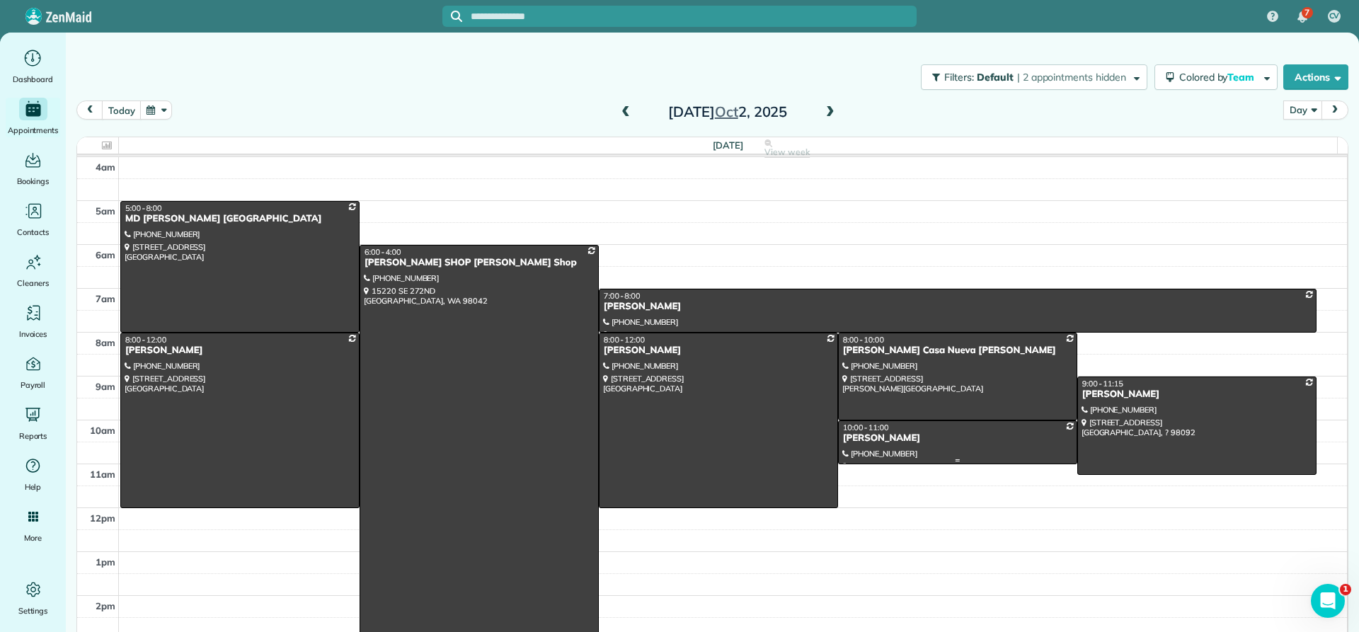
click at [848, 440] on div "[PERSON_NAME]" at bounding box center [957, 439] width 231 height 12
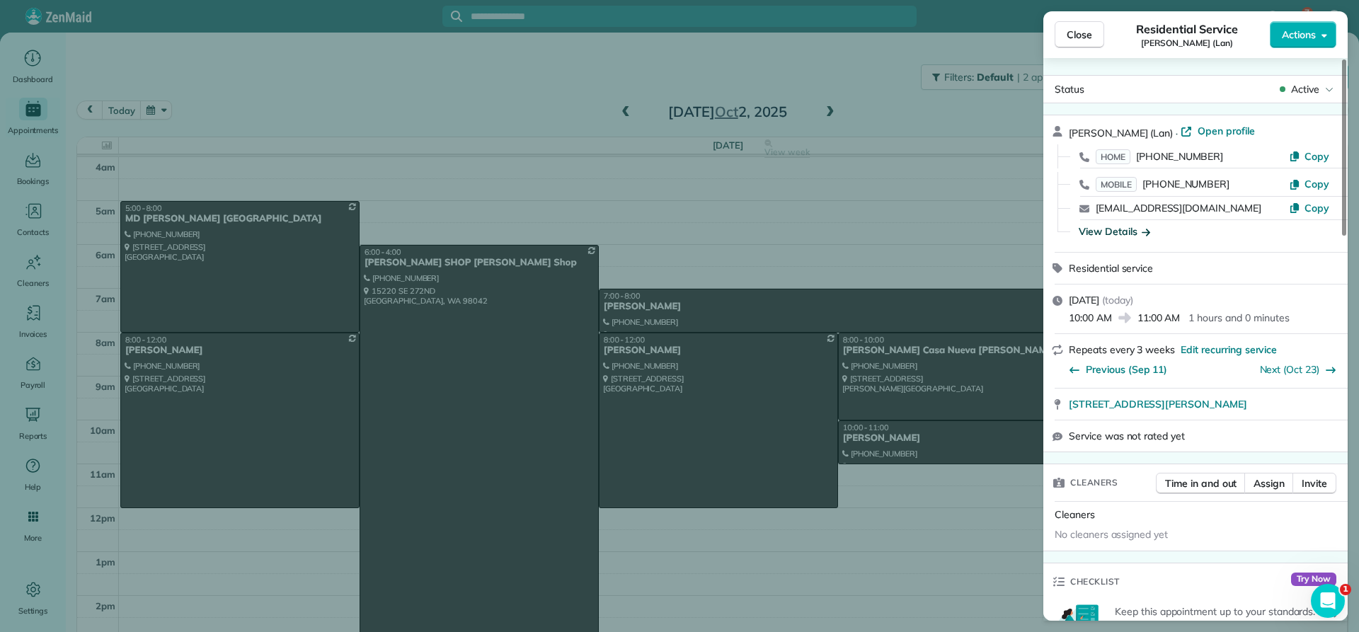
click at [1093, 230] on div "View Details" at bounding box center [1114, 231] width 71 height 14
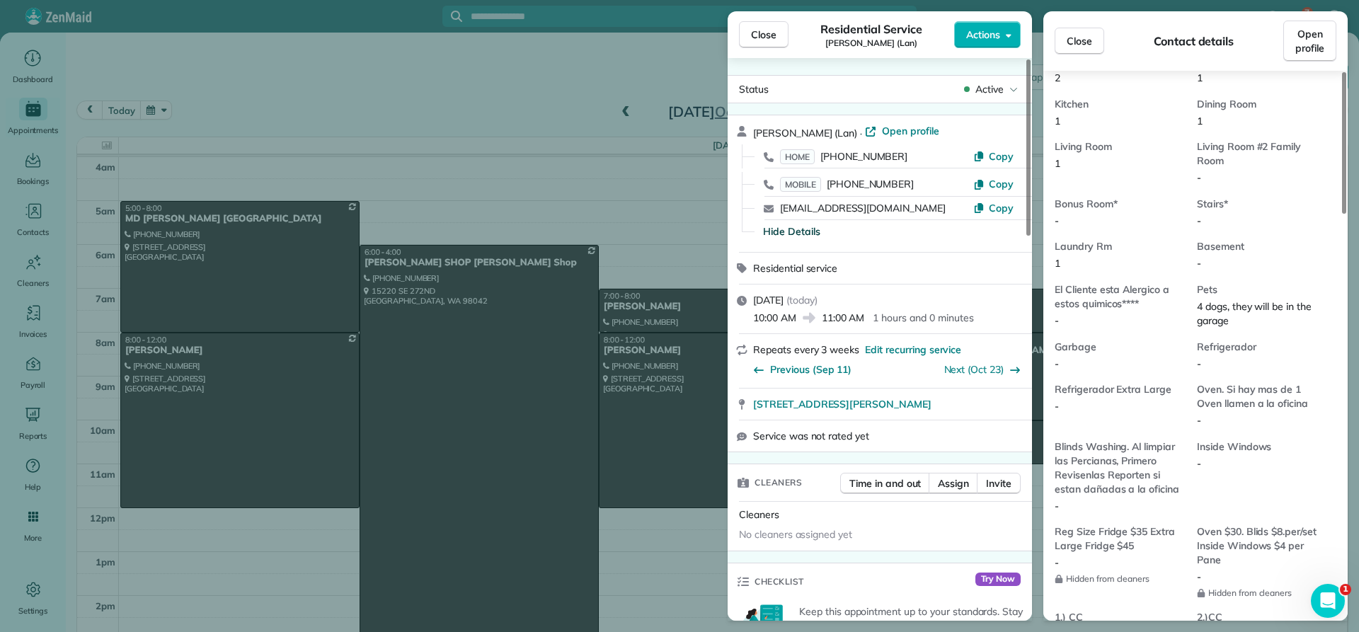
scroll to position [927, 0]
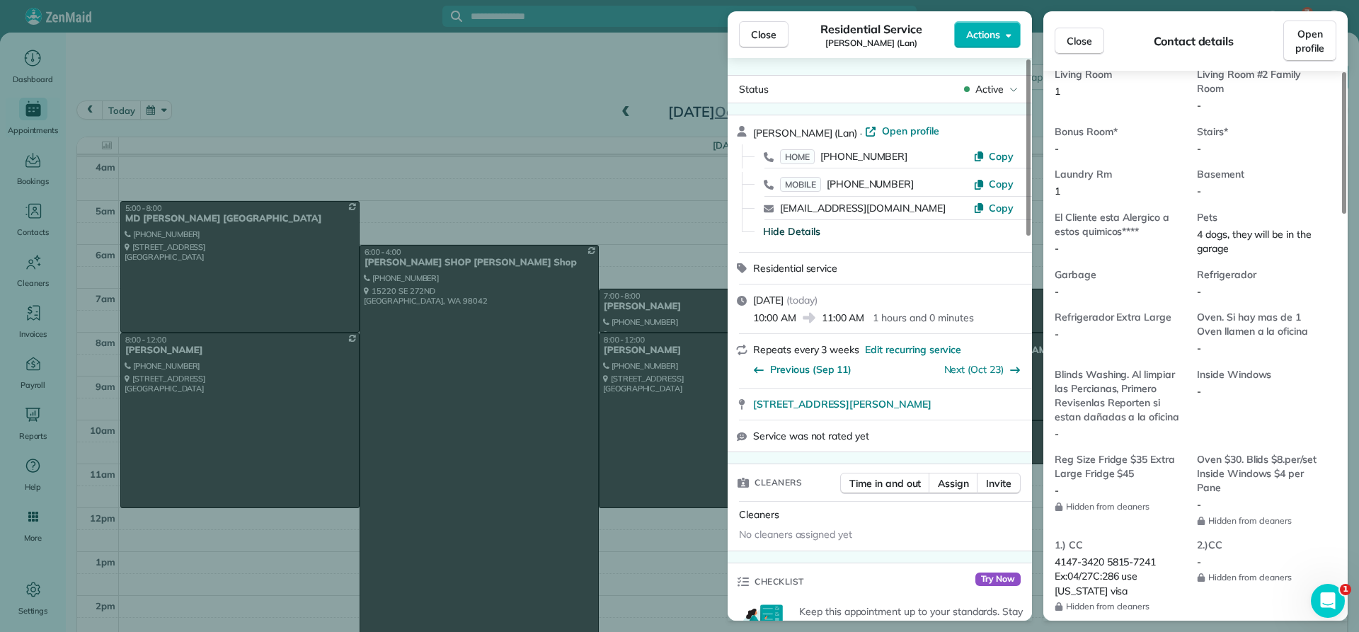
click at [759, 37] on span "Close" at bounding box center [763, 35] width 25 height 14
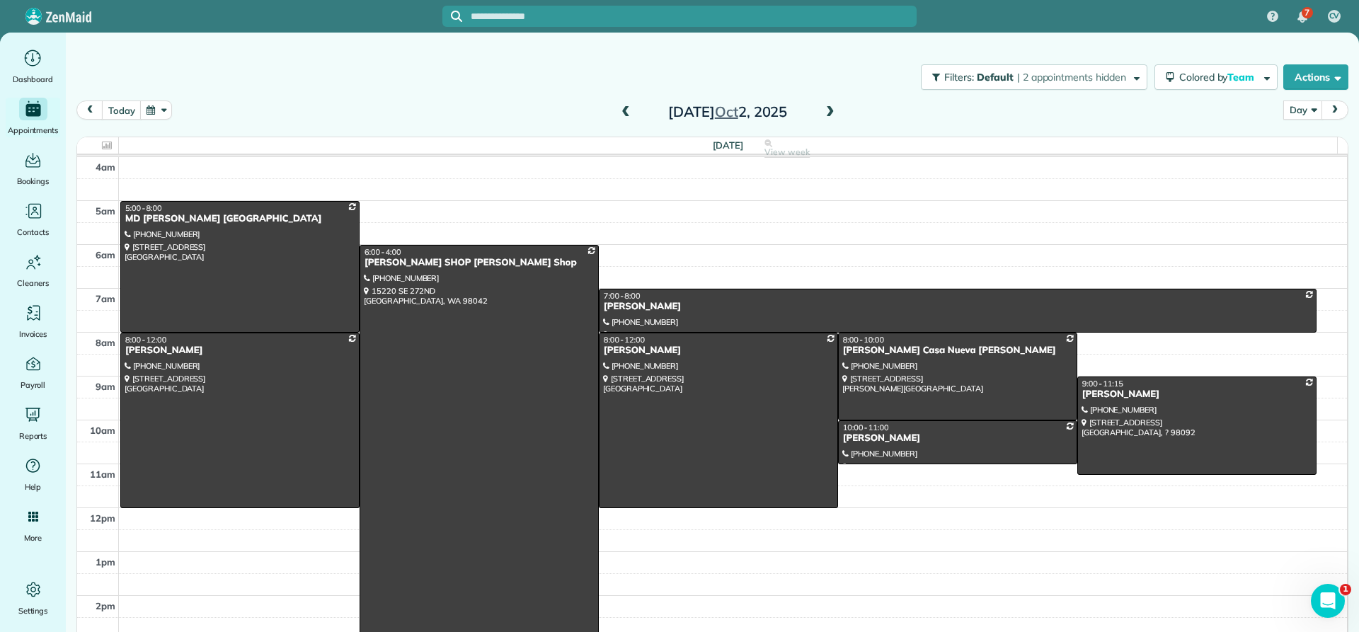
click at [828, 114] on span at bounding box center [831, 112] width 16 height 13
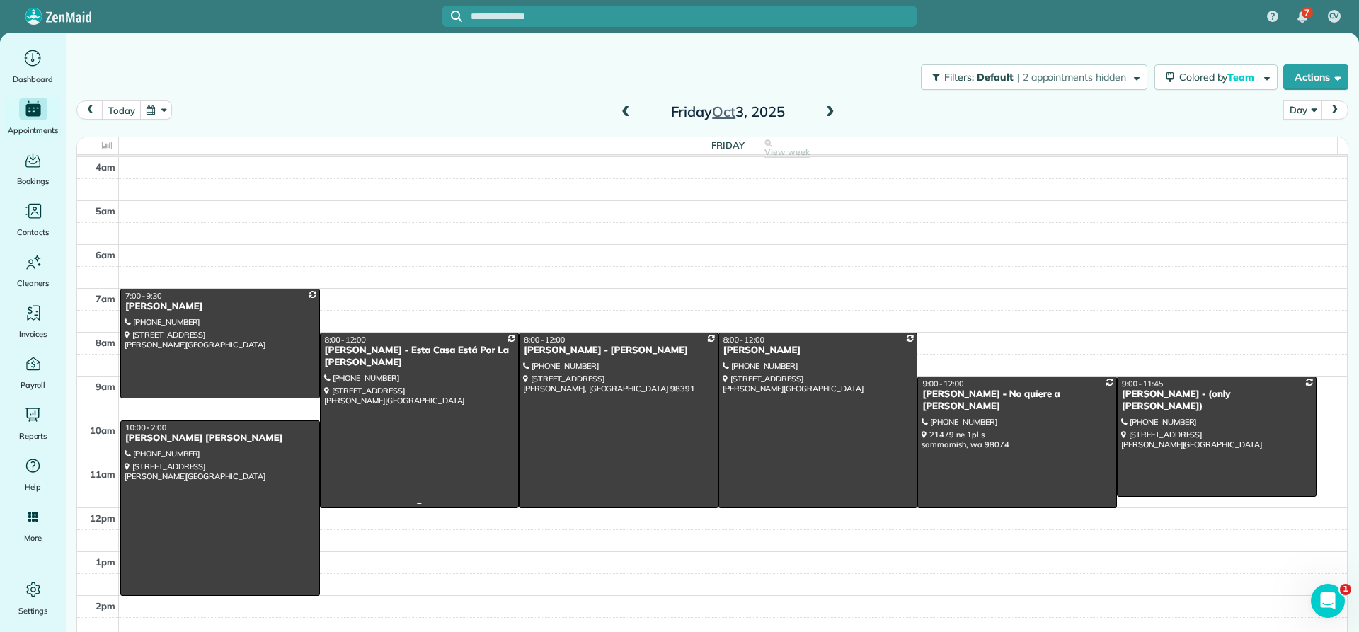
click at [370, 357] on div "[PERSON_NAME] - Esta Casa Está Por La [PERSON_NAME]" at bounding box center [419, 357] width 191 height 24
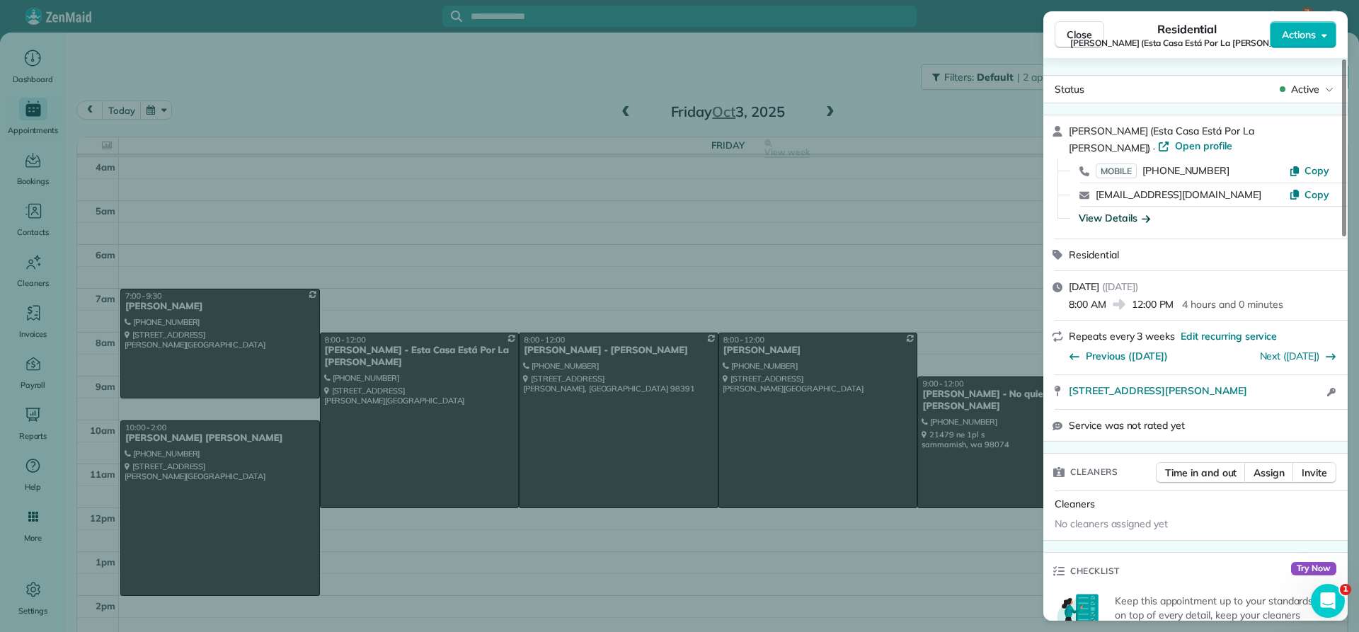
click at [1110, 219] on div "View Details" at bounding box center [1114, 218] width 71 height 14
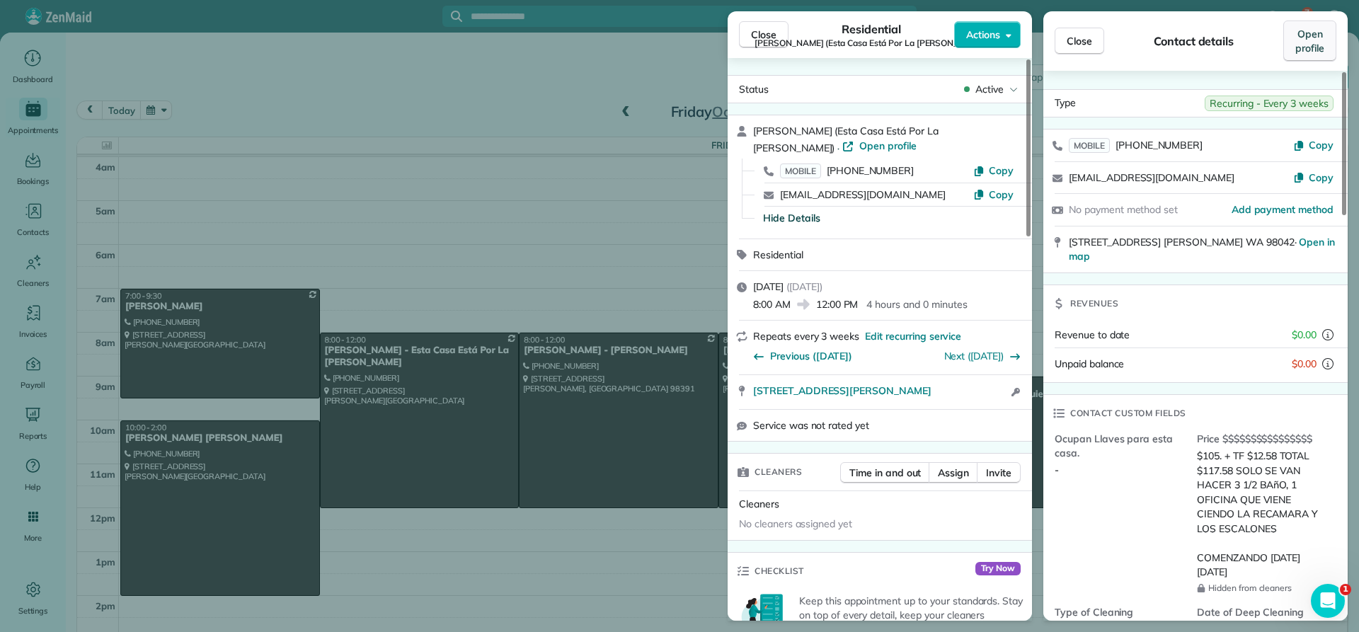
click at [1309, 42] on span "Open profile" at bounding box center [1309, 41] width 29 height 28
click at [762, 40] on span "Close" at bounding box center [763, 35] width 25 height 14
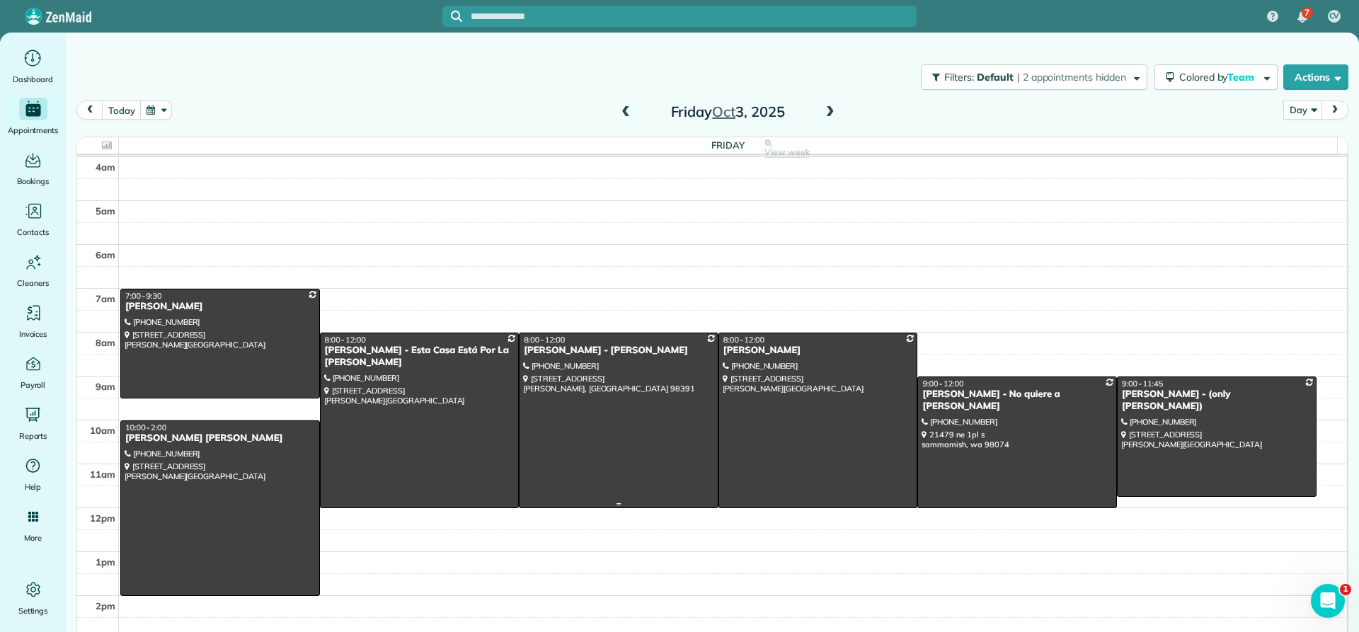
click at [563, 356] on div "[PERSON_NAME] - [PERSON_NAME]" at bounding box center [618, 351] width 191 height 12
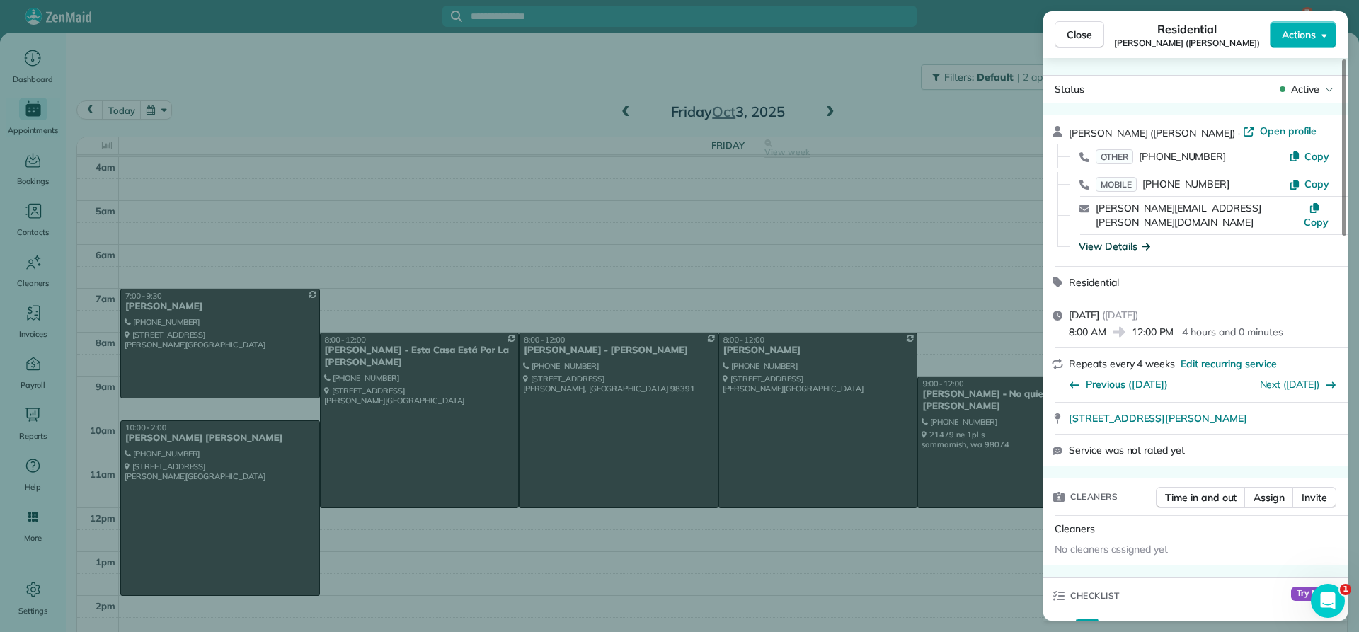
click at [1099, 239] on div "View Details" at bounding box center [1114, 246] width 71 height 14
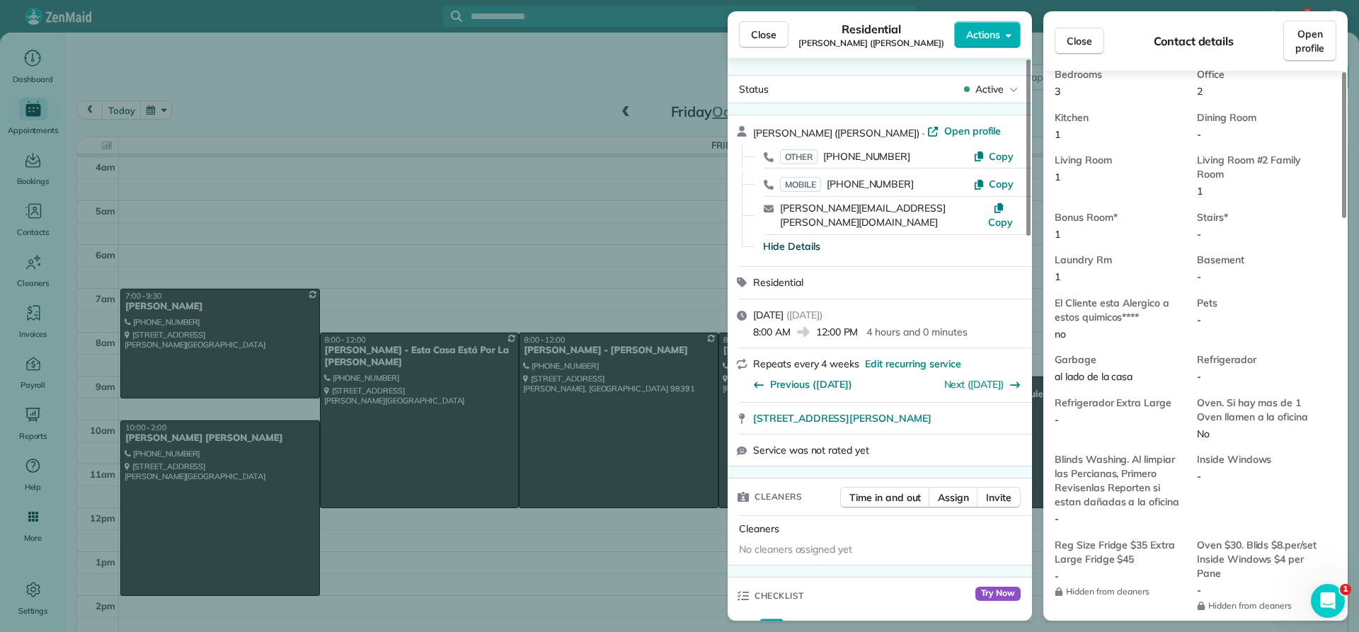
scroll to position [854, 0]
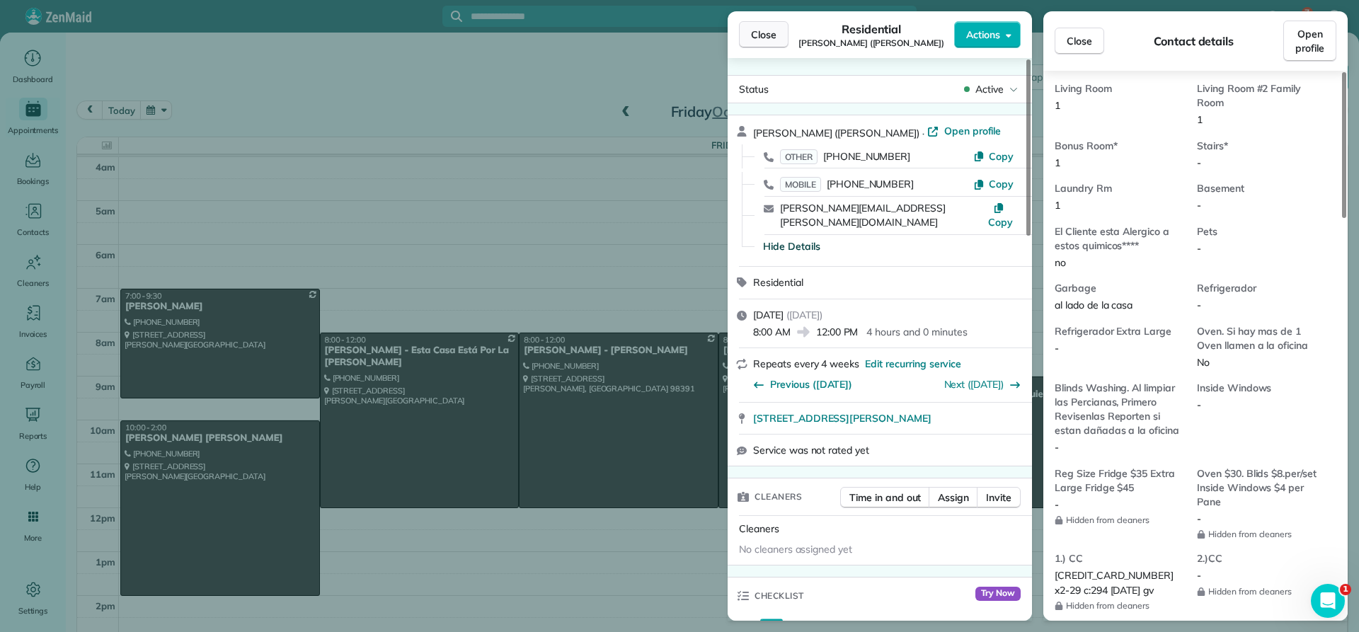
click at [766, 33] on span "Close" at bounding box center [763, 35] width 25 height 14
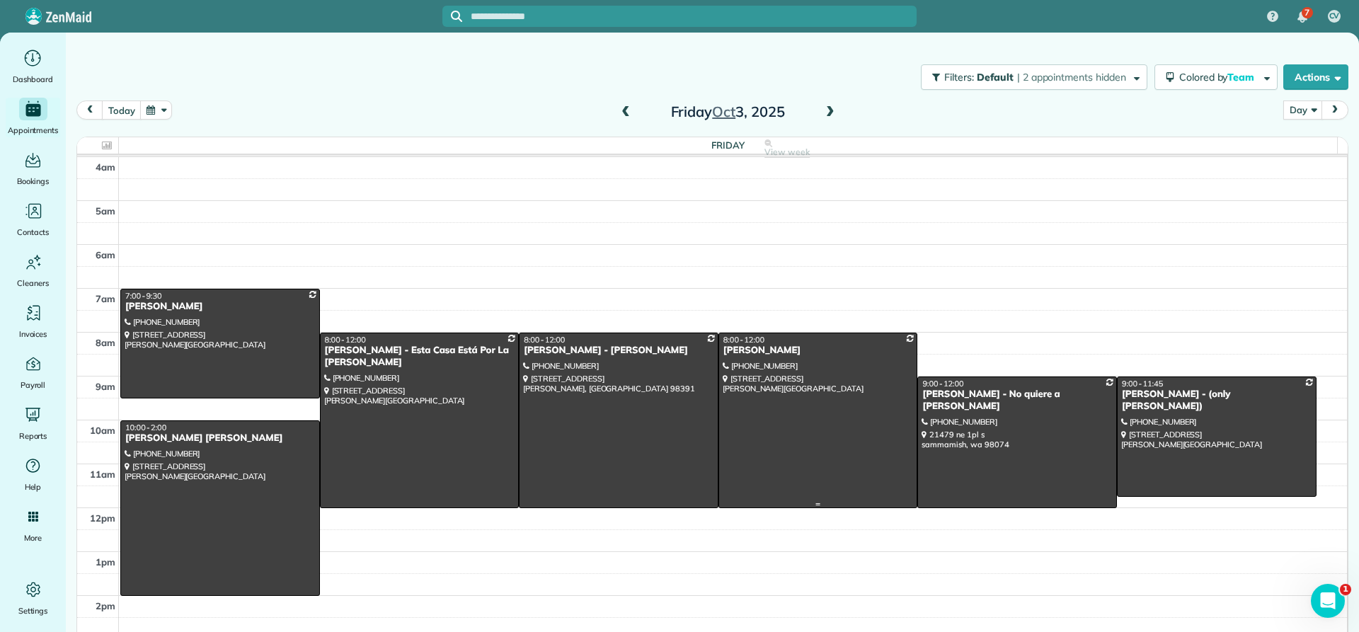
click at [743, 348] on div "[PERSON_NAME]" at bounding box center [818, 351] width 191 height 12
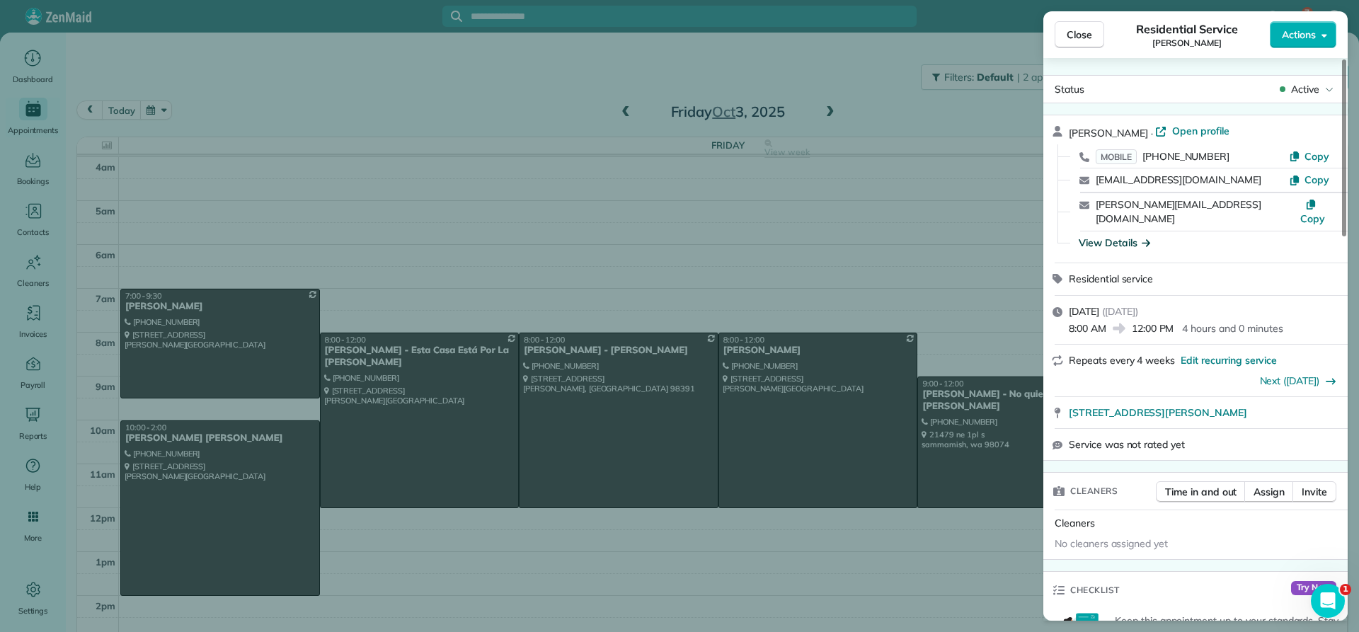
click at [1099, 236] on div "View Details" at bounding box center [1114, 243] width 71 height 14
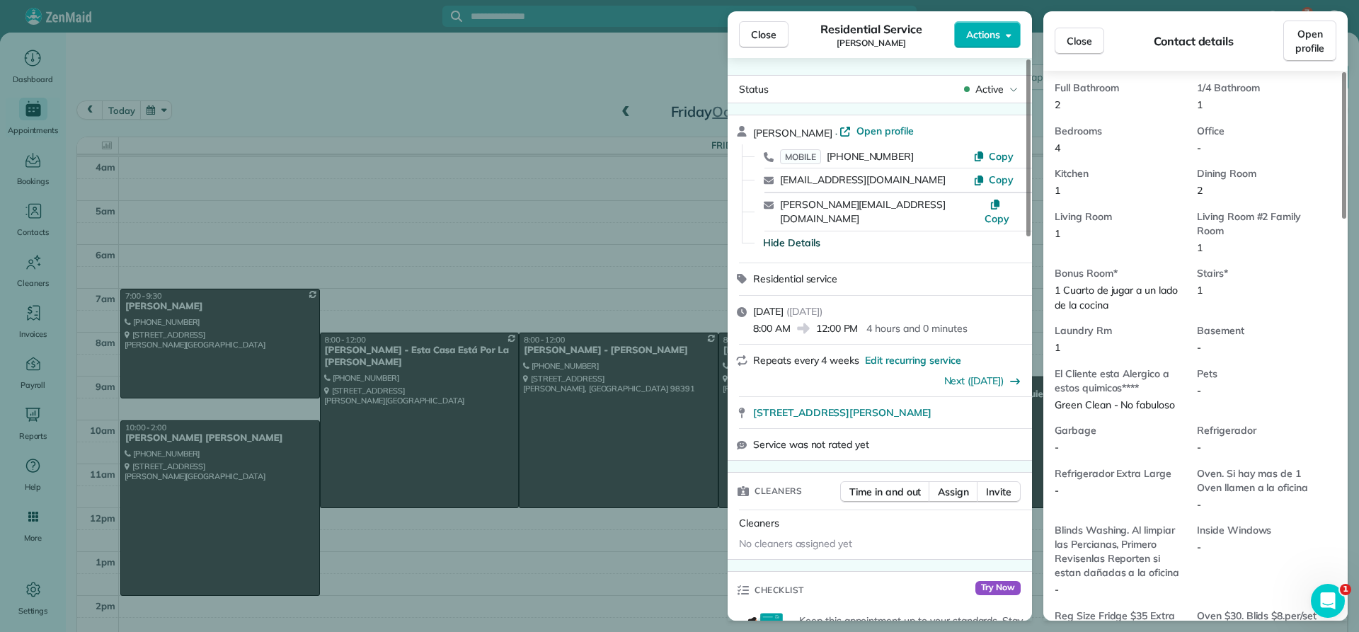
scroll to position [854, 0]
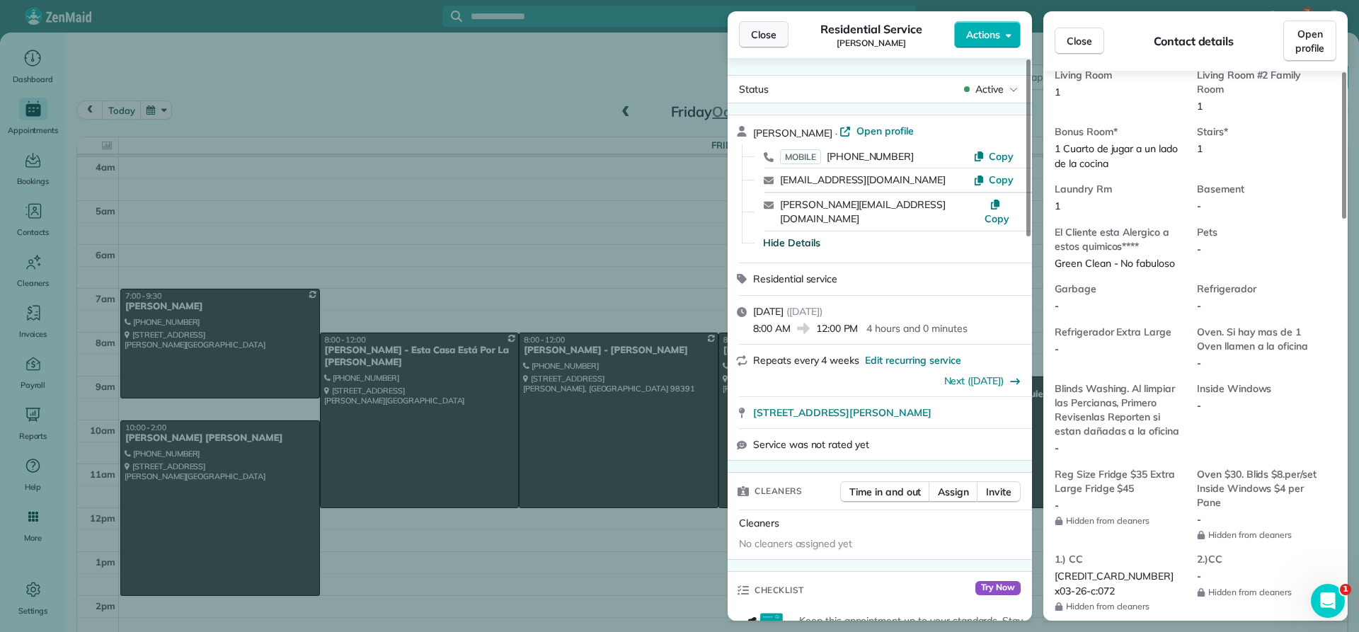
click at [752, 41] on span "Close" at bounding box center [763, 35] width 25 height 14
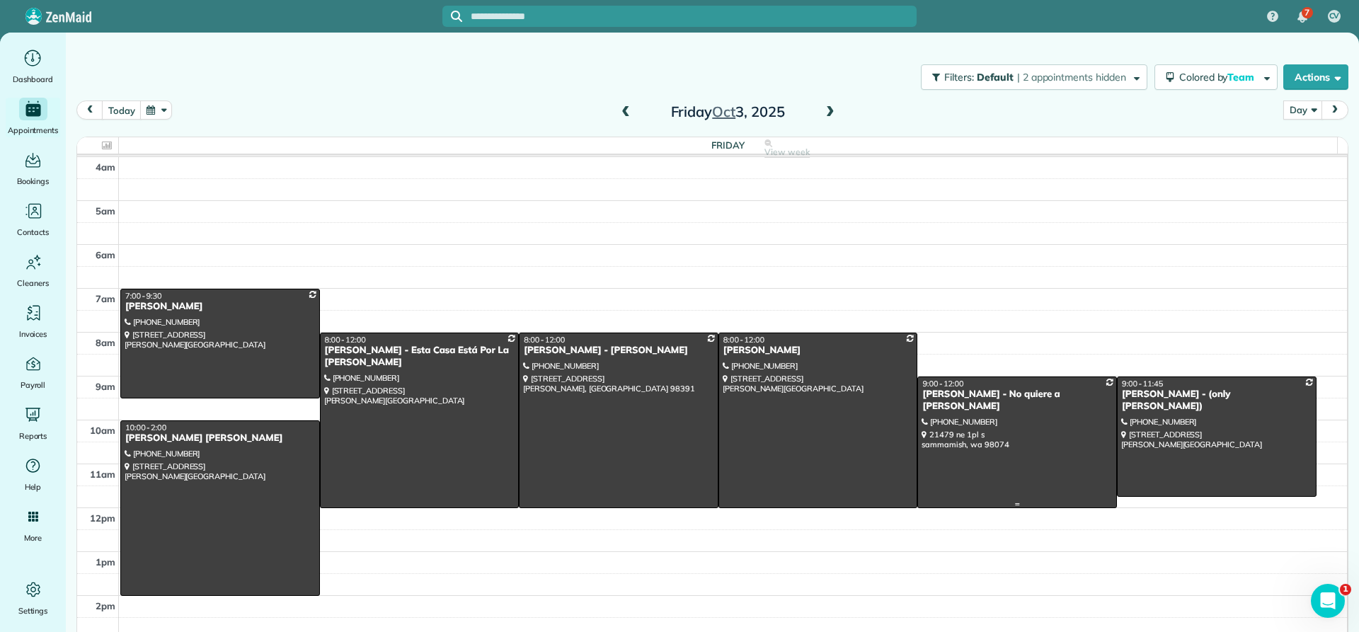
click at [931, 394] on div "[PERSON_NAME] - No quiere a [PERSON_NAME]" at bounding box center [1017, 401] width 191 height 24
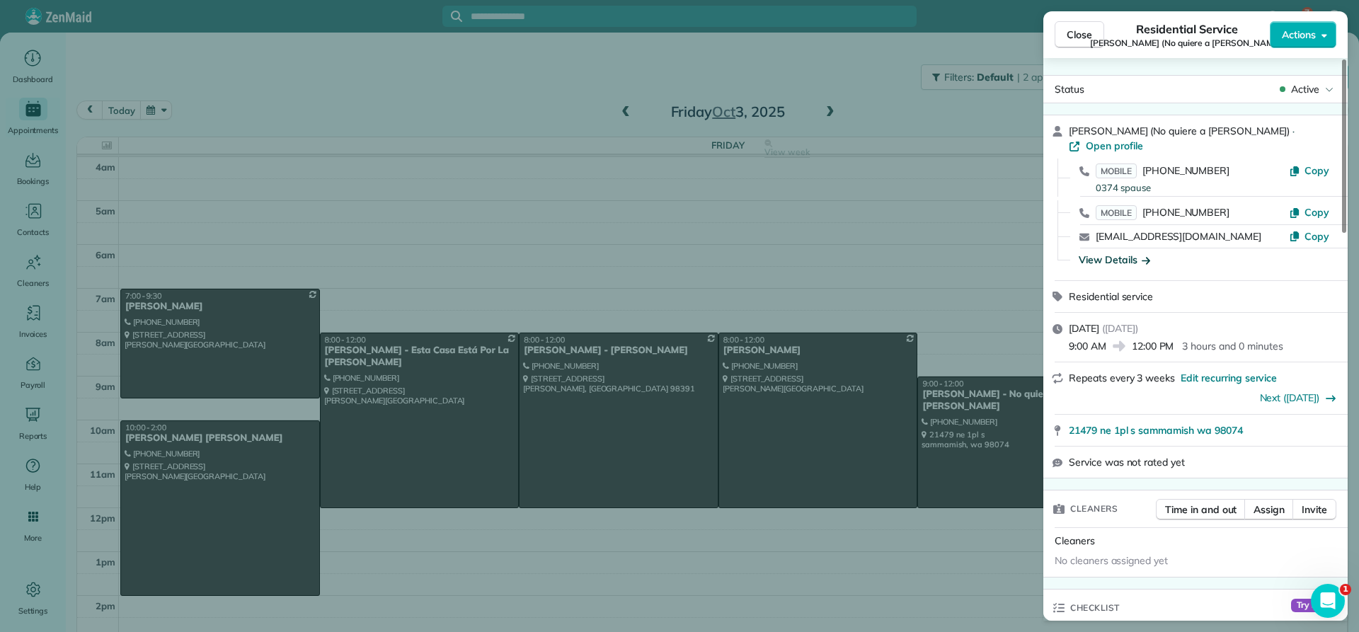
click at [1110, 253] on div "View Details" at bounding box center [1114, 260] width 71 height 14
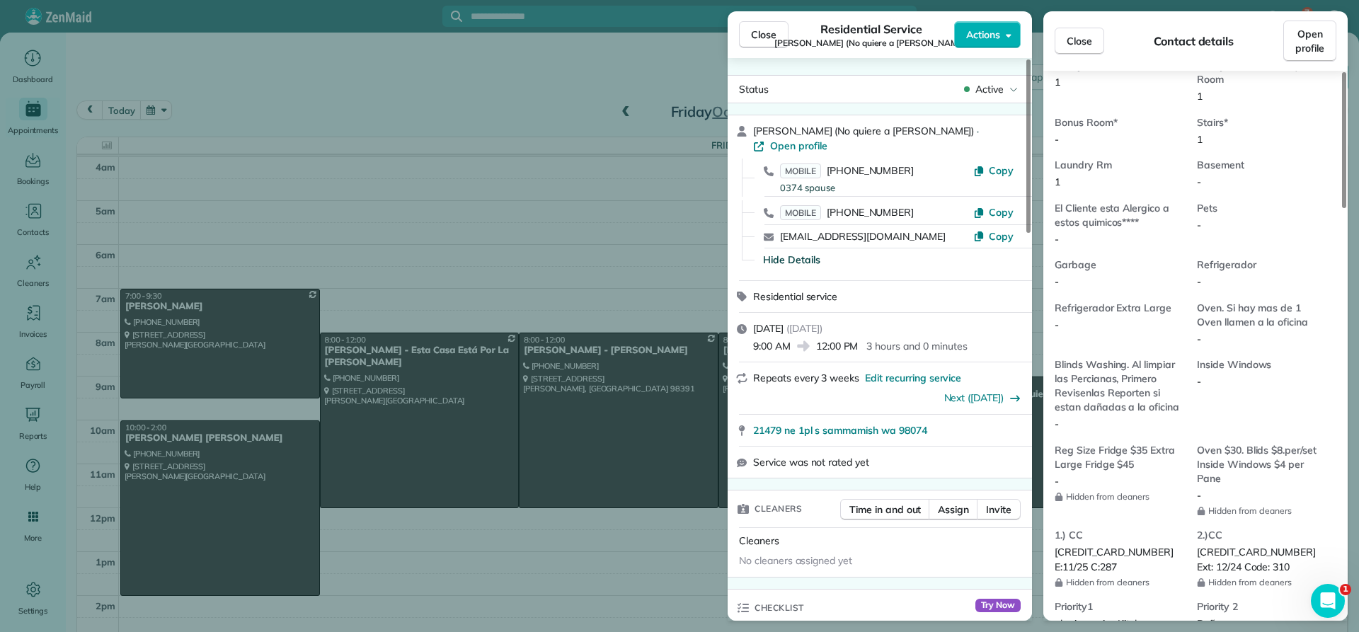
scroll to position [1065, 0]
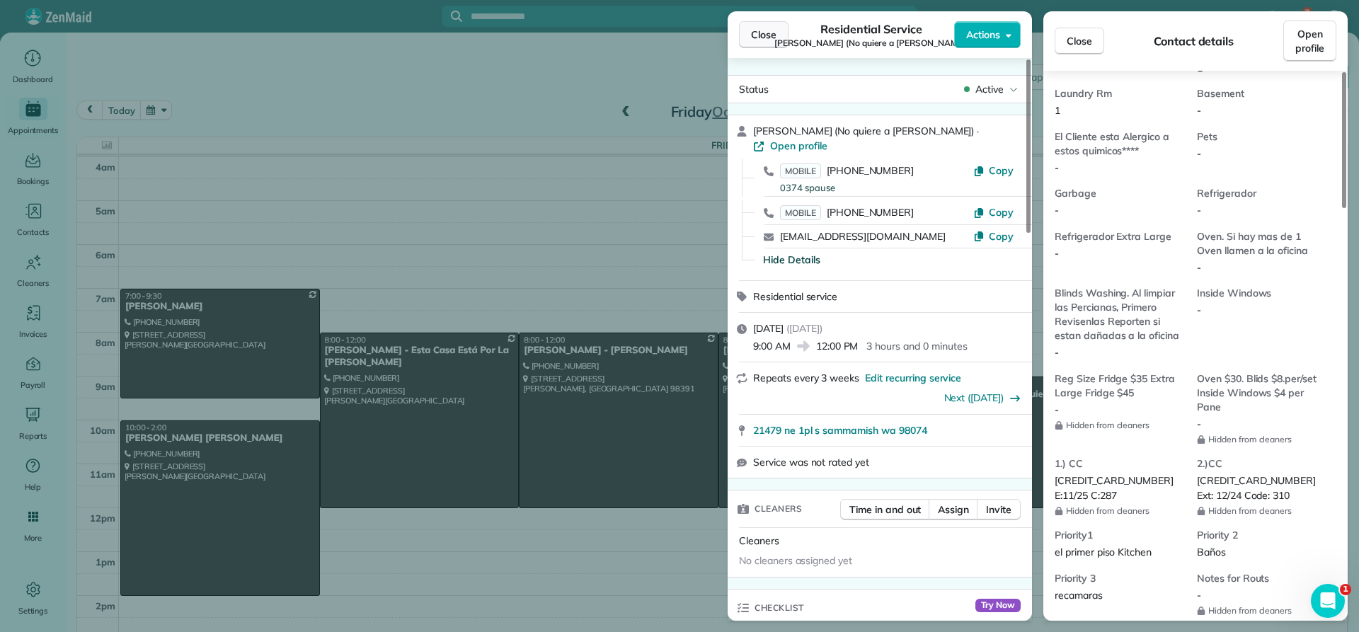
click at [760, 33] on span "Close" at bounding box center [763, 35] width 25 height 14
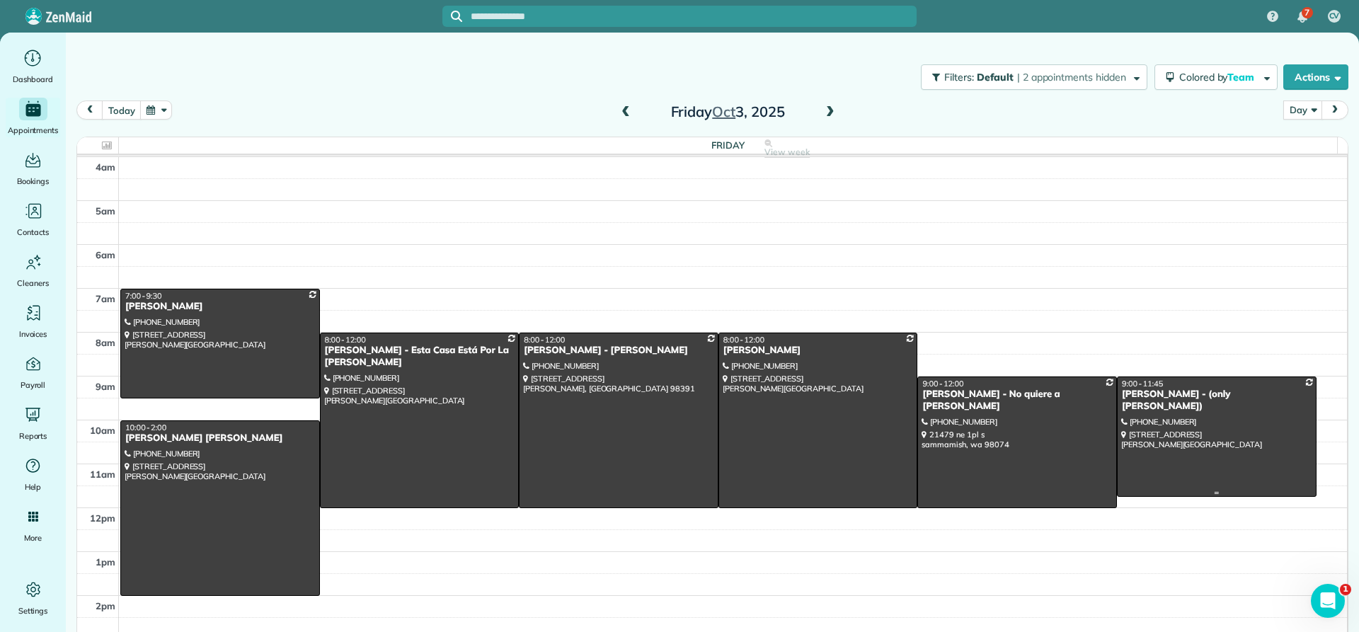
click at [1125, 389] on div "[PERSON_NAME] - (only [PERSON_NAME])" at bounding box center [1216, 401] width 191 height 24
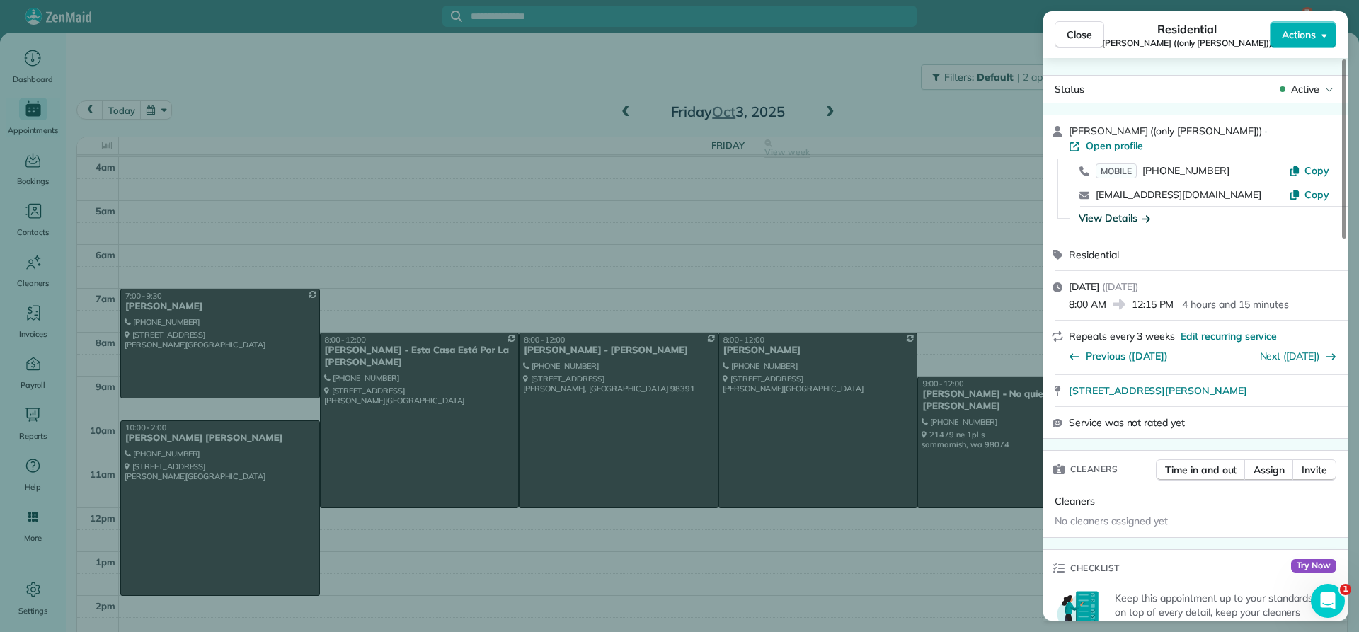
click at [1117, 211] on div "View Details" at bounding box center [1114, 218] width 71 height 14
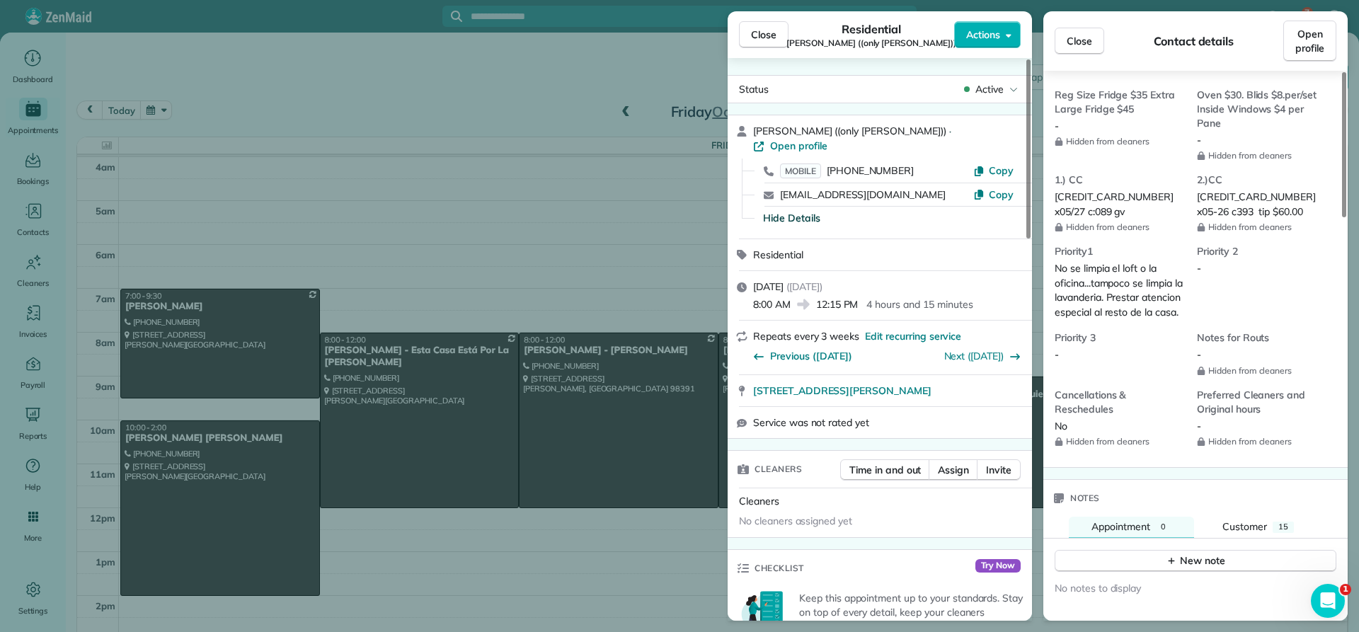
scroll to position [1205, 0]
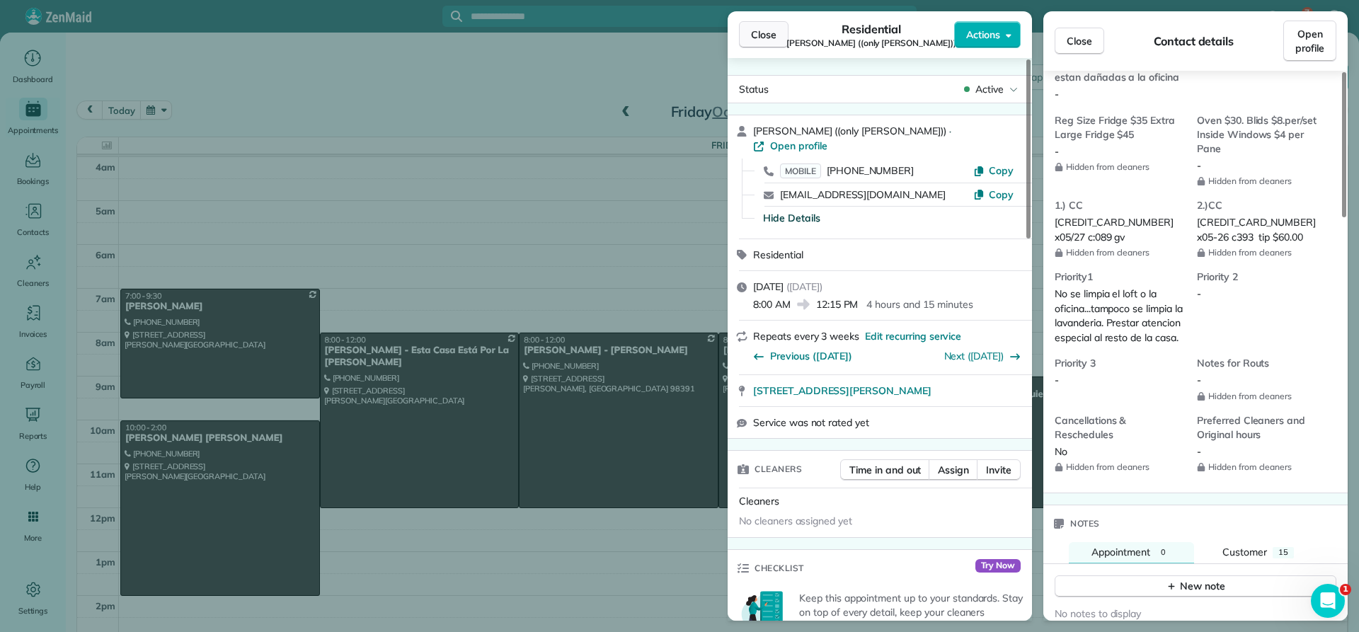
click at [767, 40] on span "Close" at bounding box center [763, 35] width 25 height 14
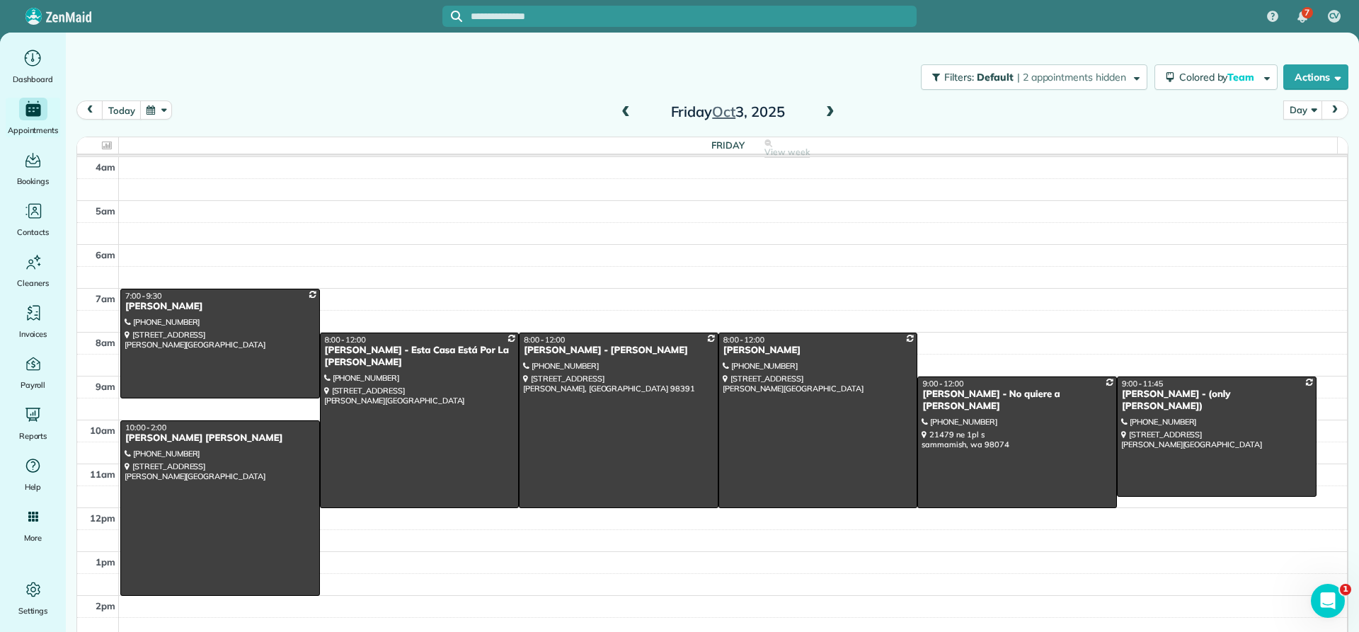
click at [618, 116] on span at bounding box center [626, 112] width 16 height 13
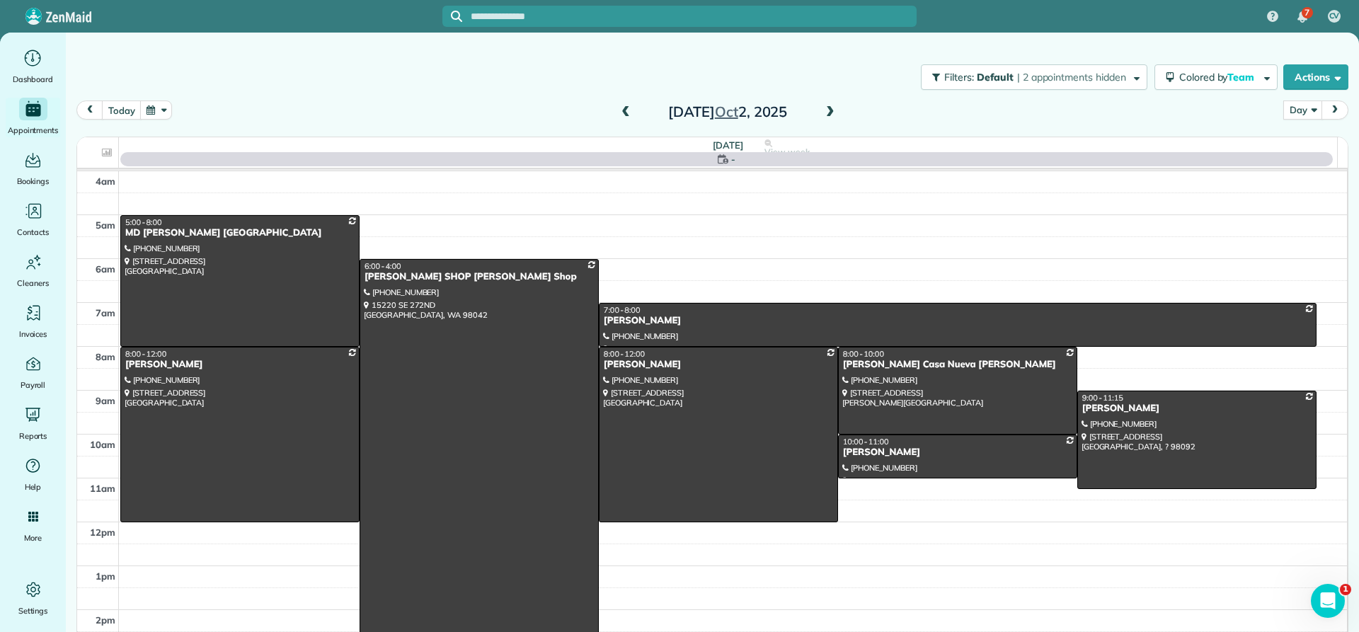
scroll to position [132, 0]
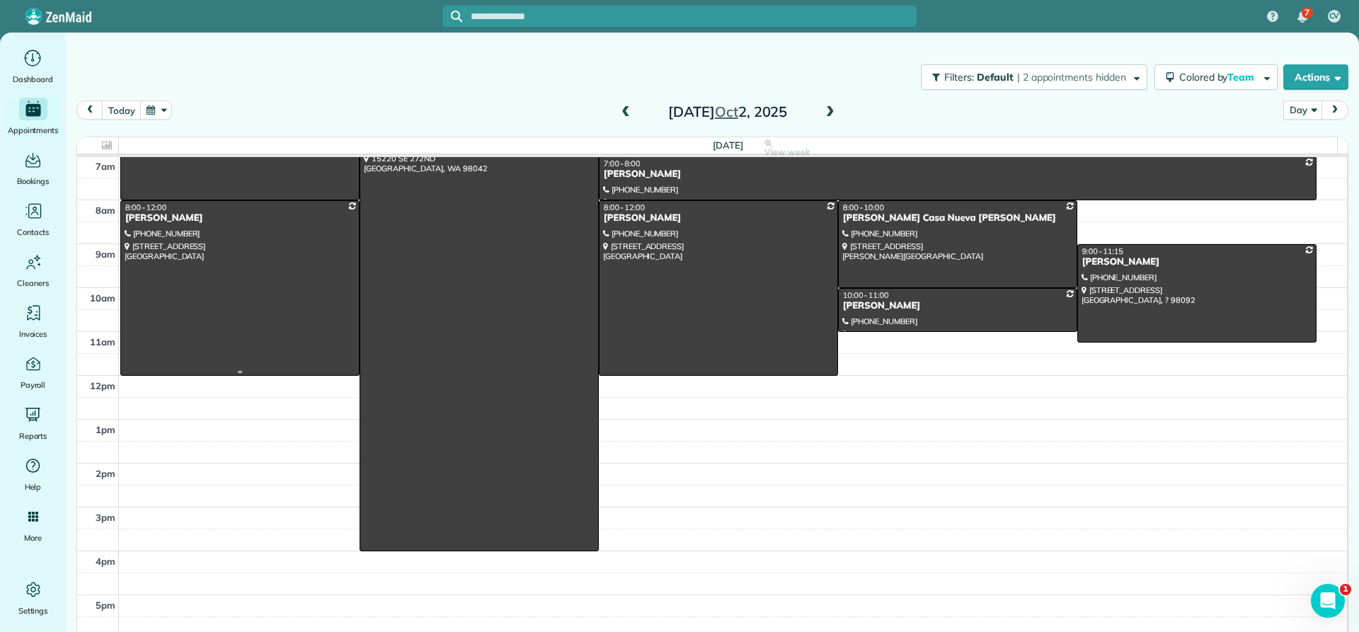
click at [164, 219] on div "[PERSON_NAME]" at bounding box center [240, 218] width 231 height 12
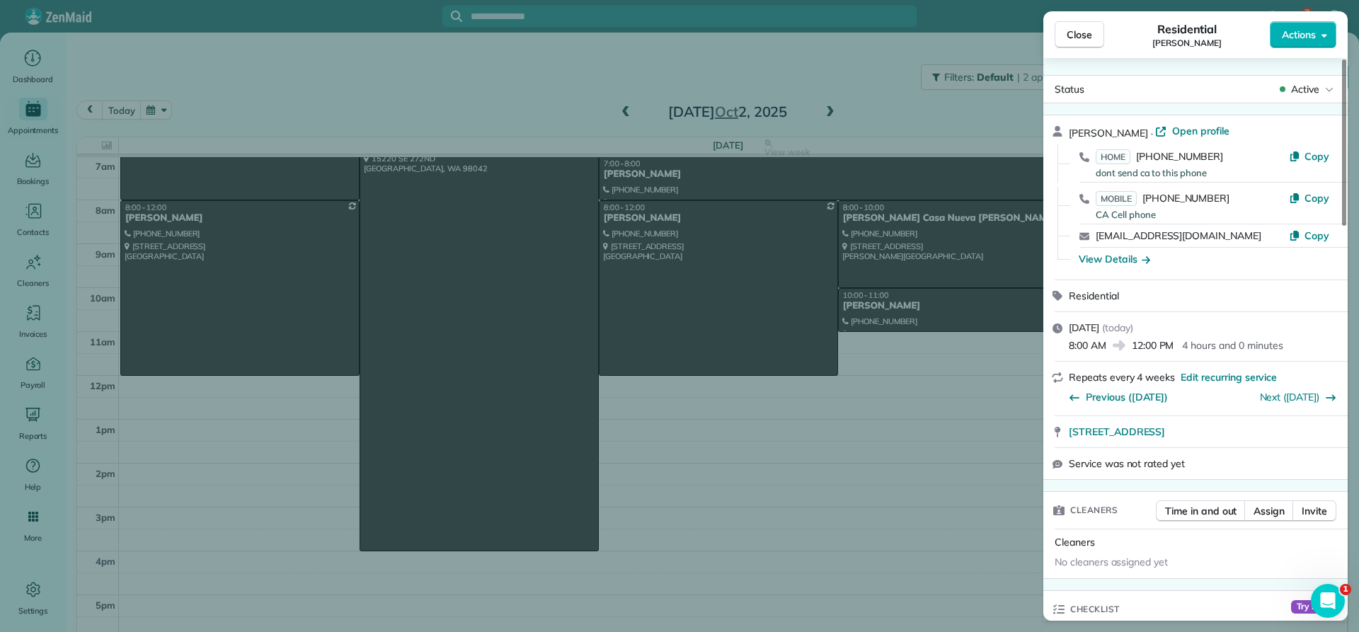
click at [1126, 258] on div "View Details" at bounding box center [1114, 259] width 71 height 14
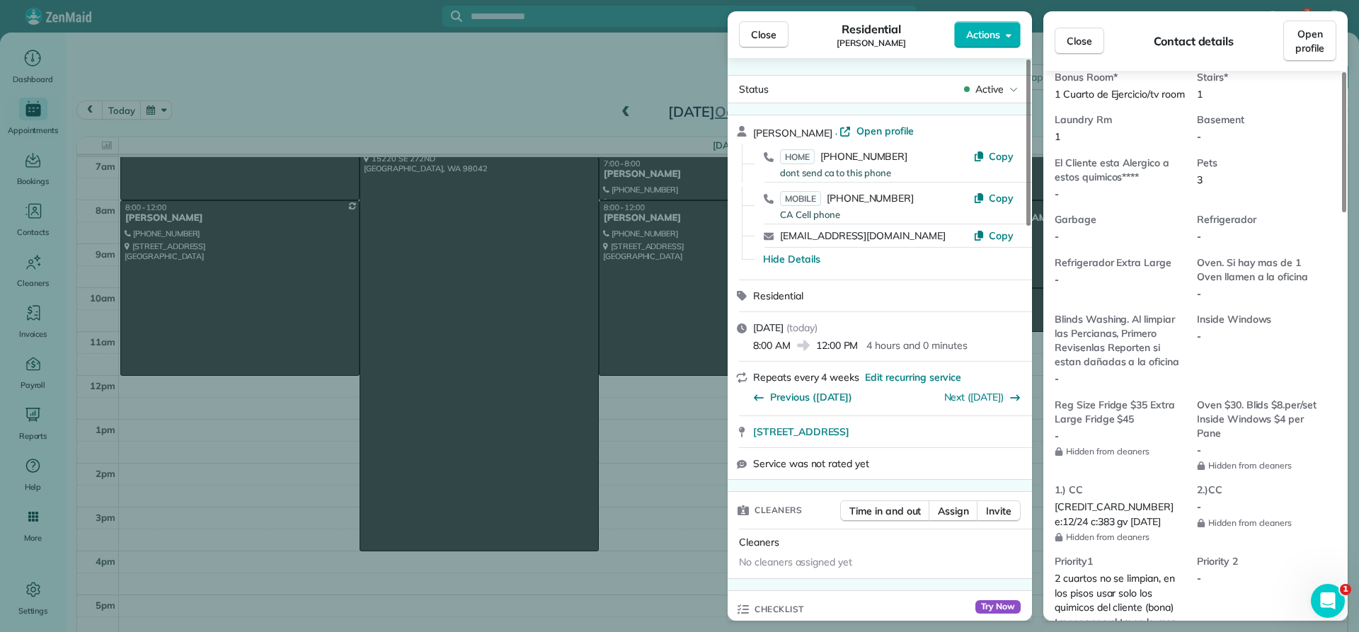
scroll to position [925, 0]
click at [1312, 52] on span "Open profile" at bounding box center [1309, 41] width 29 height 28
click at [764, 38] on span "Close" at bounding box center [763, 35] width 25 height 14
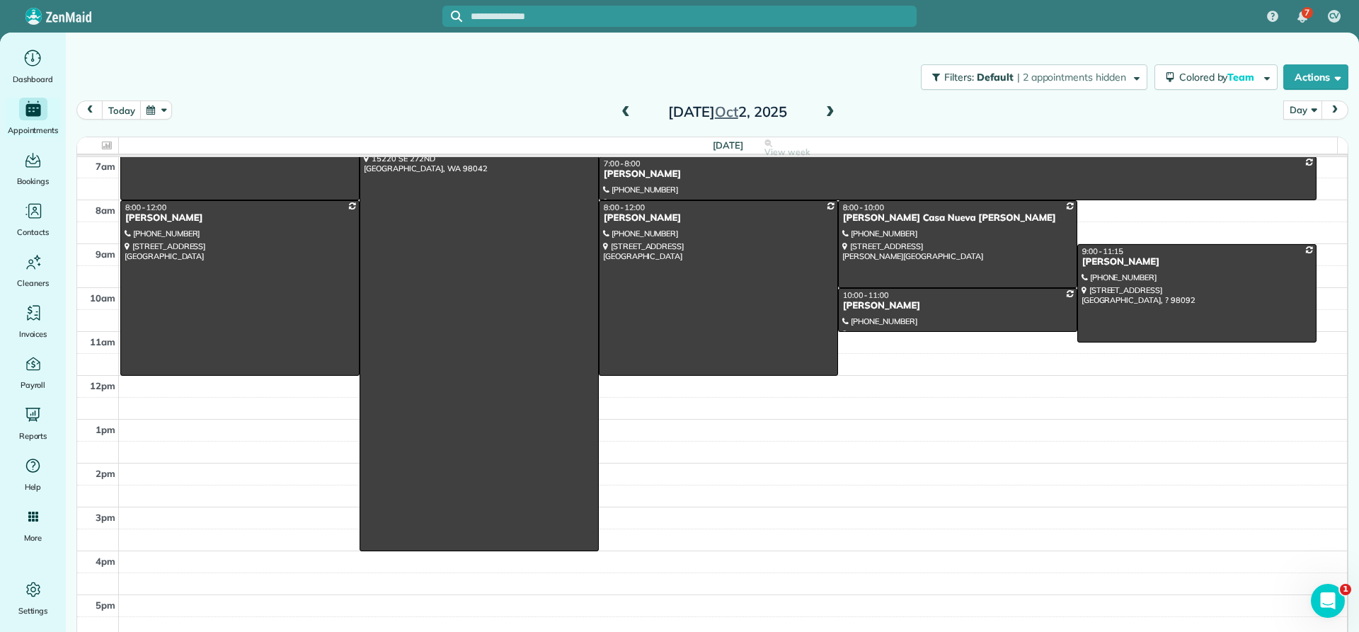
click at [623, 112] on span at bounding box center [626, 112] width 16 height 13
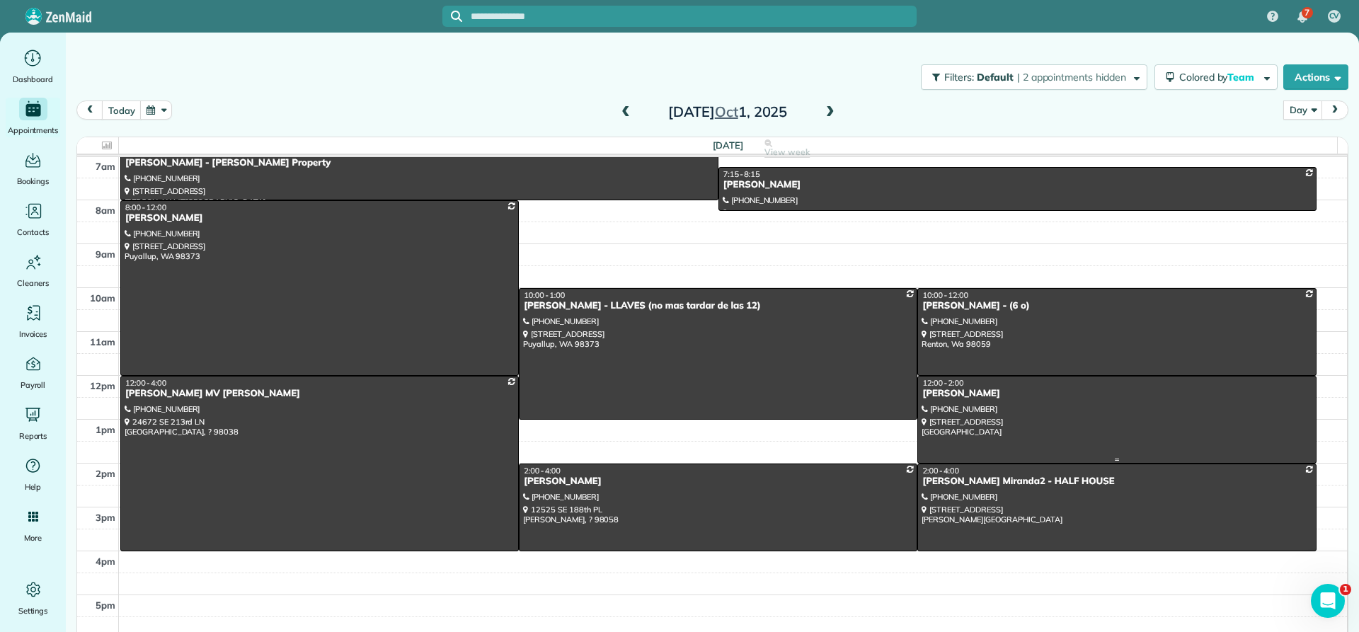
click at [959, 395] on div "[PERSON_NAME]" at bounding box center [1117, 394] width 390 height 12
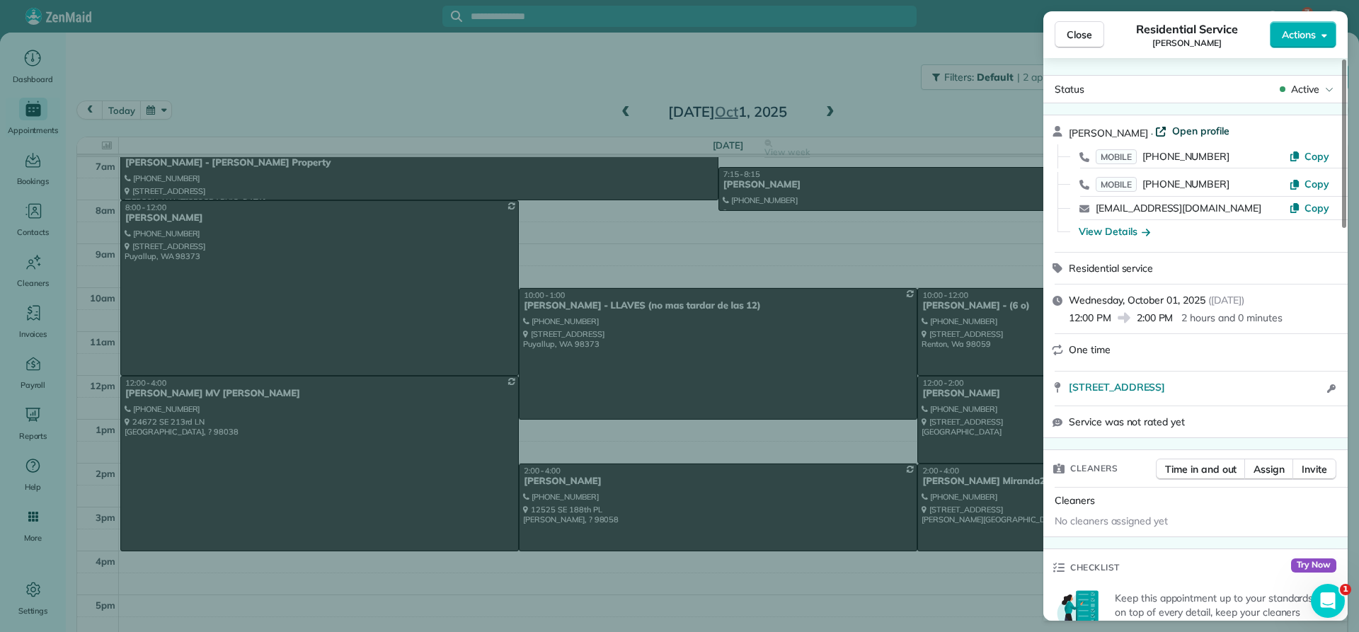
click at [1224, 130] on span "Open profile" at bounding box center [1200, 131] width 57 height 14
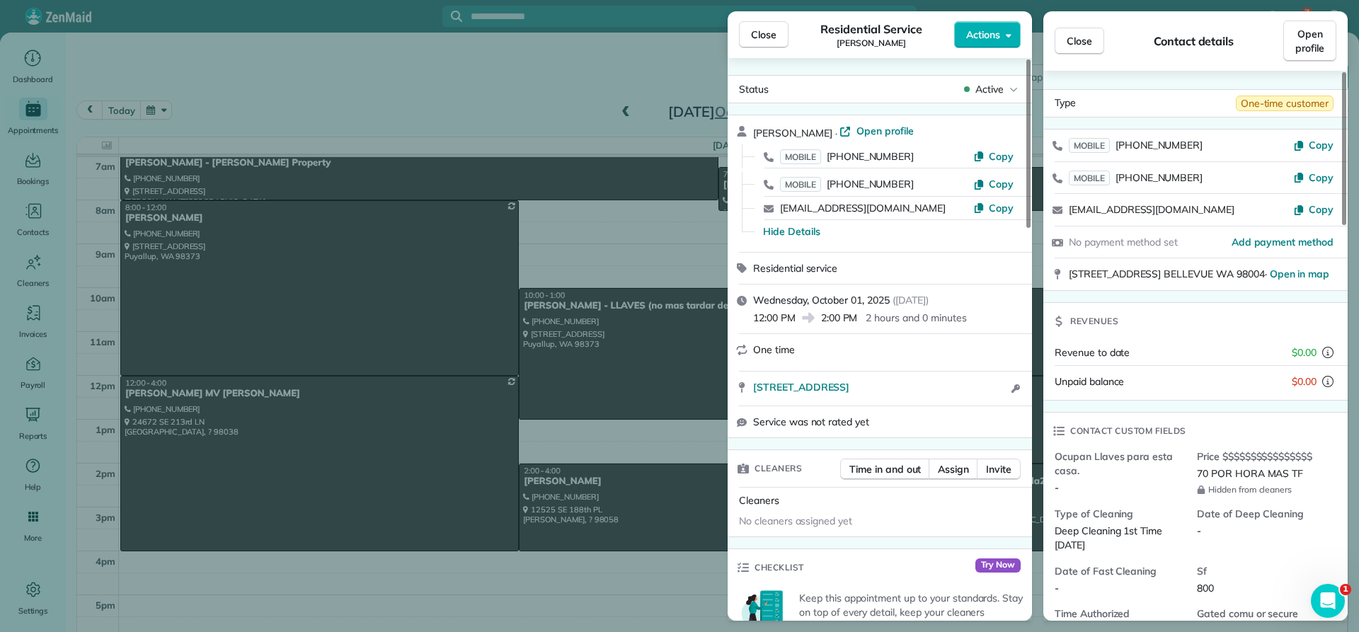
click at [760, 30] on span "Close" at bounding box center [763, 35] width 25 height 14
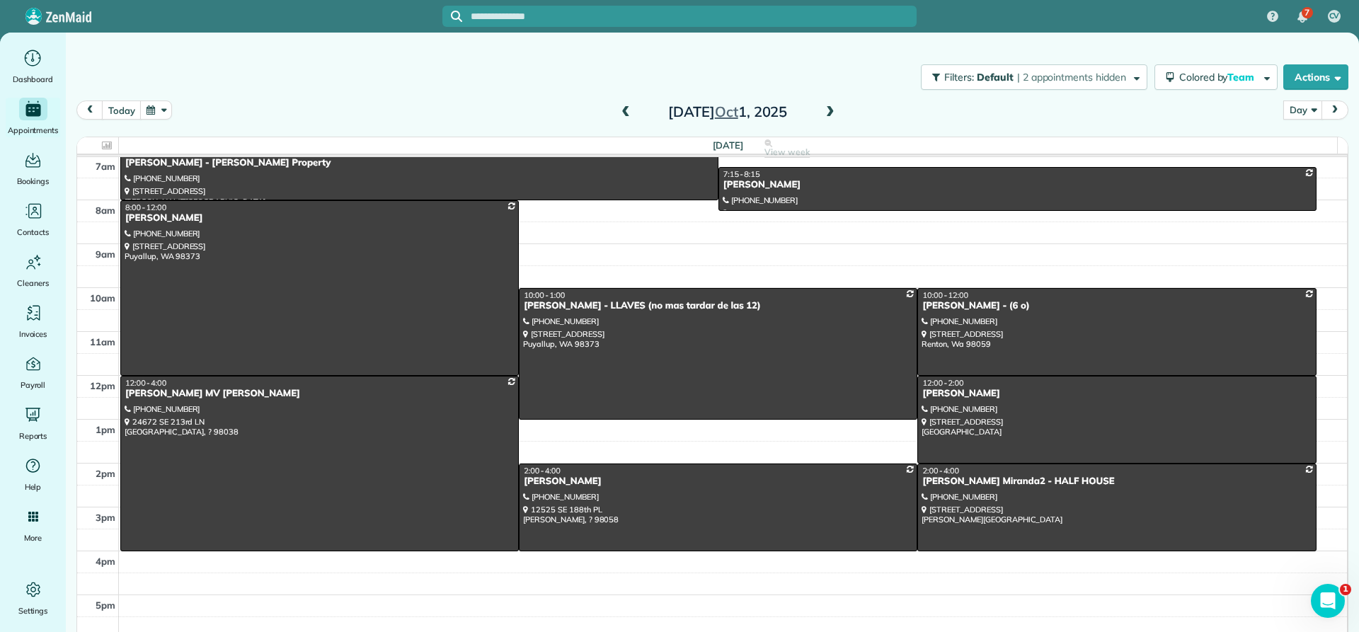
click at [824, 108] on span at bounding box center [831, 112] width 16 height 13
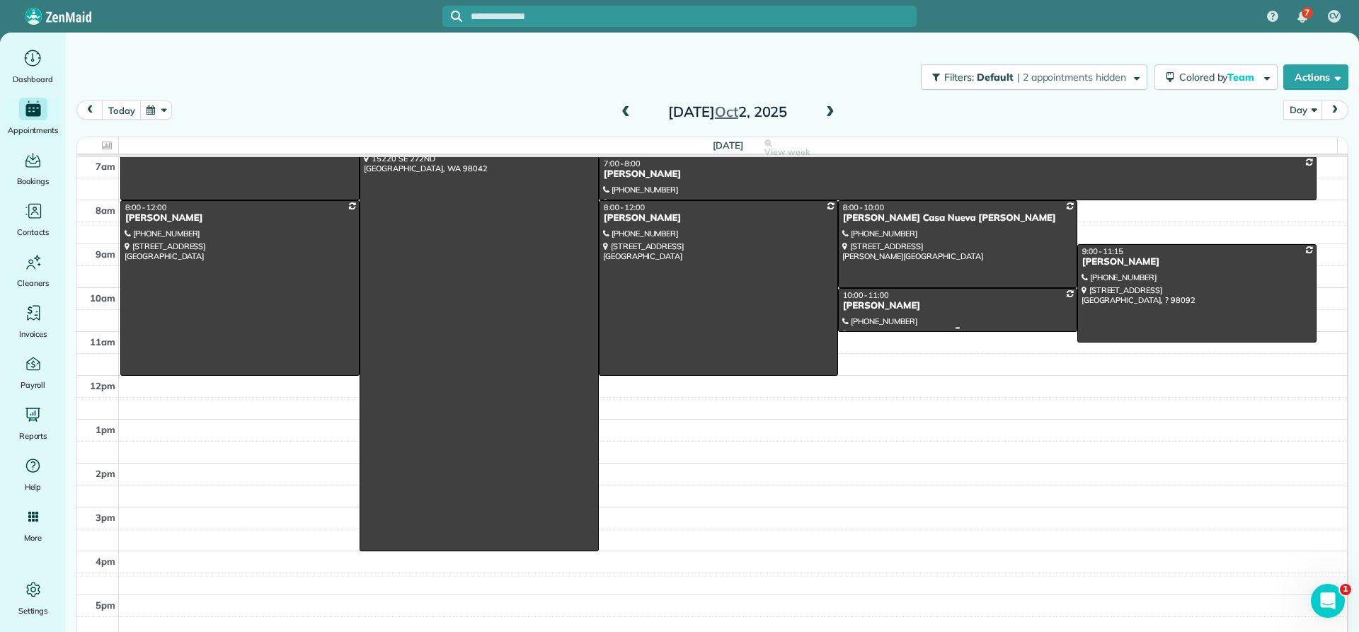
click at [883, 307] on div "[PERSON_NAME]" at bounding box center [957, 306] width 231 height 12
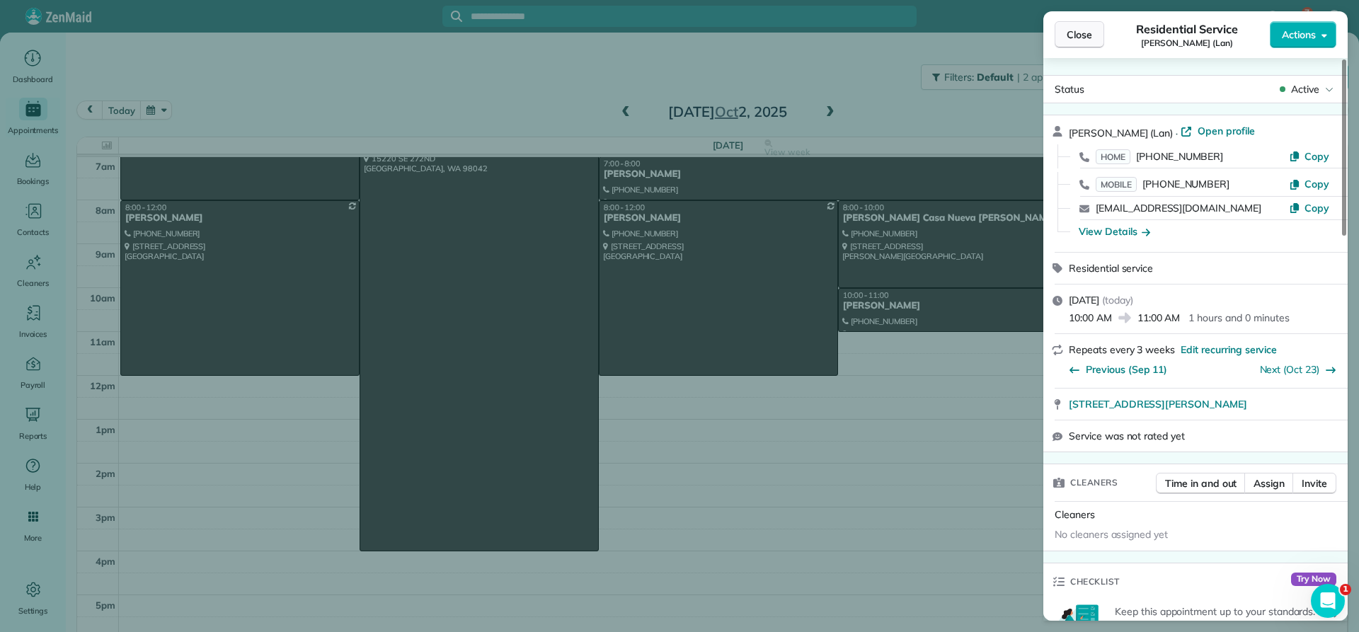
click at [1086, 40] on span "Close" at bounding box center [1079, 35] width 25 height 14
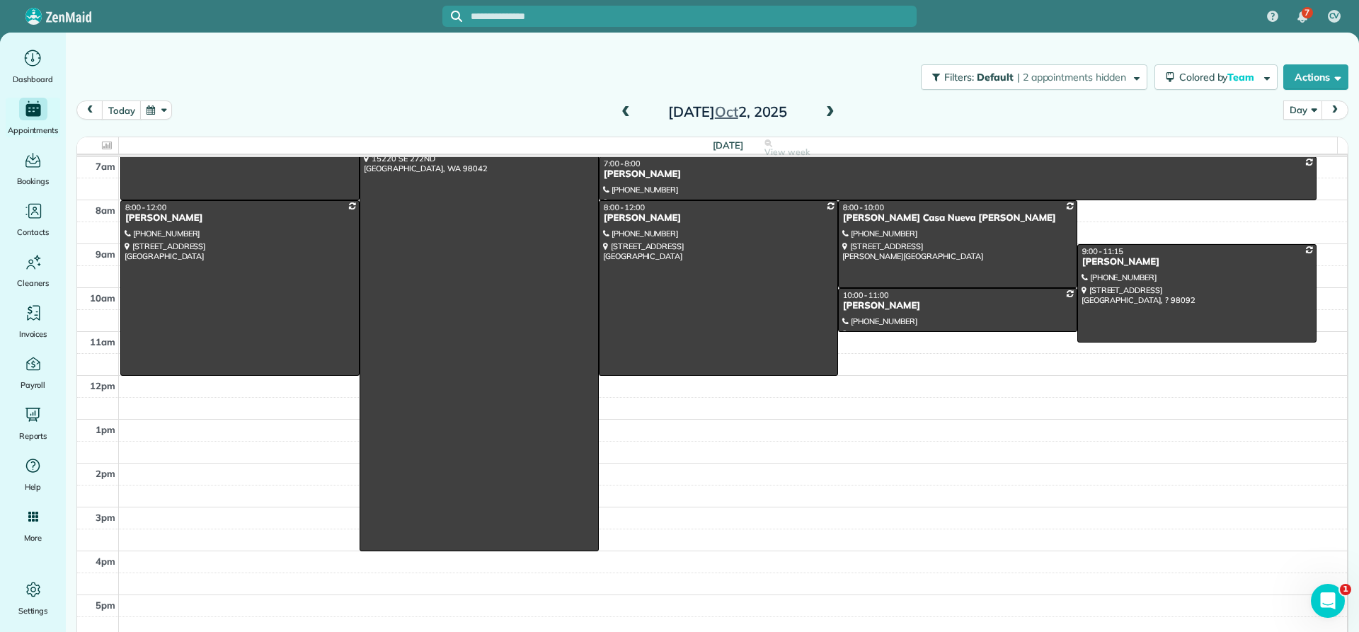
click at [823, 109] on span at bounding box center [831, 112] width 16 height 13
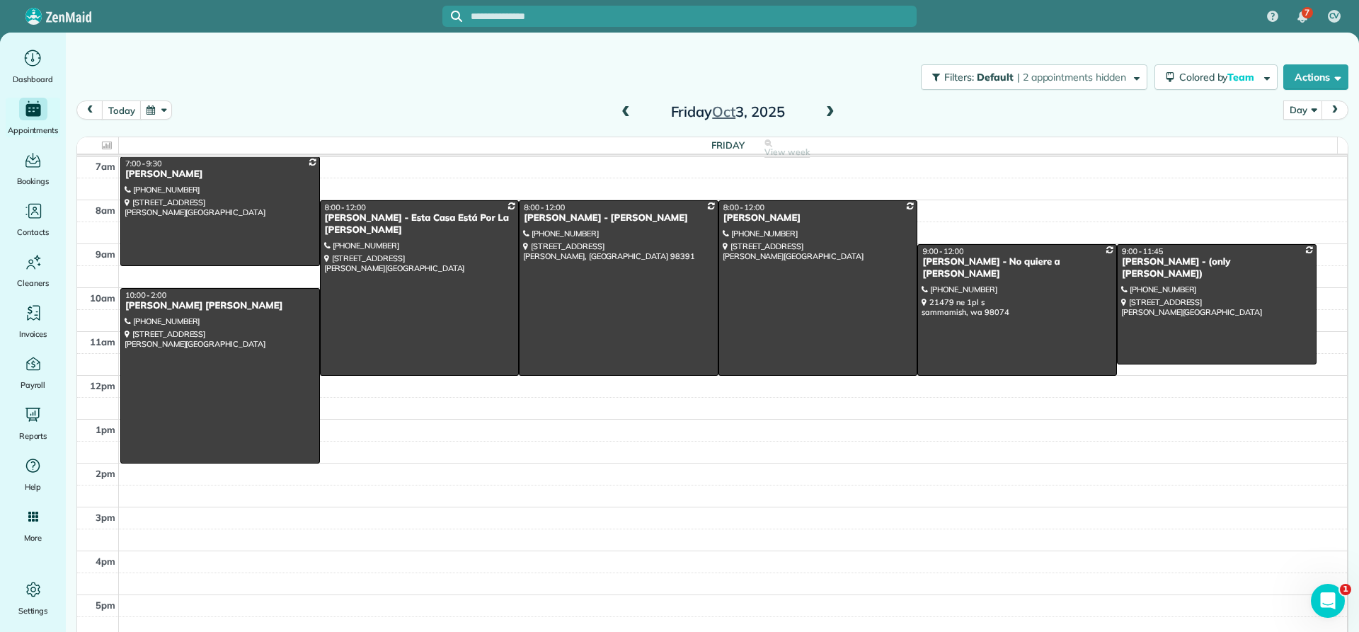
click at [825, 107] on span at bounding box center [831, 112] width 16 height 13
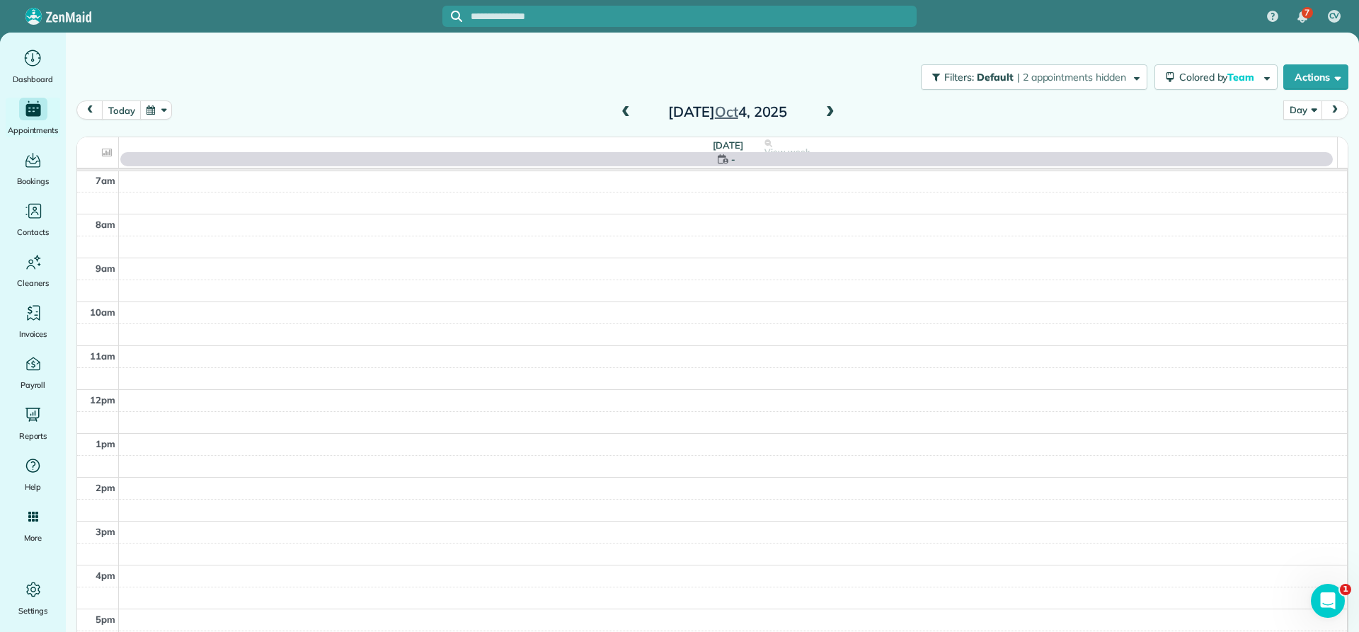
click at [827, 106] on span at bounding box center [831, 112] width 16 height 13
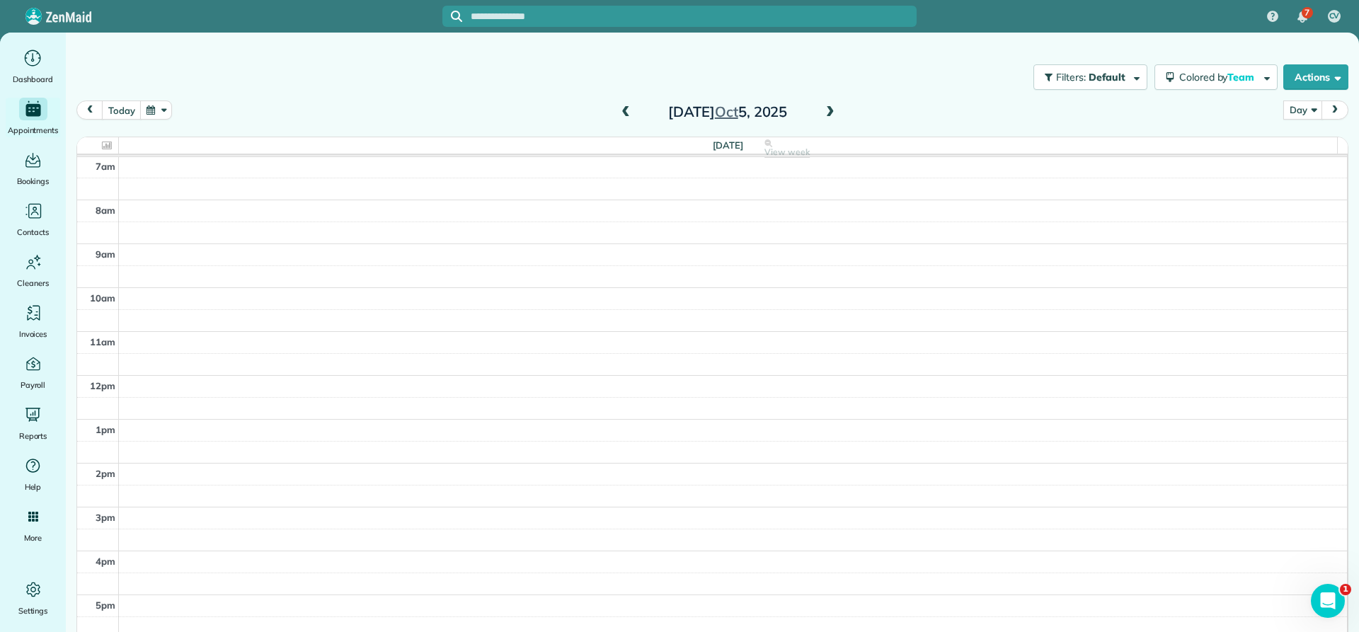
click at [825, 113] on span at bounding box center [831, 112] width 16 height 13
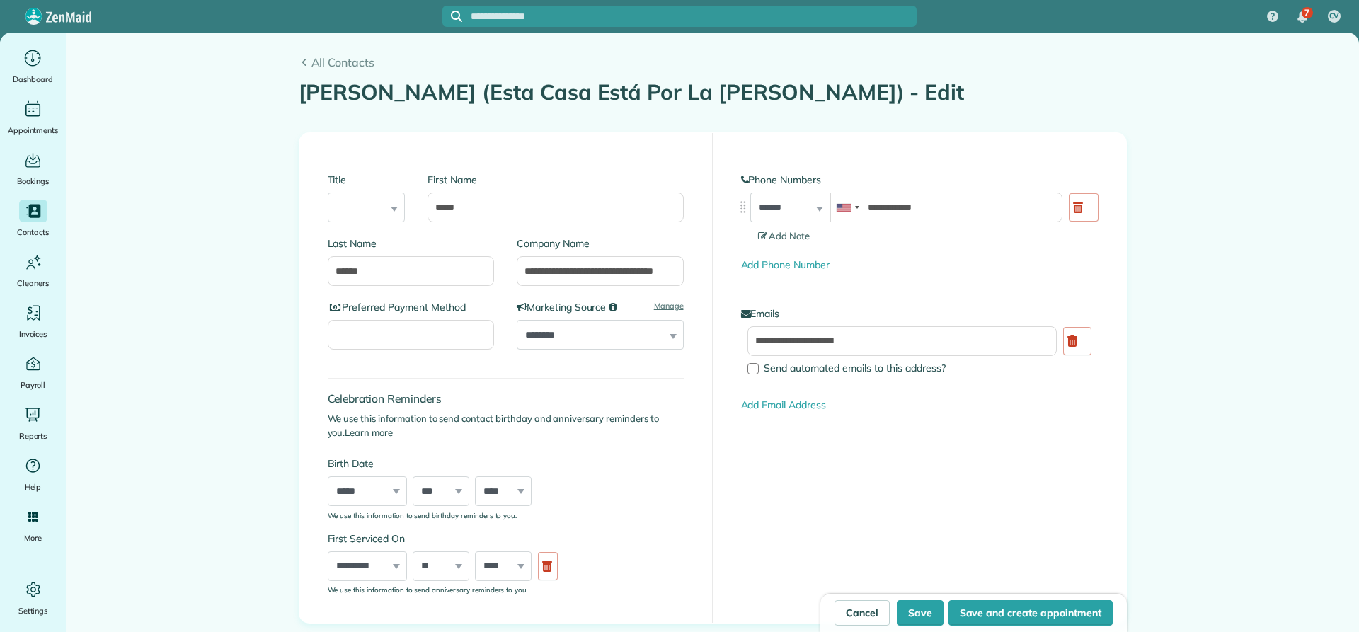
type input "**********"
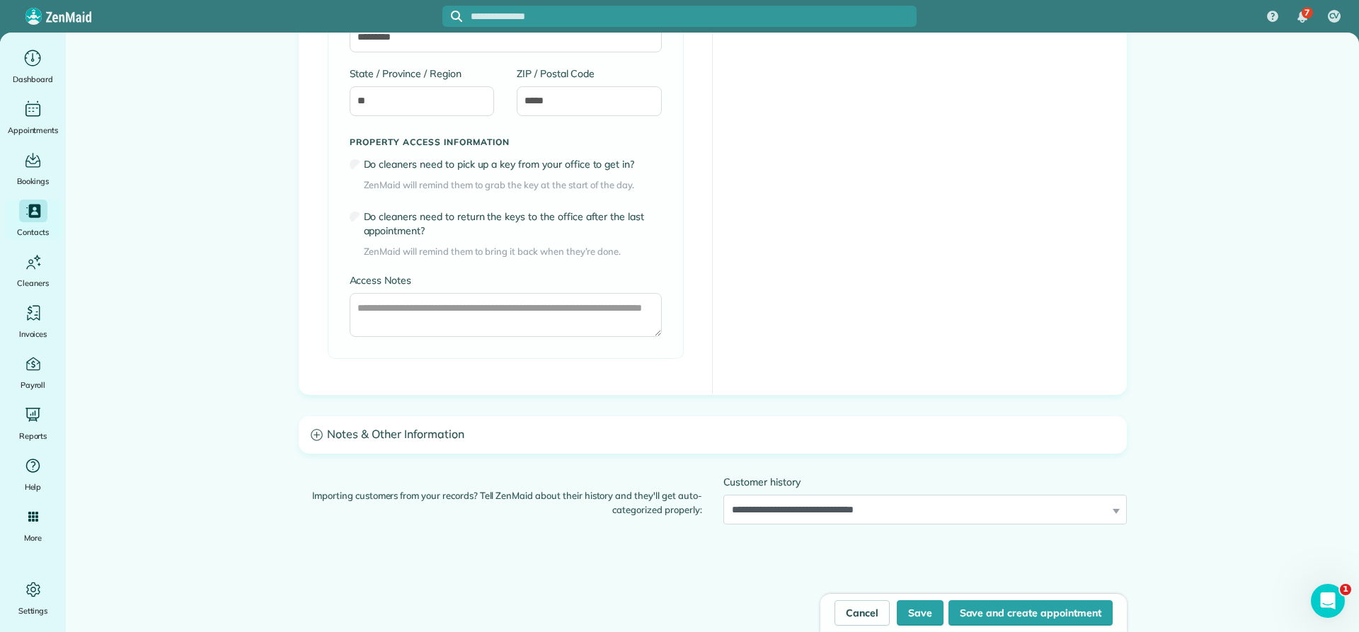
scroll to position [991, 0]
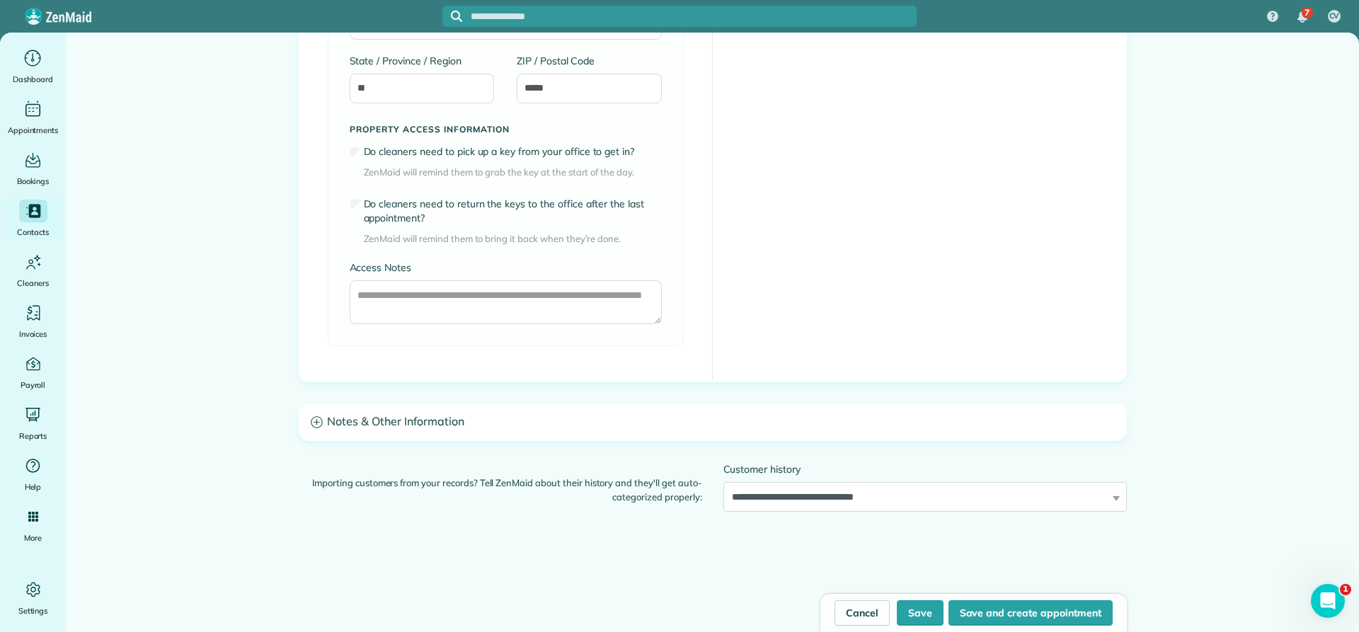
click at [426, 423] on h3 "Notes & Other Information" at bounding box center [712, 422] width 827 height 36
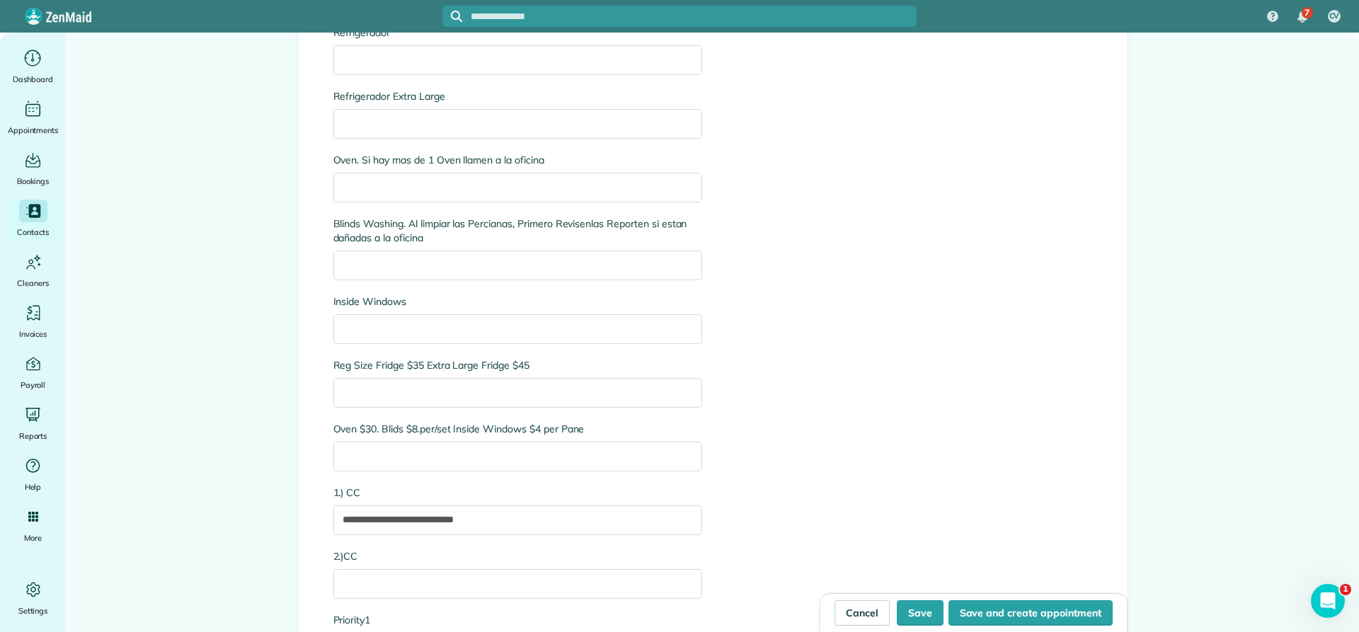
scroll to position [3186, 0]
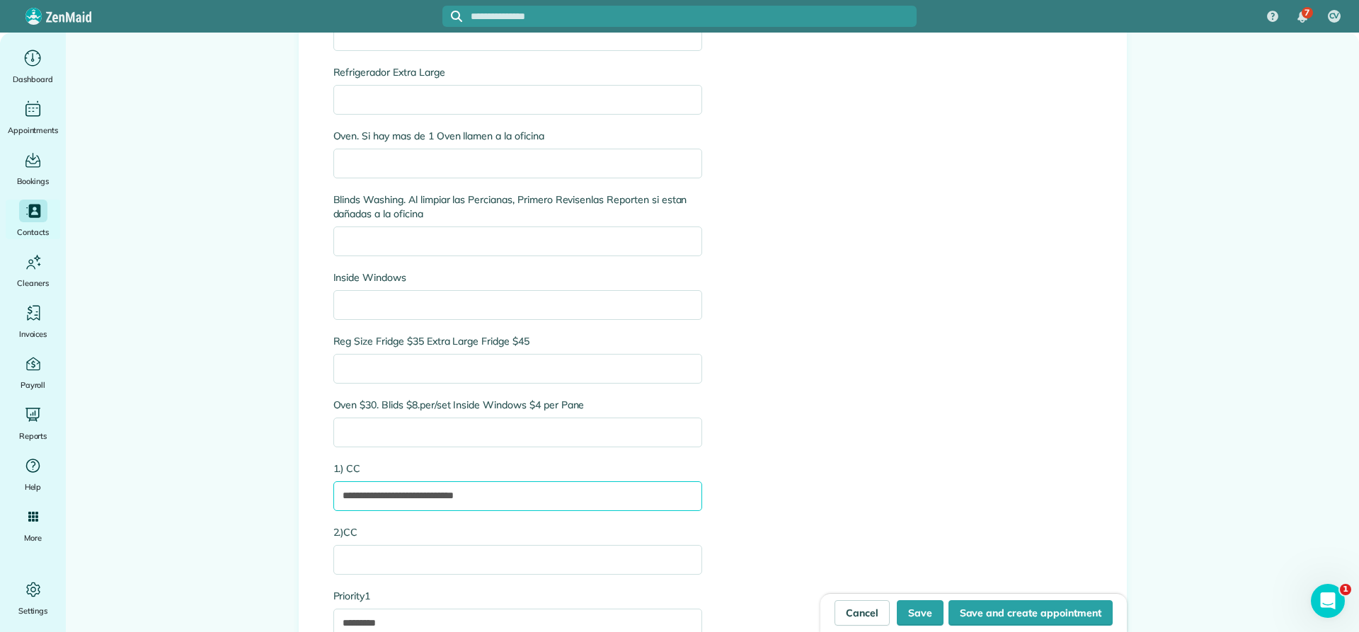
click at [527, 496] on input "**********" at bounding box center [517, 496] width 369 height 30
type input "*"
click at [414, 497] on input "**********" at bounding box center [517, 496] width 369 height 30
click at [457, 493] on input "**********" at bounding box center [517, 496] width 369 height 30
type input "**********"
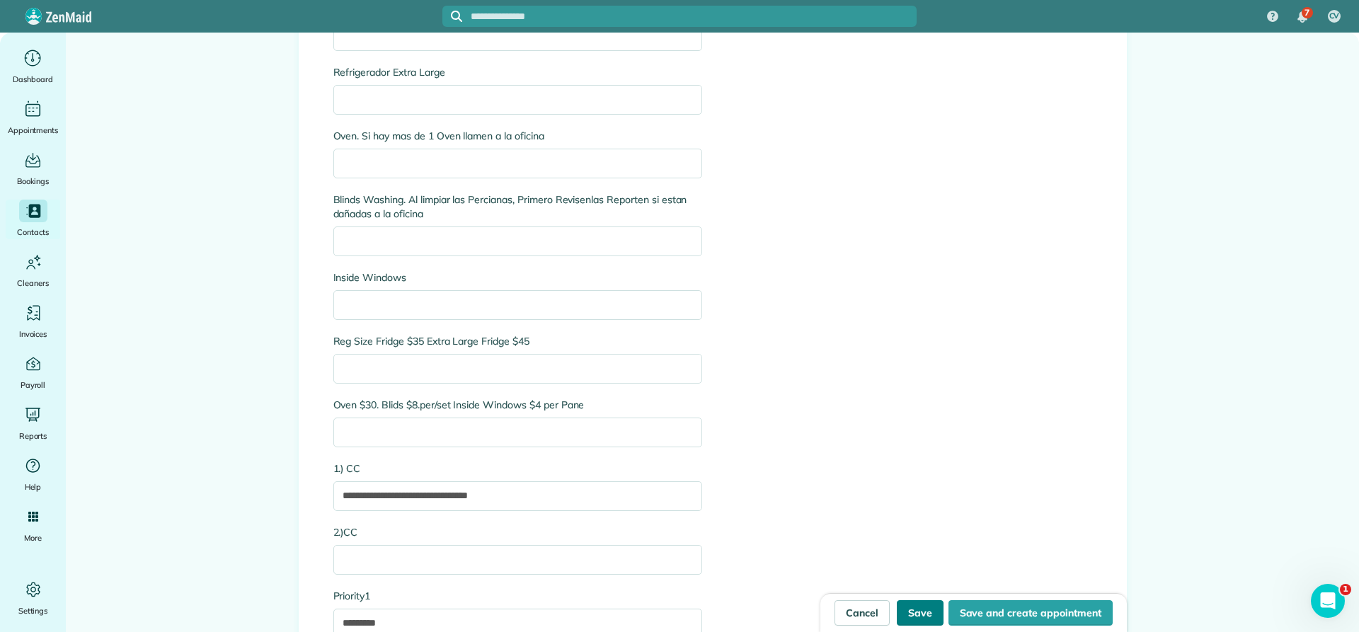
click at [916, 612] on button "Save" at bounding box center [920, 612] width 47 height 25
type input "**********"
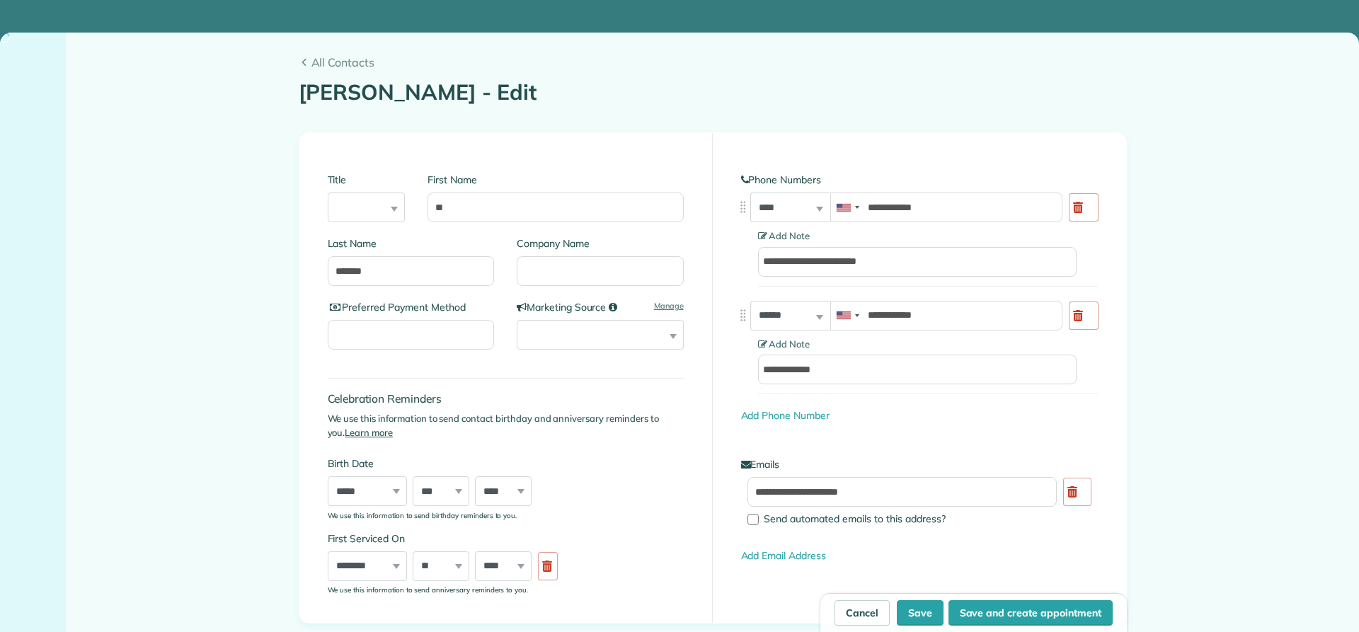
type input "**********"
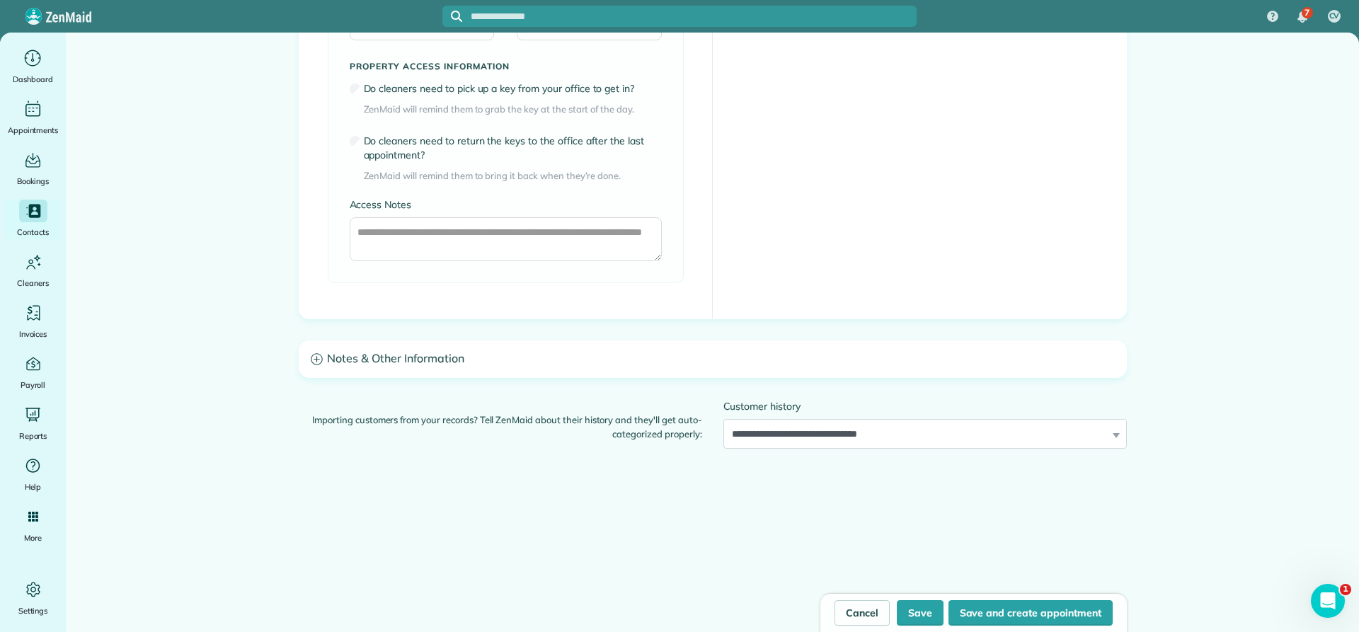
scroll to position [1062, 0]
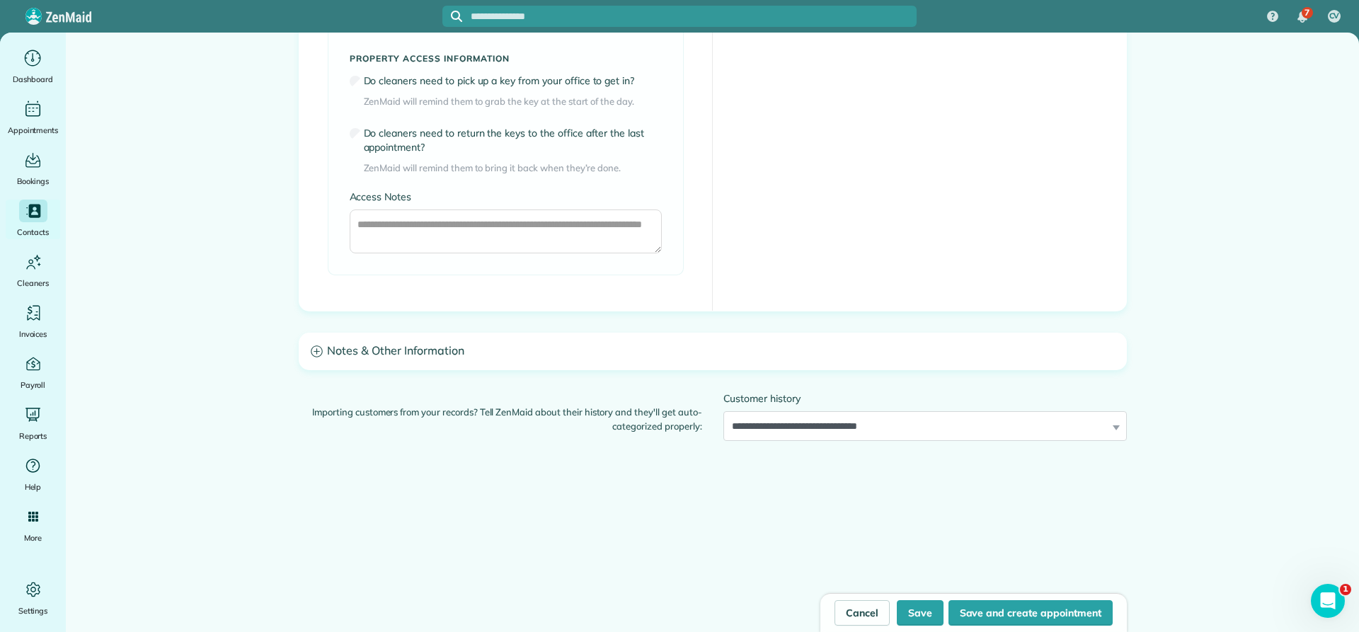
click at [350, 359] on h3 "Notes & Other Information" at bounding box center [712, 351] width 827 height 36
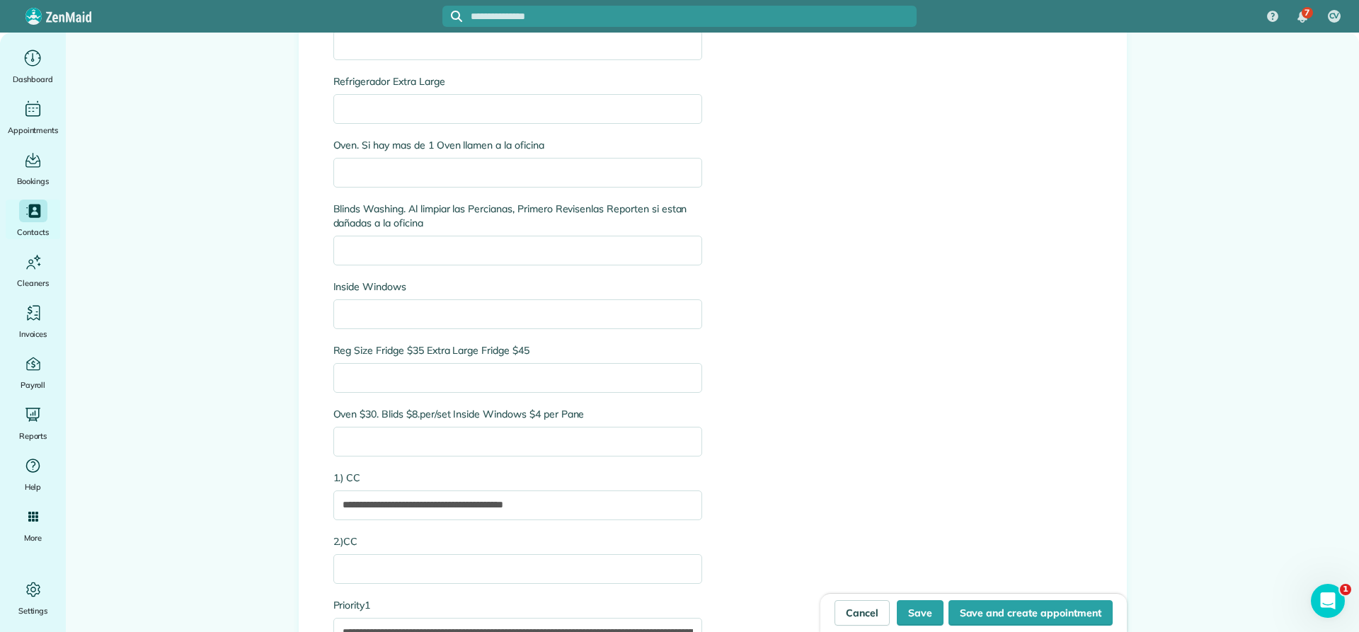
scroll to position [3186, 0]
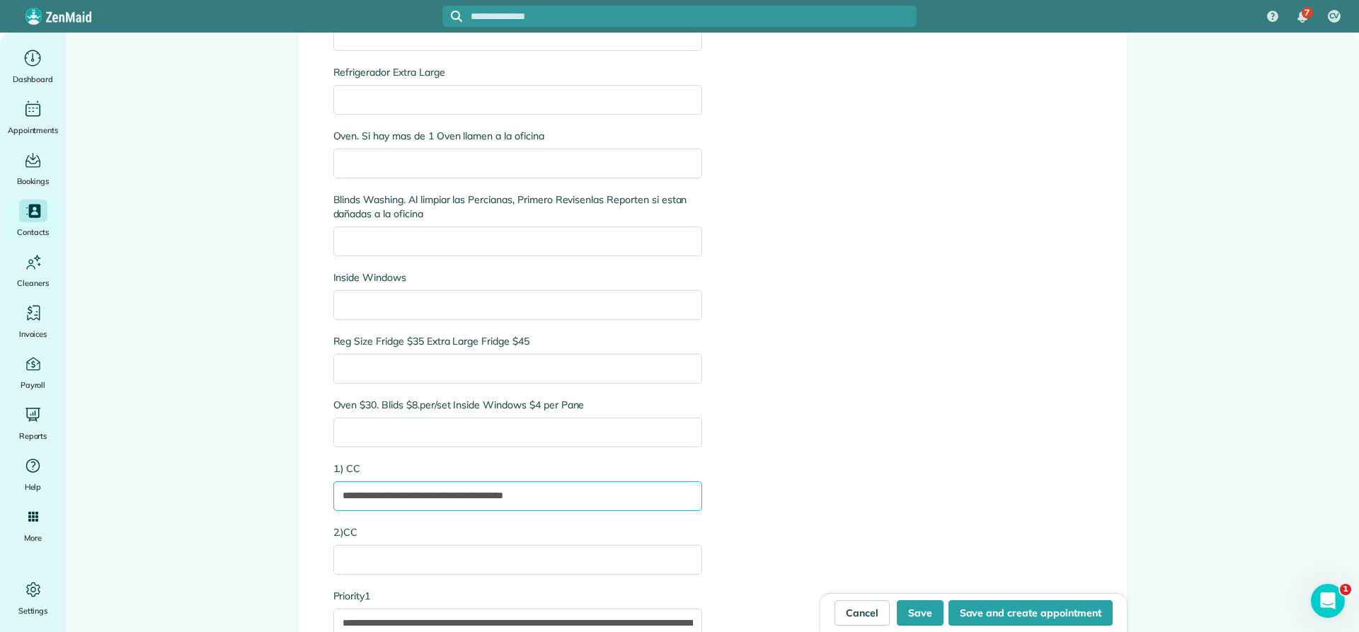
click at [577, 493] on input "**********" at bounding box center [517, 496] width 369 height 30
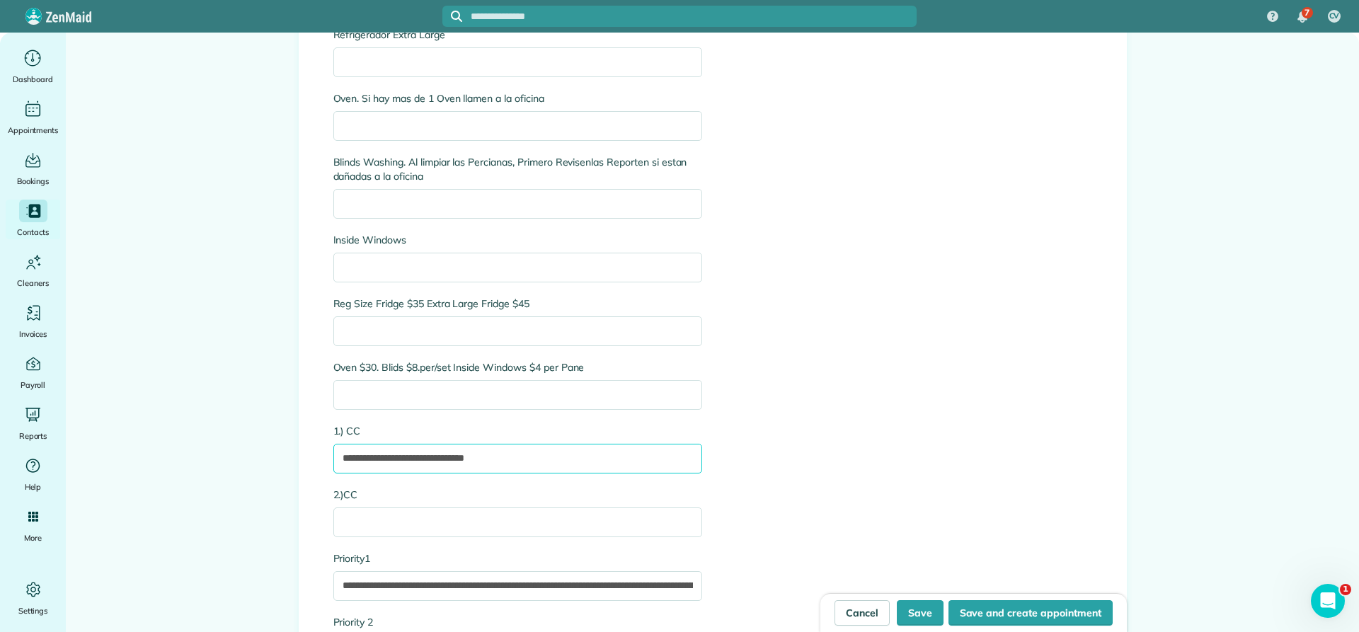
scroll to position [3256, 0]
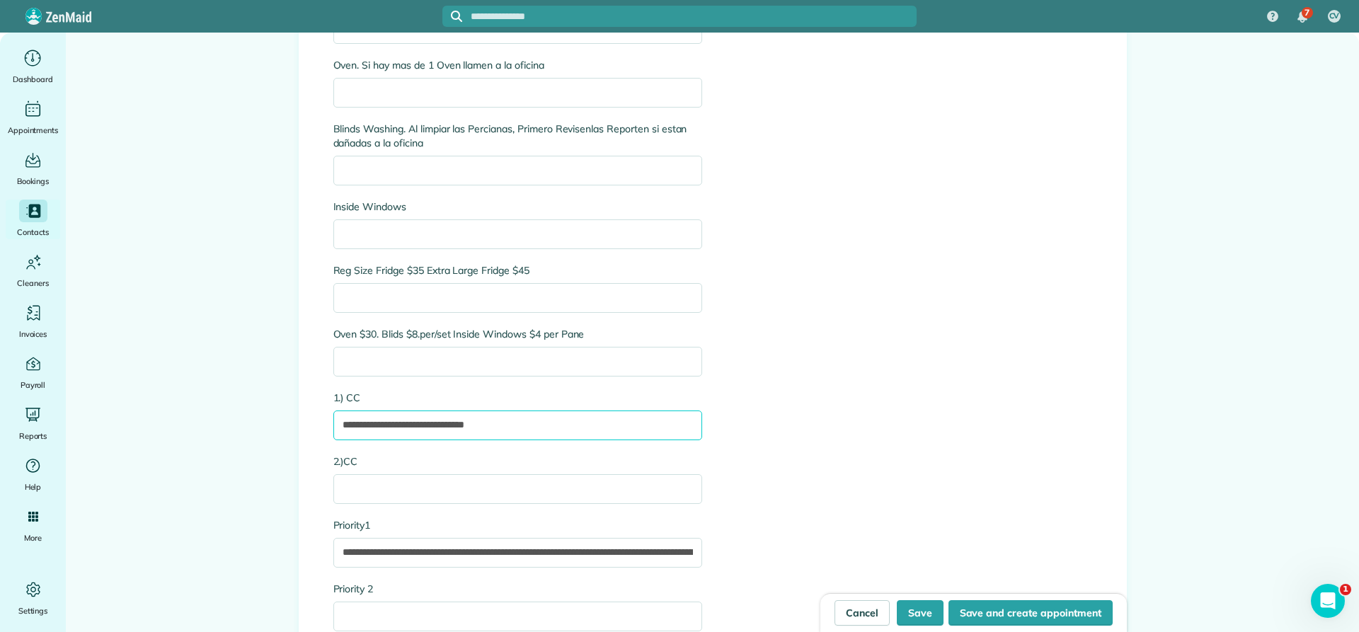
type input "**********"
click at [909, 613] on button "Save" at bounding box center [920, 612] width 47 height 25
type input "**********"
